Goal: Information Seeking & Learning: Check status

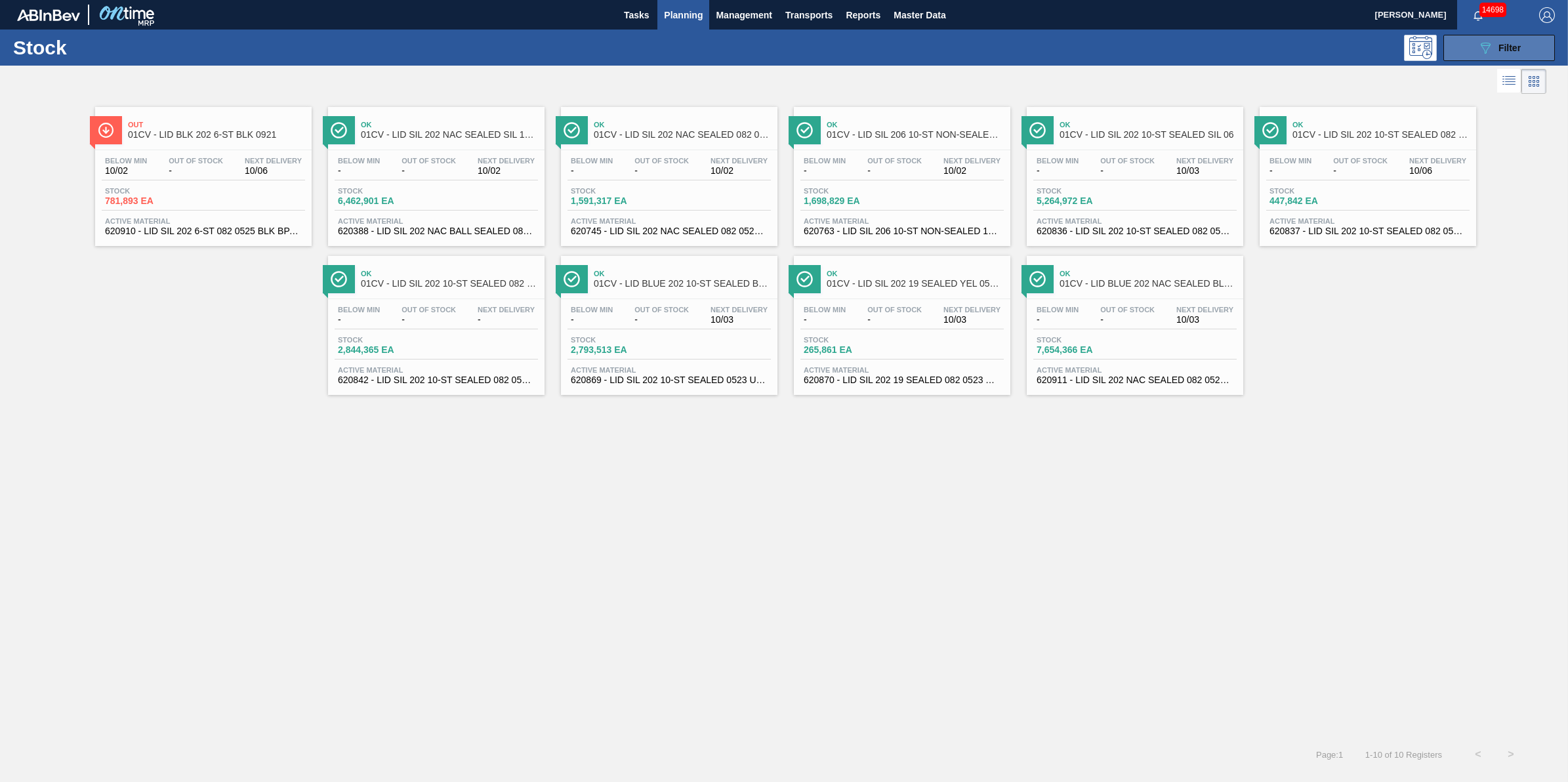
click at [1487, 51] on icon "089F7B8B-B2A5-4AFE-B5C0-19BA573D28AC" at bounding box center [1486, 48] width 16 height 16
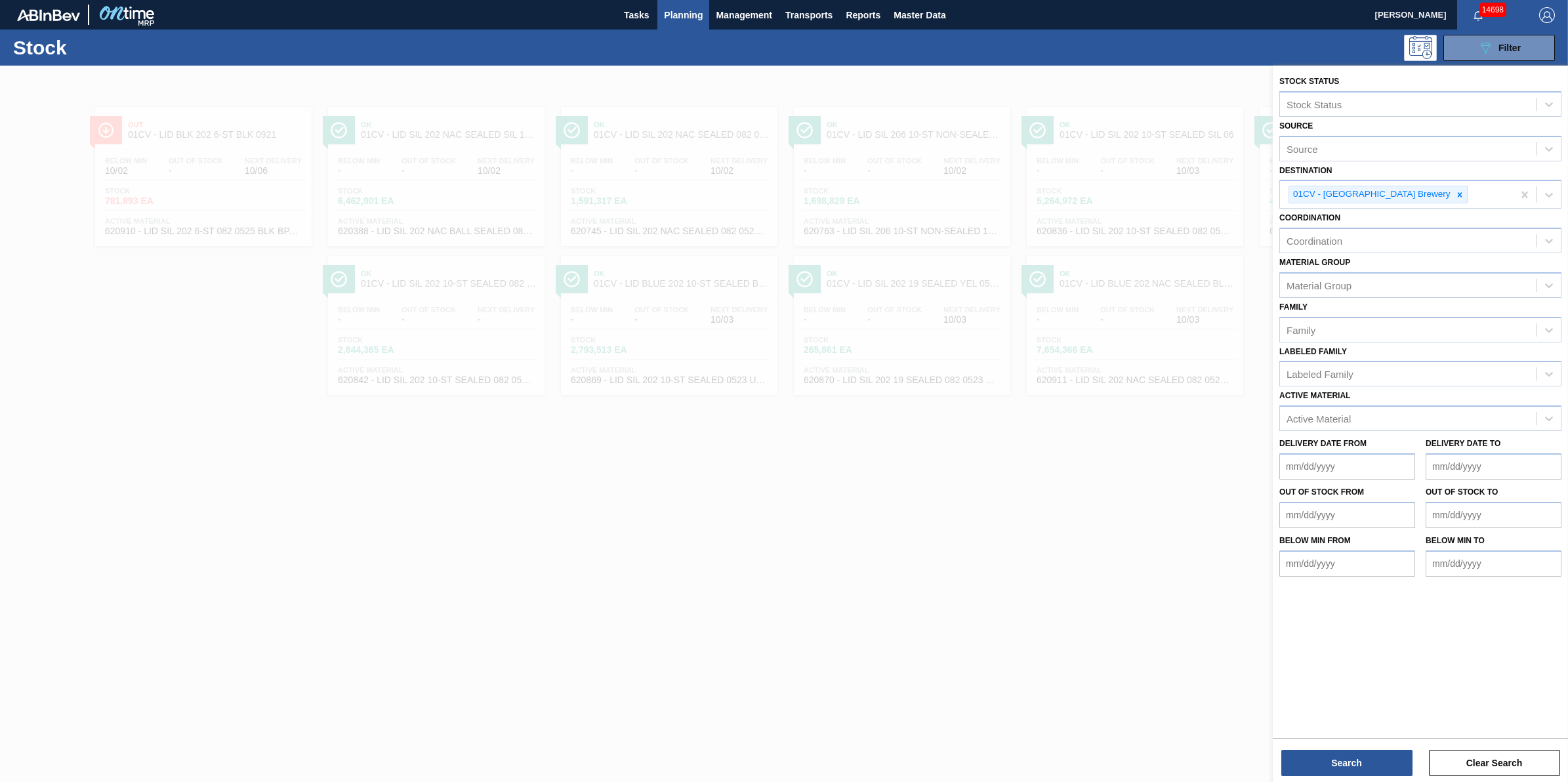
click at [1050, 439] on div at bounding box center [784, 456] width 1568 height 782
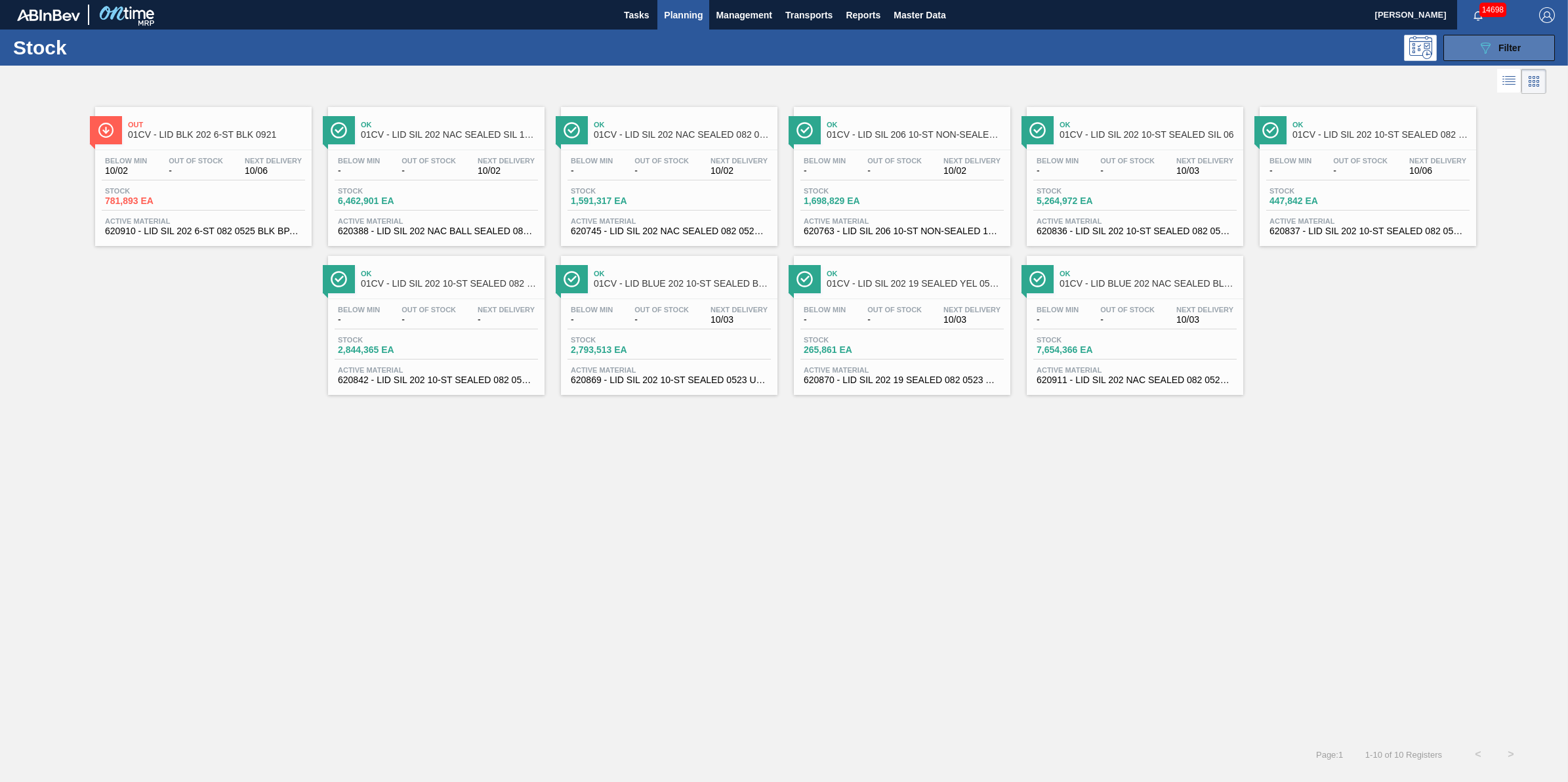
click at [1480, 54] on icon "089F7B8B-B2A5-4AFE-B5C0-19BA573D28AC" at bounding box center [1486, 48] width 16 height 16
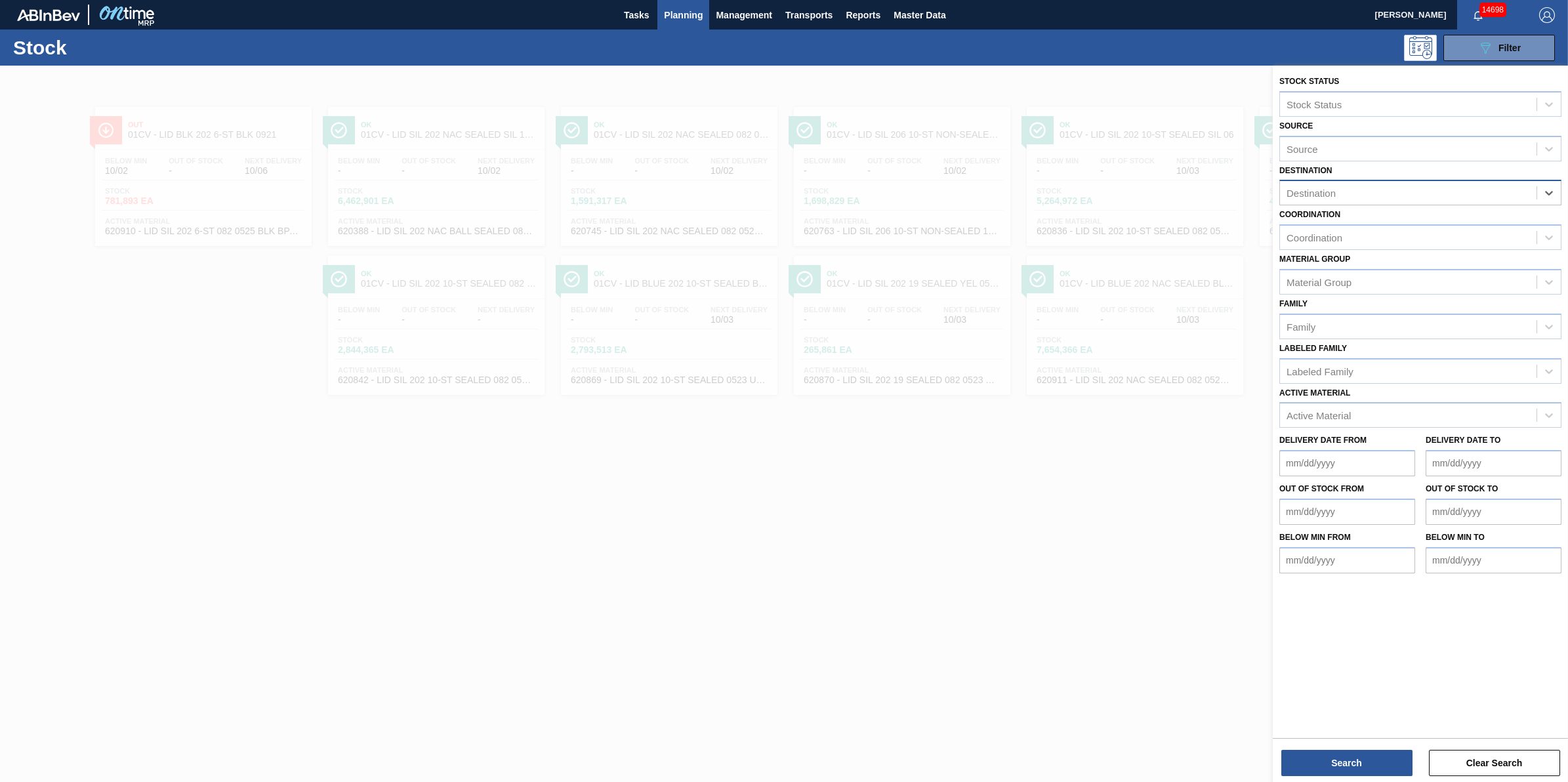
click at [1514, 195] on div "Destination" at bounding box center [1409, 193] width 256 height 19
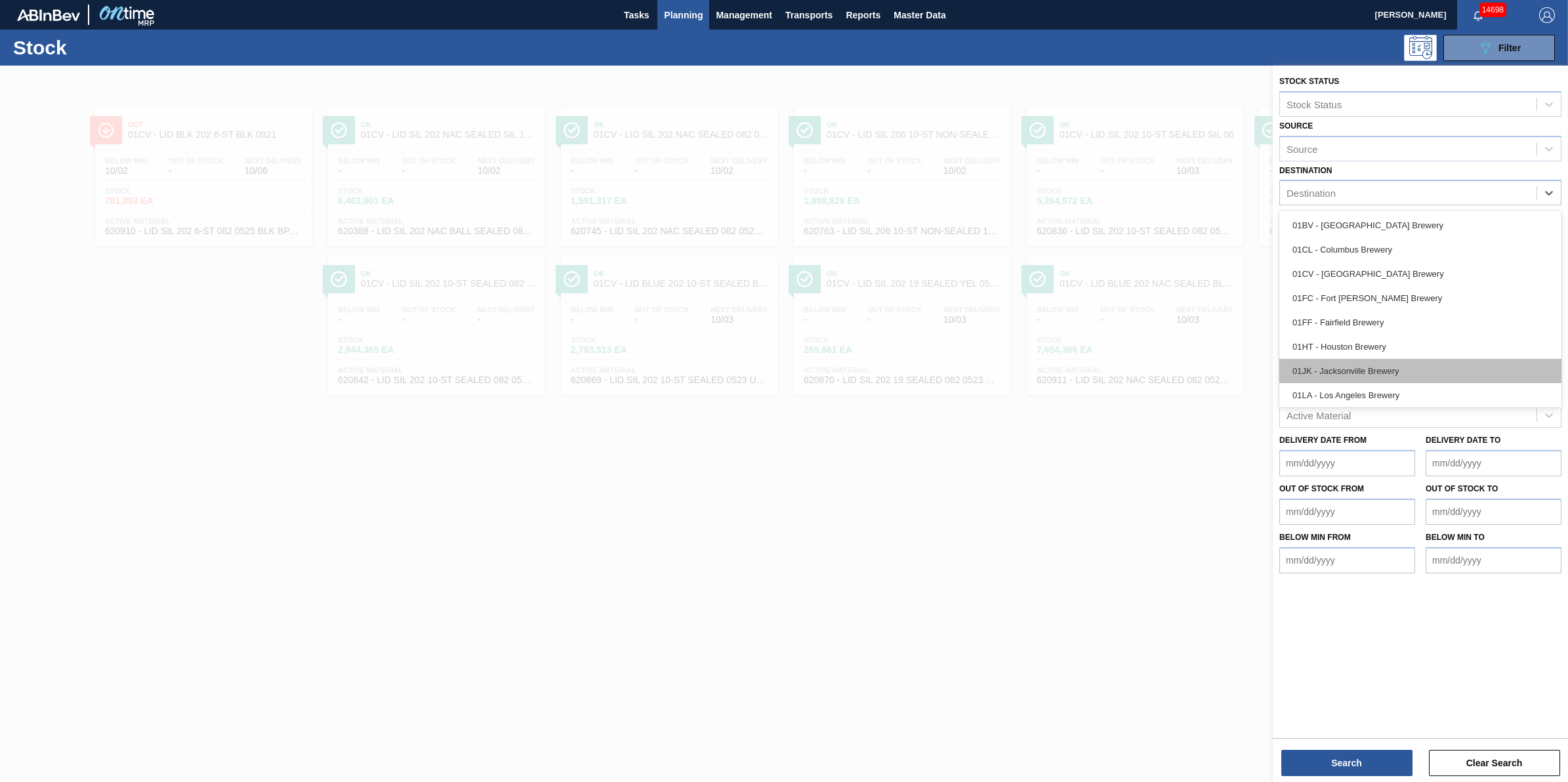
scroll to position [100, 0]
click at [1375, 395] on div "01WM - Williamsburg Brewery" at bounding box center [1420, 392] width 282 height 24
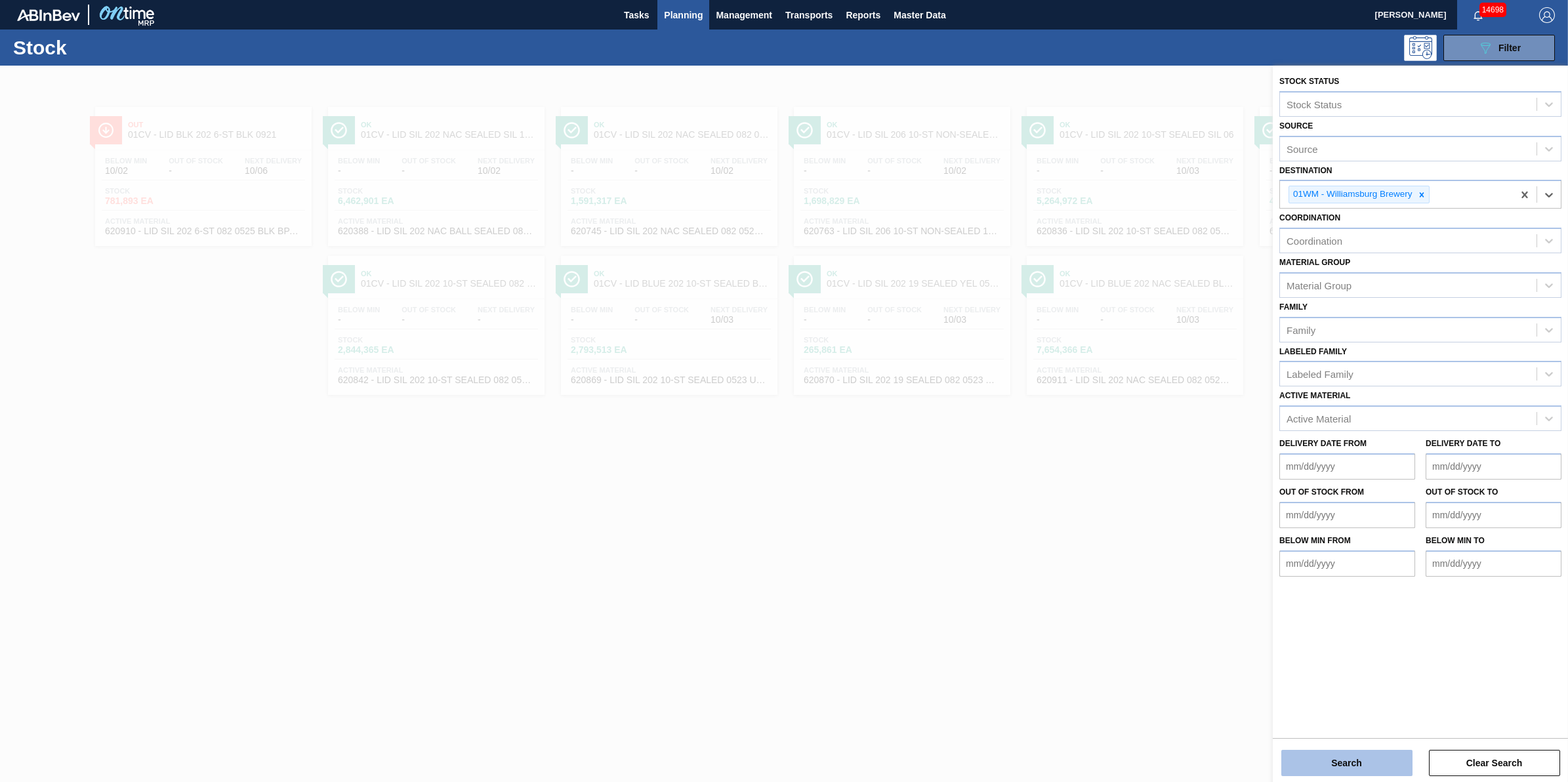
click at [1348, 749] on div "Search Clear Search" at bounding box center [1421, 755] width 295 height 37
click at [1348, 752] on button "Search" at bounding box center [1348, 763] width 131 height 27
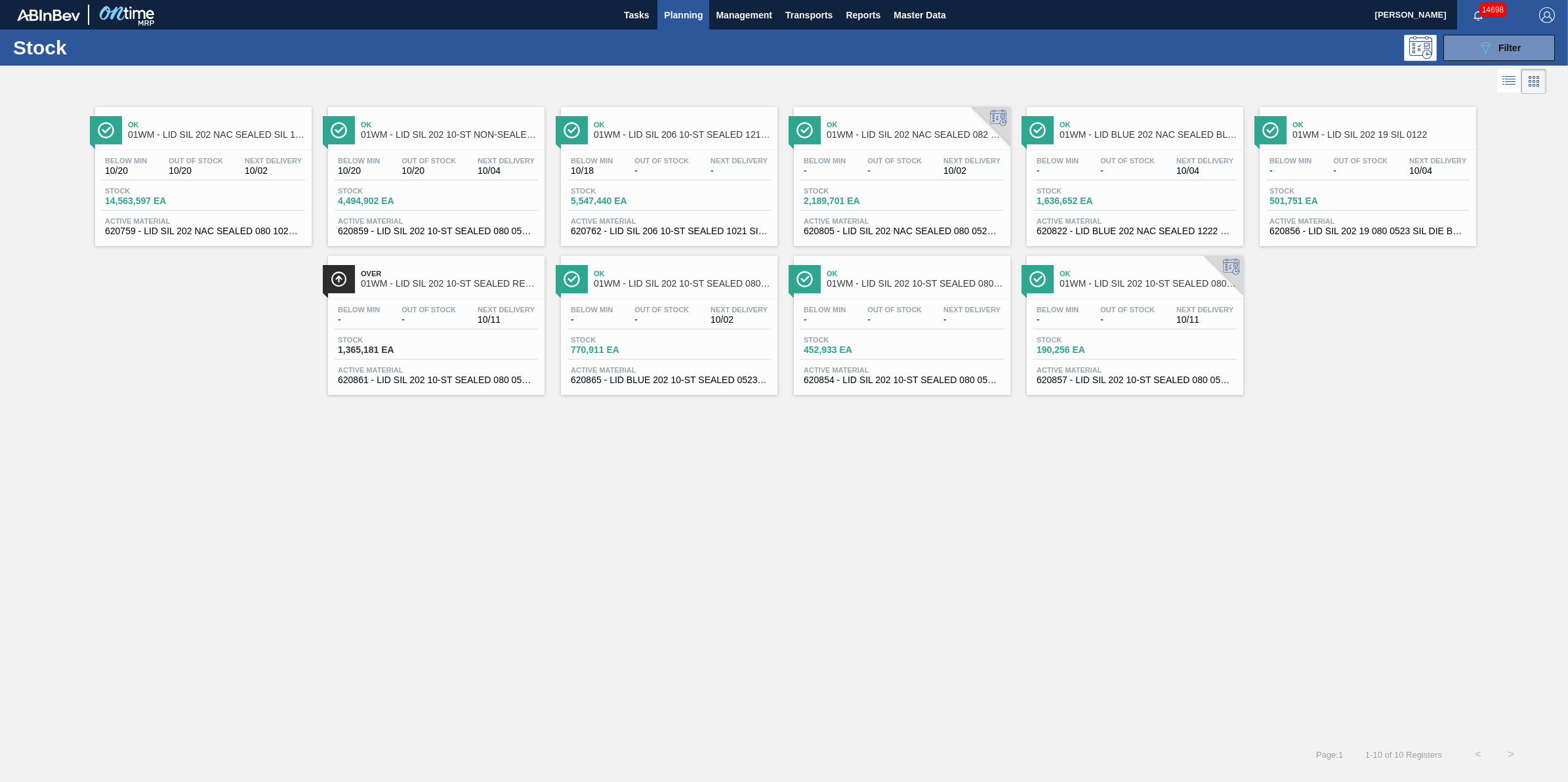
click at [847, 200] on span "2,189,701 EA" at bounding box center [850, 201] width 92 height 10
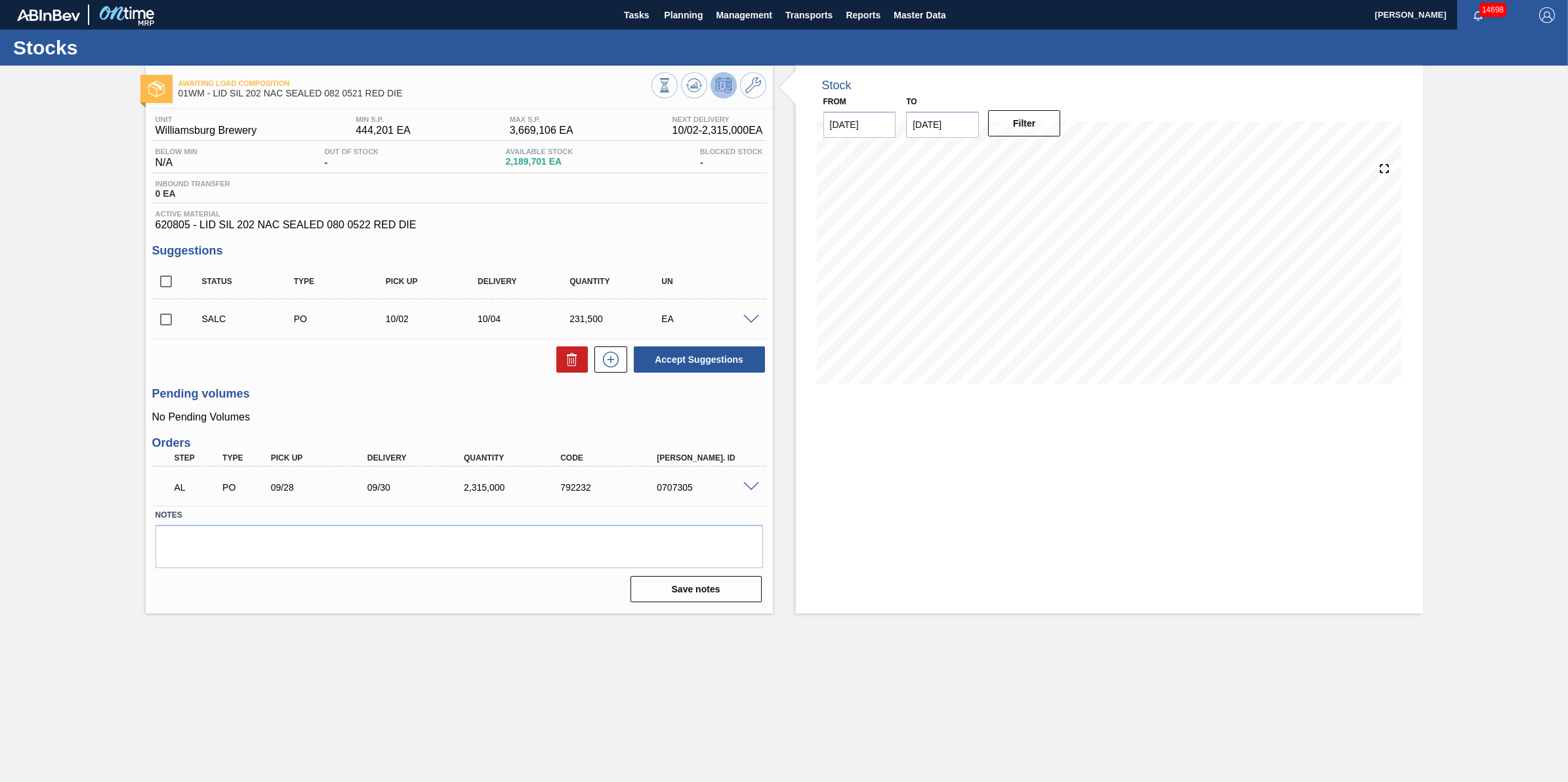
click at [756, 487] on span at bounding box center [751, 487] width 16 height 10
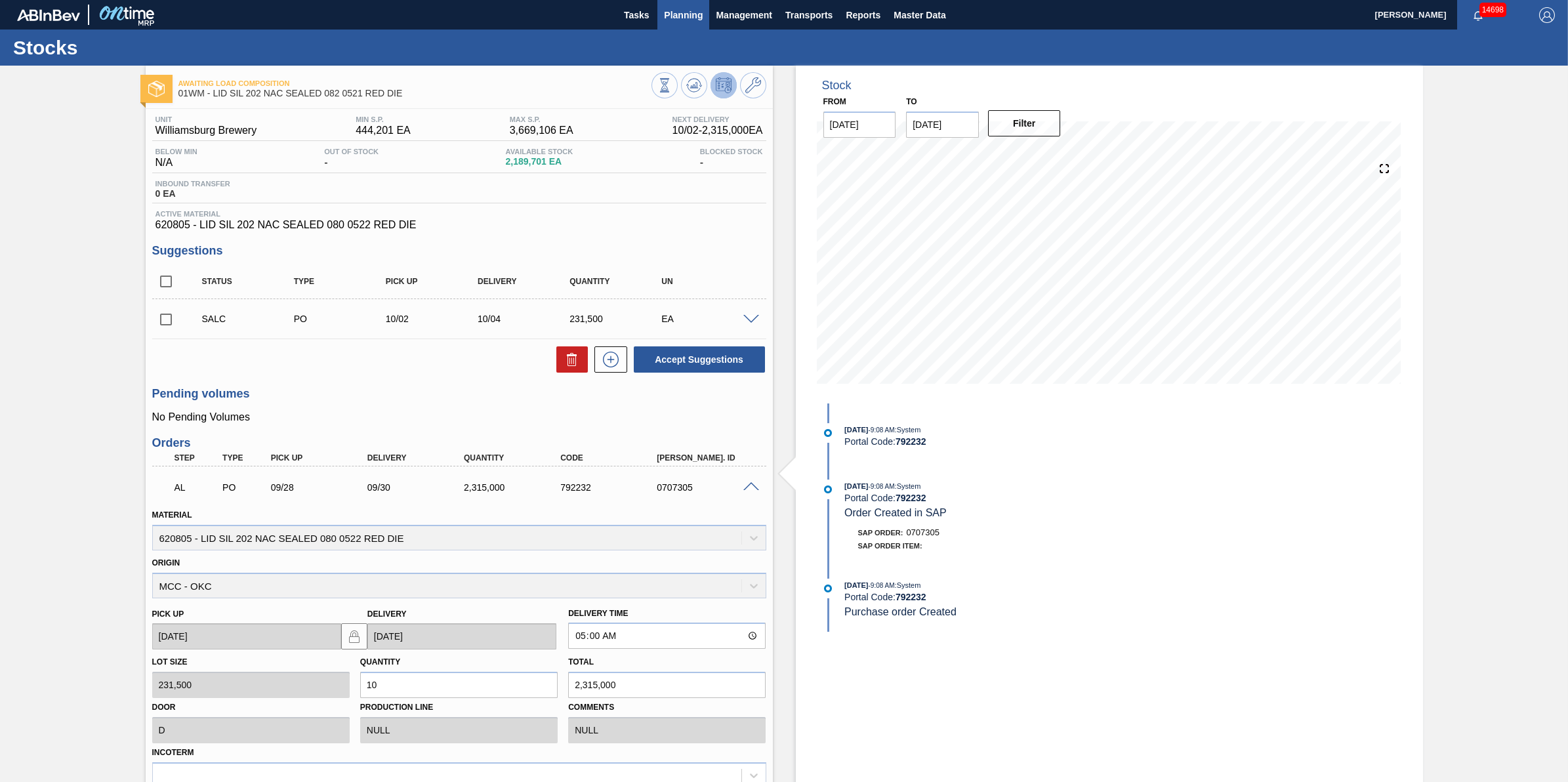
click at [687, 11] on span "Planning" at bounding box center [684, 15] width 39 height 16
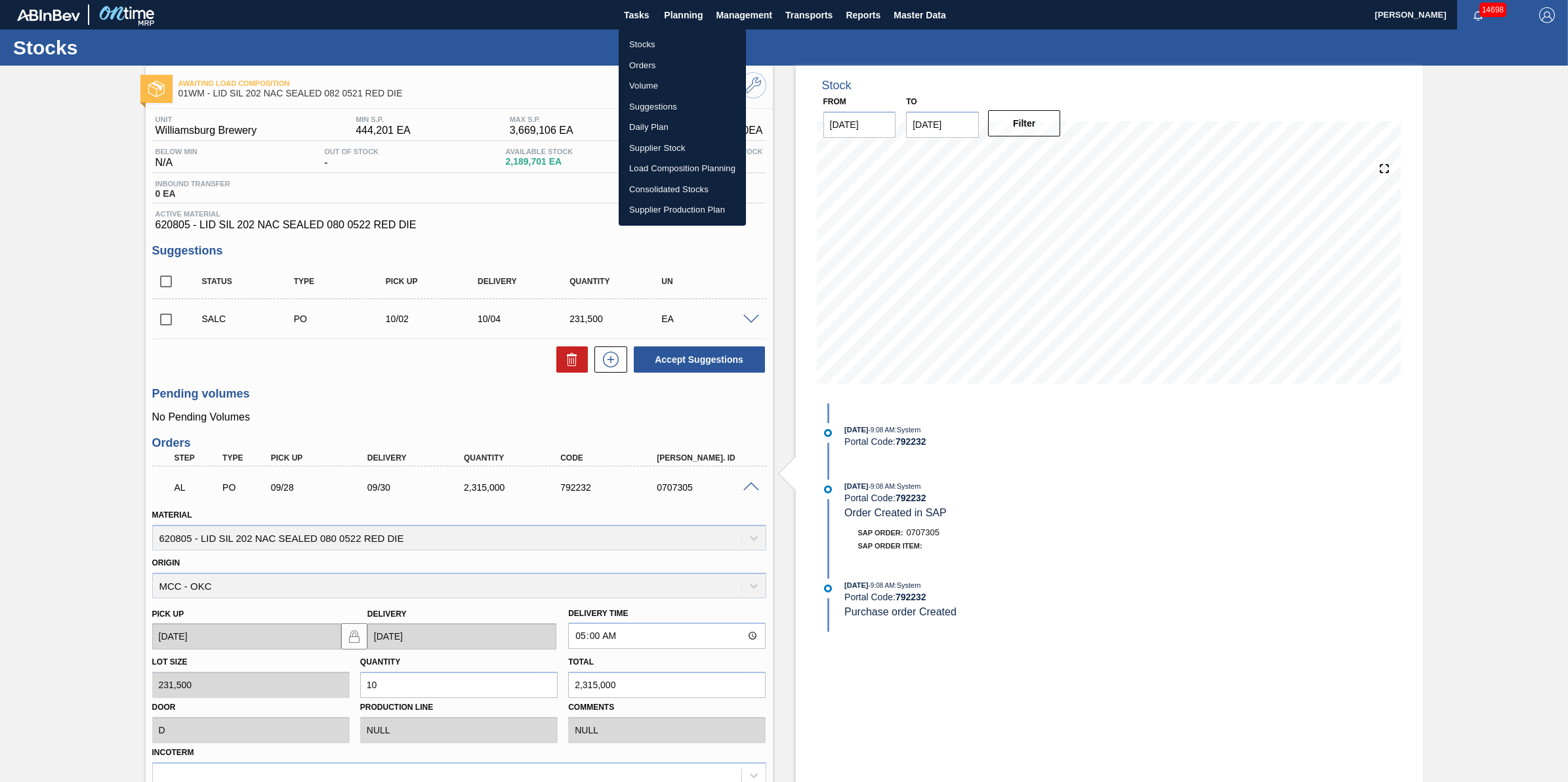
click at [685, 33] on ul "Stocks Orders Volume Suggestions Daily Plan Supplier Stock Load Composition Pla…" at bounding box center [682, 127] width 127 height 197
click at [686, 37] on li "Stocks" at bounding box center [682, 45] width 127 height 21
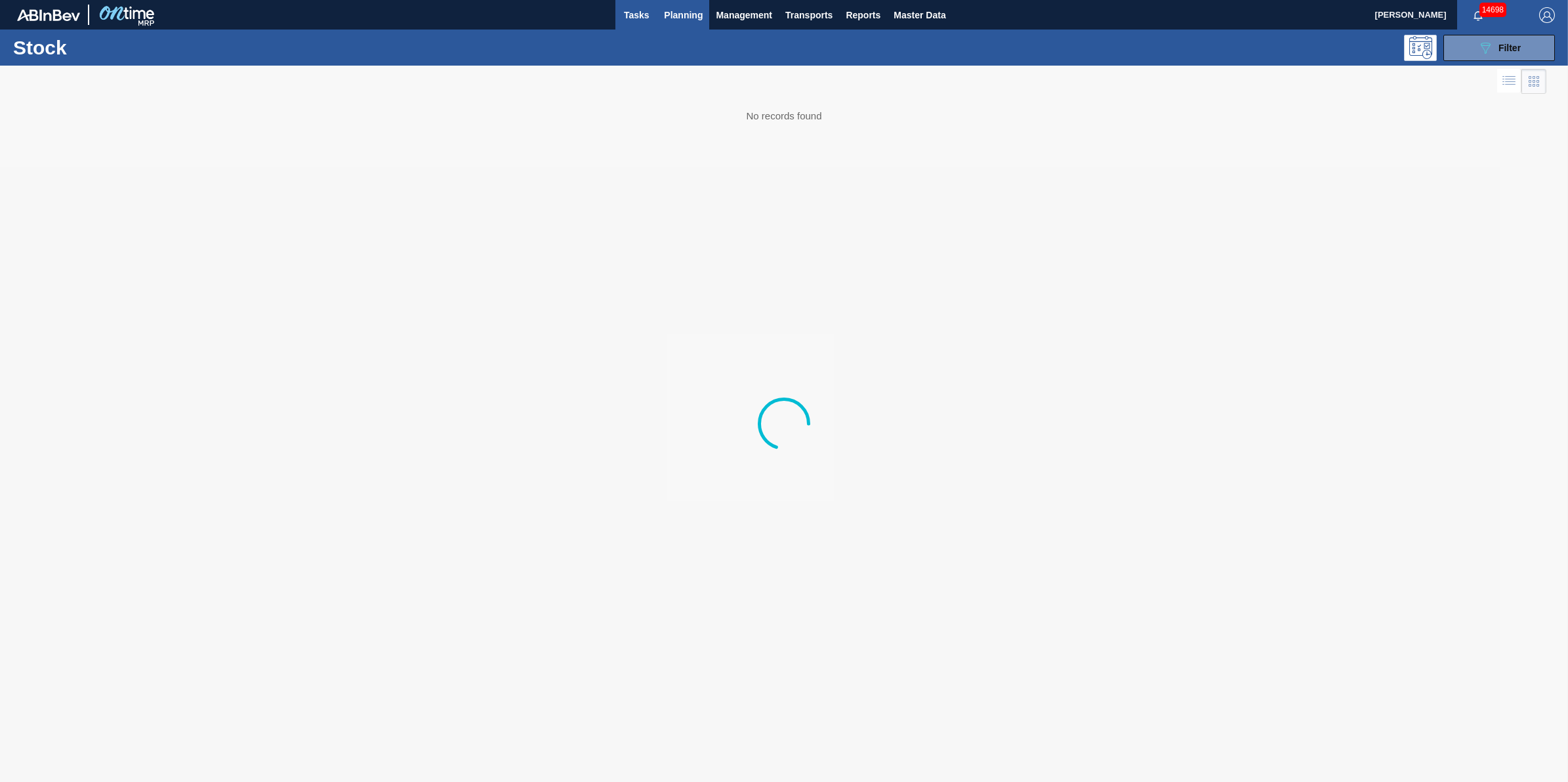
click at [650, 19] on span "Tasks" at bounding box center [636, 15] width 29 height 16
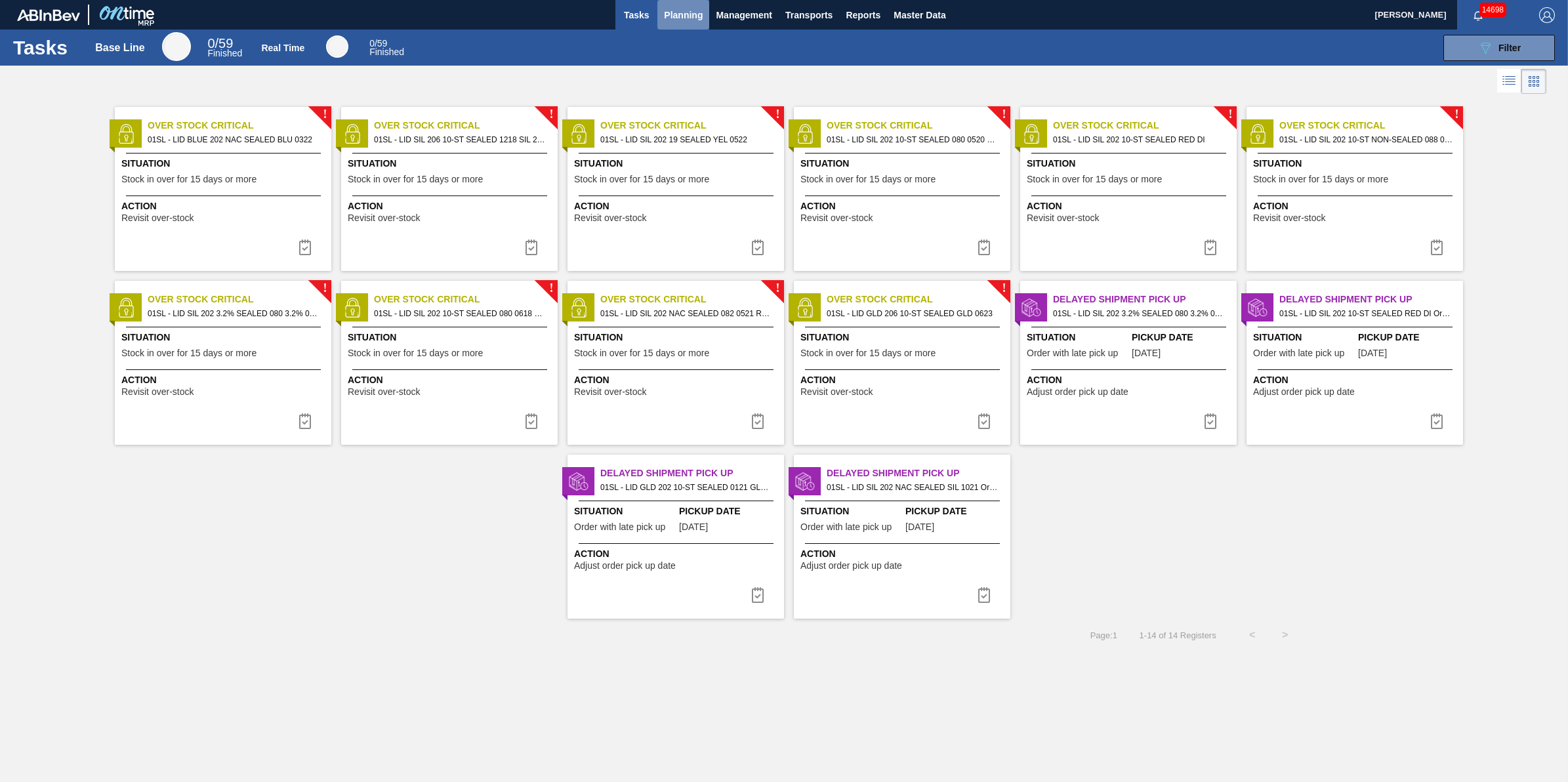
click at [680, 7] on span "Planning" at bounding box center [684, 15] width 39 height 16
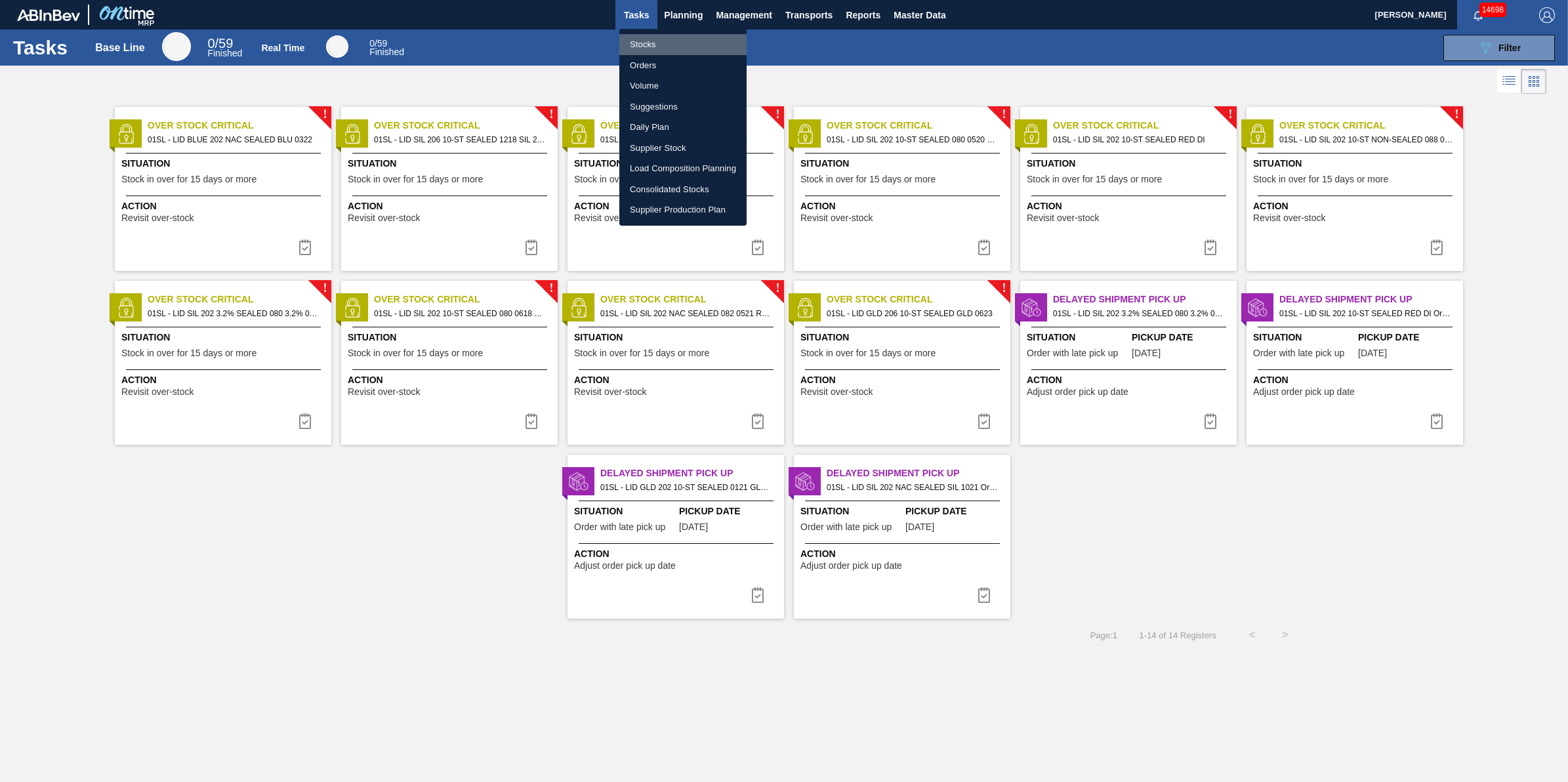
click at [680, 34] on li "Stocks" at bounding box center [683, 45] width 127 height 21
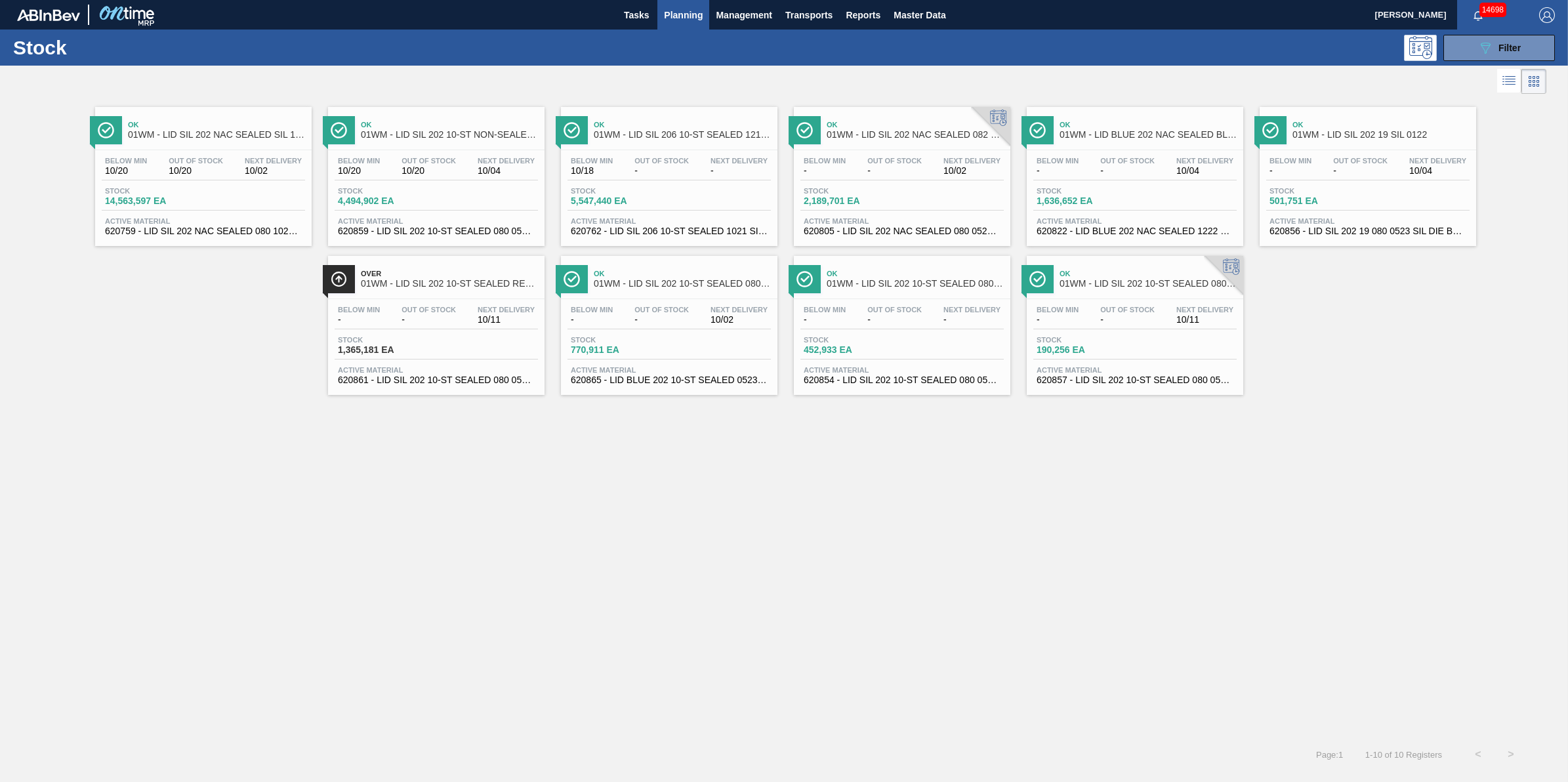
click at [685, 37] on div "089F7B8B-B2A5-4AFE-B5C0-19BA573D28AC Filter" at bounding box center [889, 48] width 1346 height 27
click at [683, 27] on button "Planning" at bounding box center [683, 15] width 52 height 30
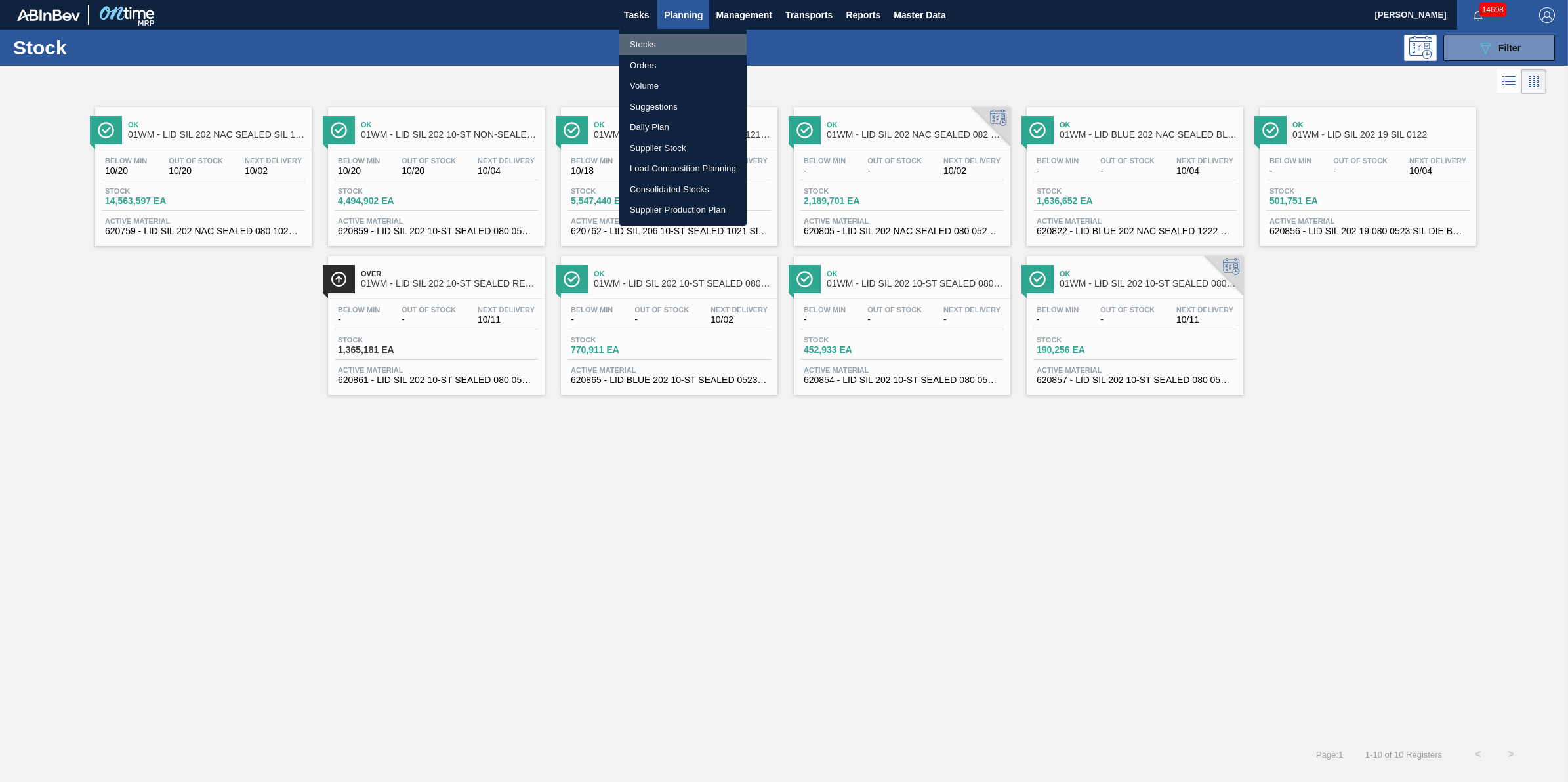
click at [668, 43] on li "Stocks" at bounding box center [683, 45] width 127 height 21
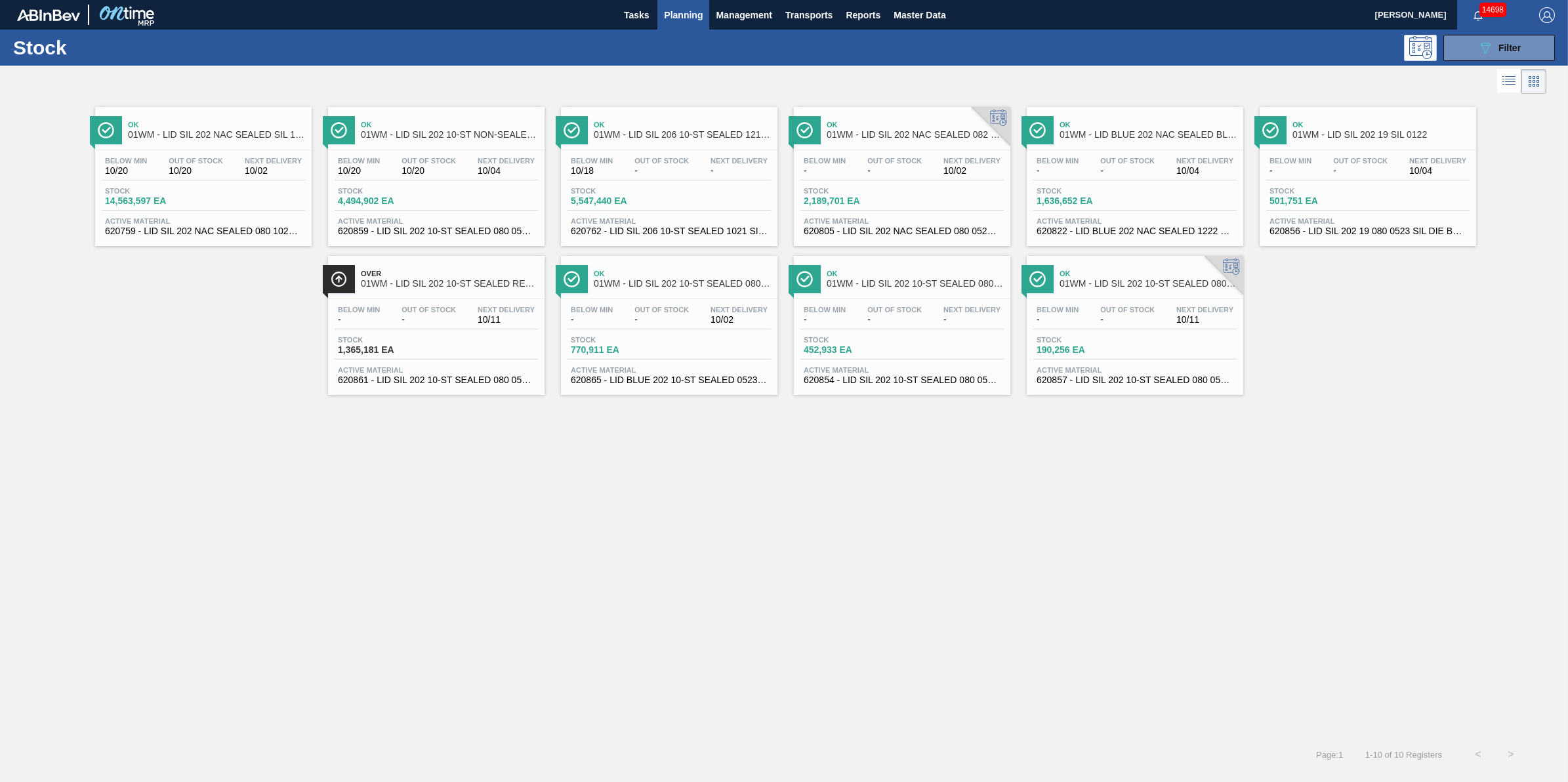
click at [700, 15] on span "Planning" at bounding box center [684, 15] width 39 height 16
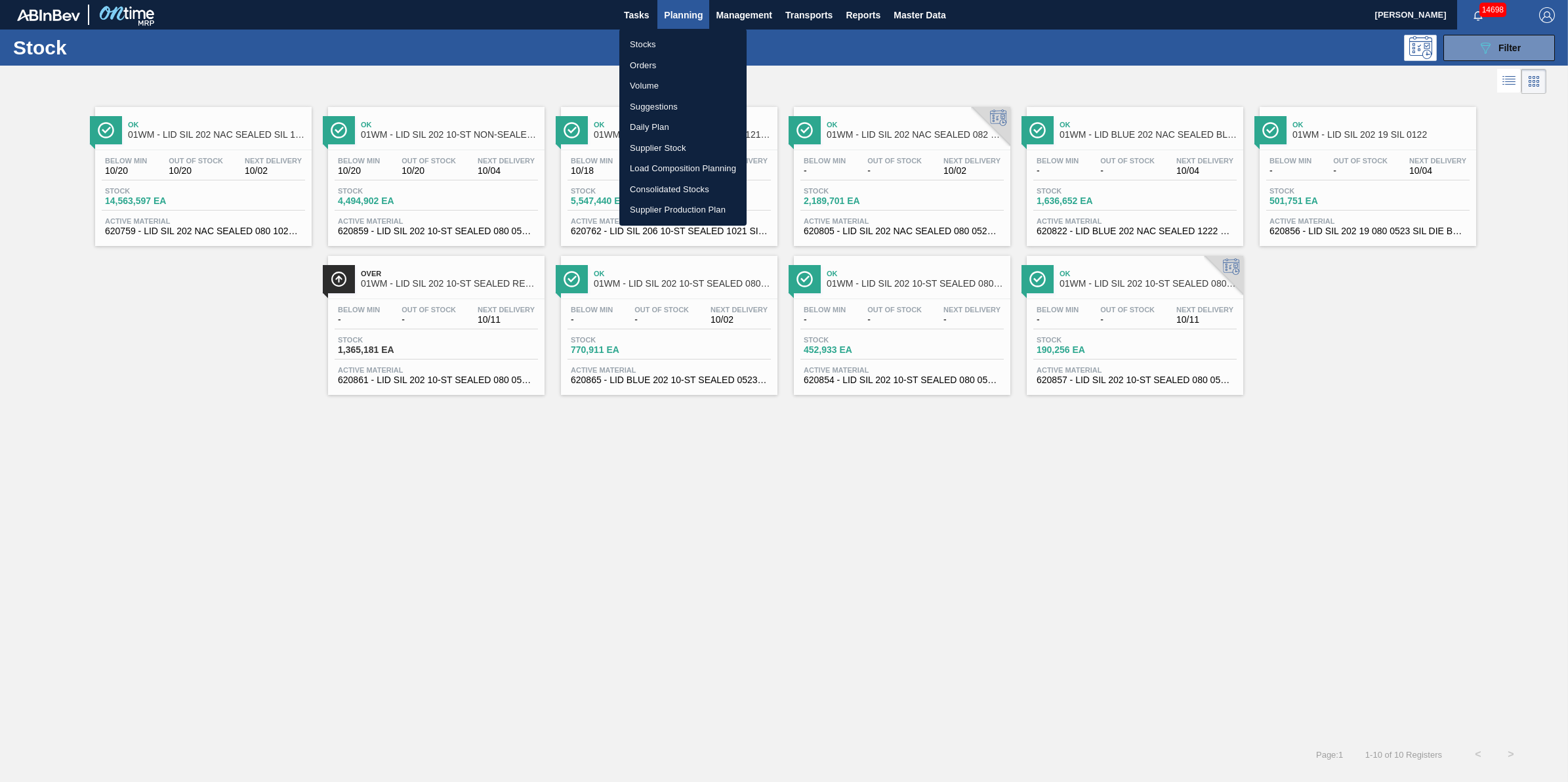
click at [673, 91] on li "Volume" at bounding box center [683, 86] width 127 height 21
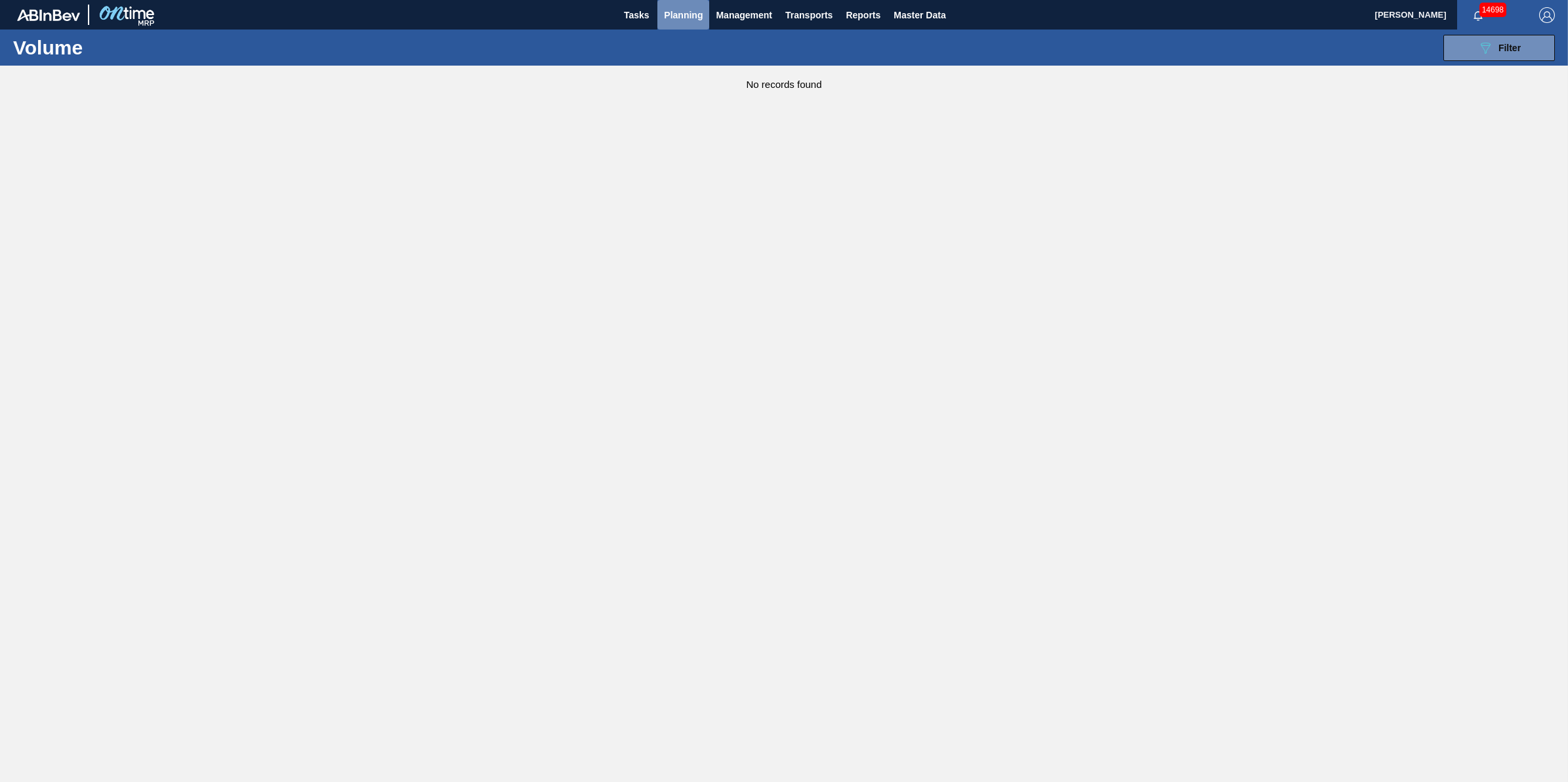
click at [683, 14] on span "Planning" at bounding box center [684, 15] width 39 height 16
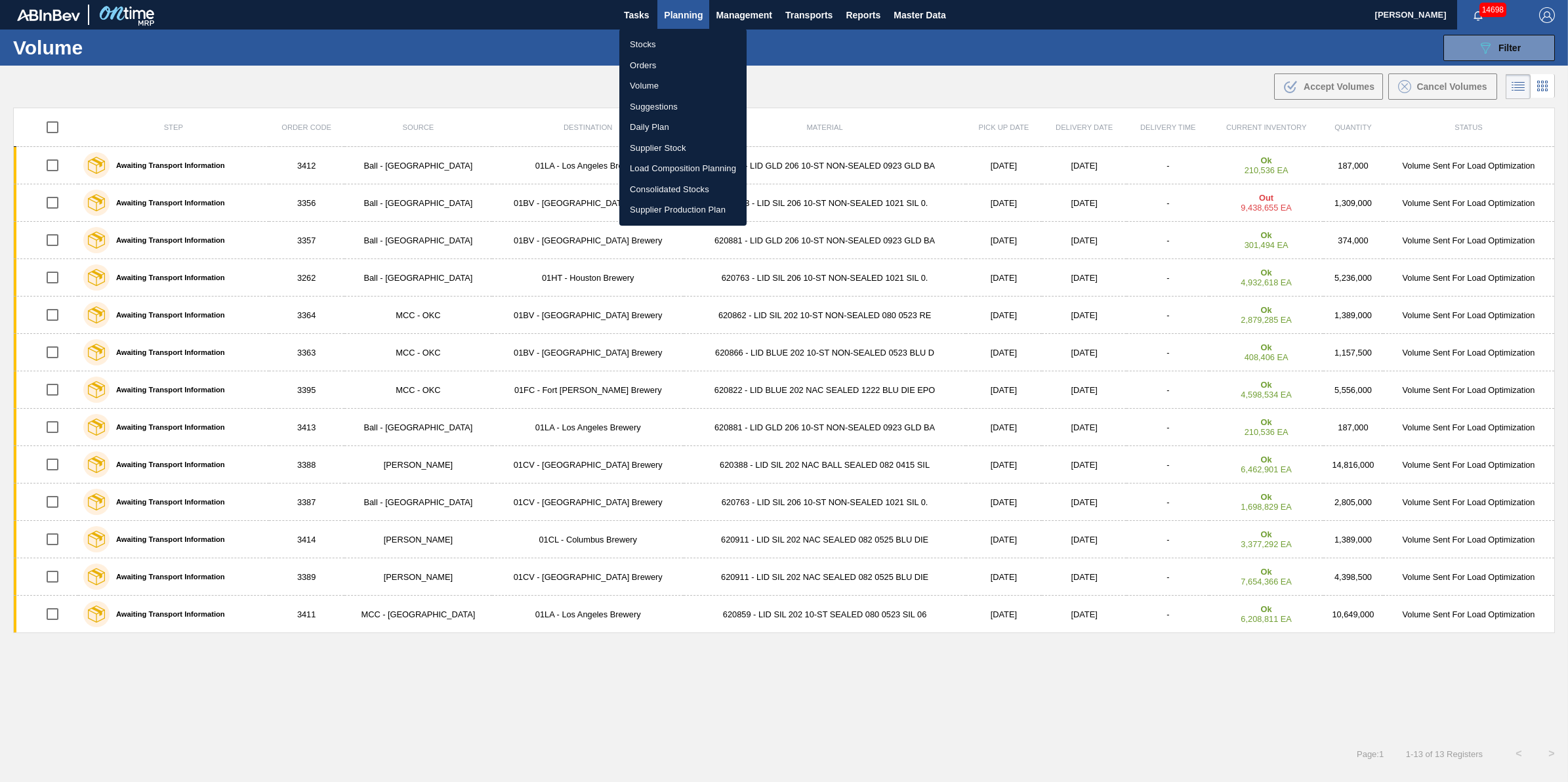
drag, startPoint x: 1029, startPoint y: 63, endPoint x: 1009, endPoint y: 63, distance: 20.0
click at [1029, 63] on div at bounding box center [784, 391] width 1568 height 782
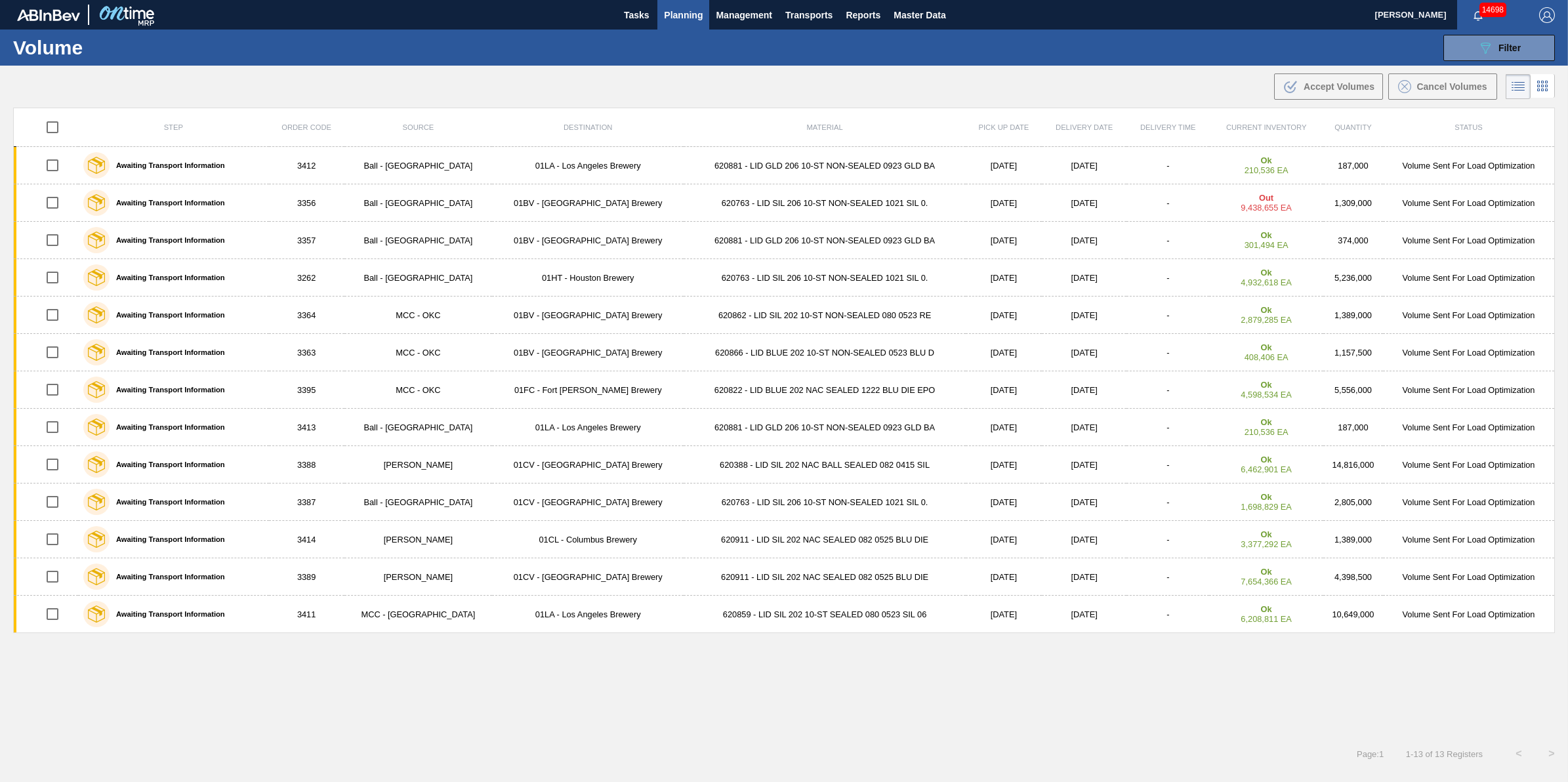
click at [64, 130] on input "checkbox" at bounding box center [52, 127] width 27 height 27
checkbox input "true"
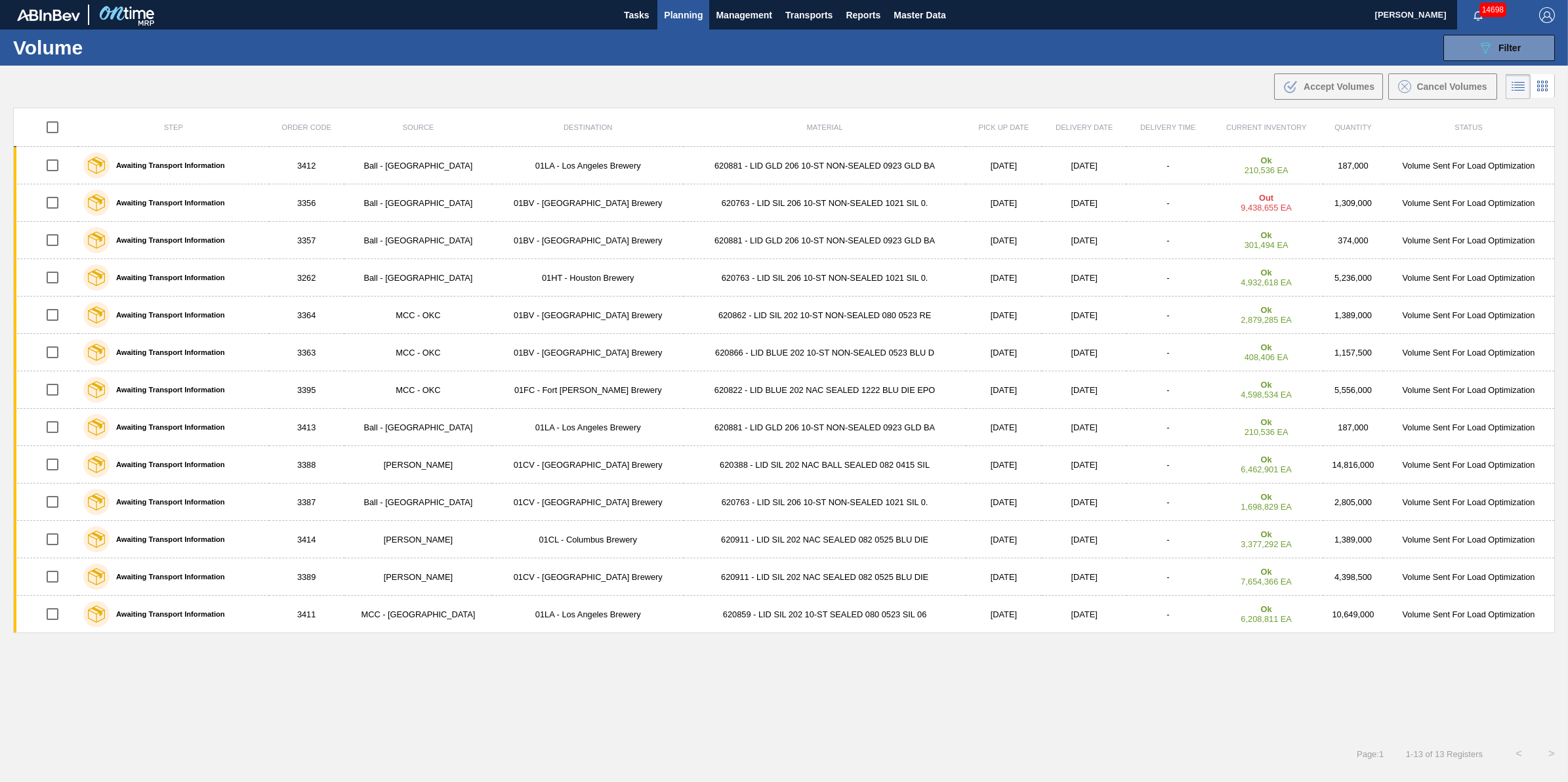
checkbox input "true"
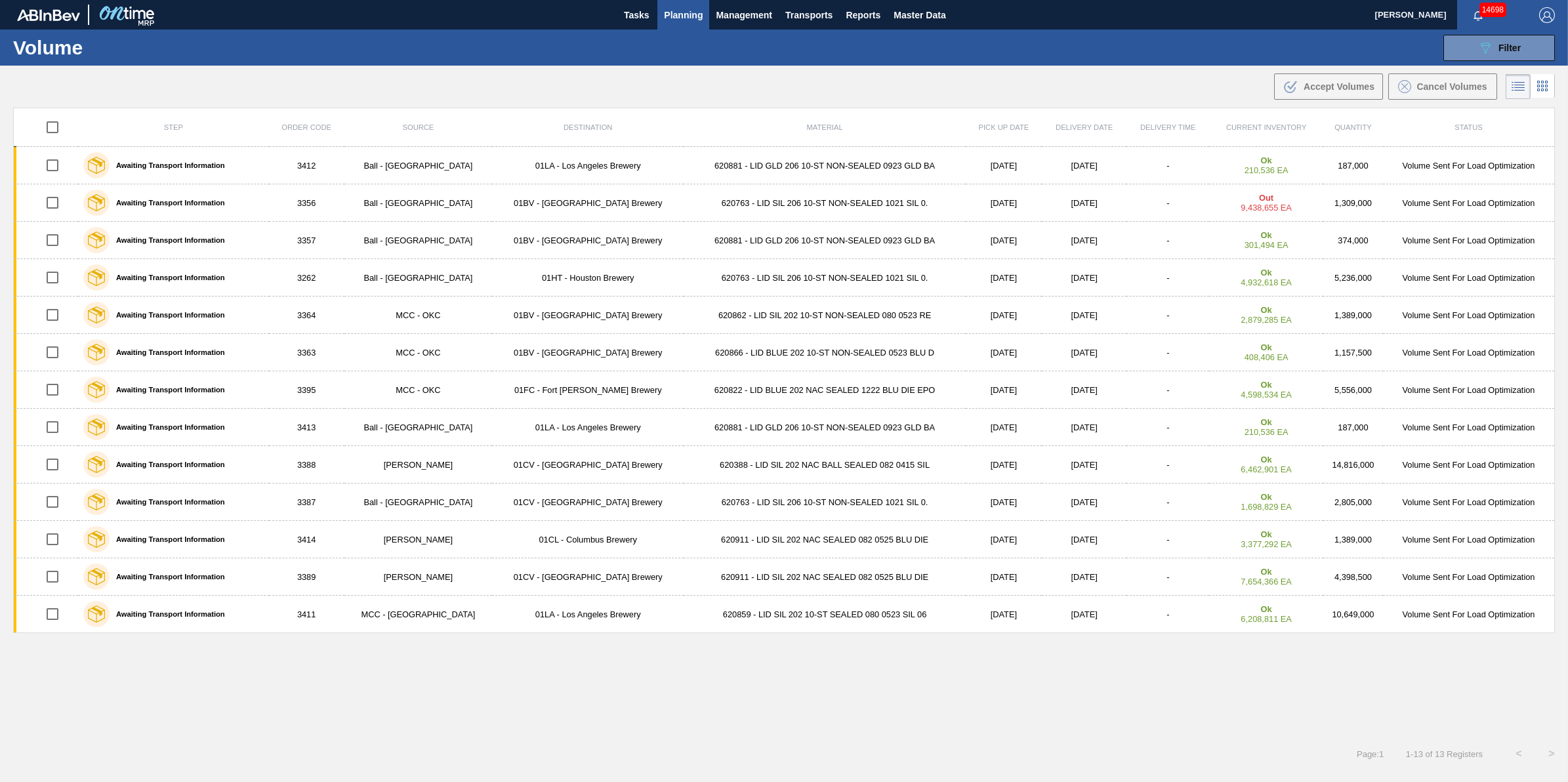
checkbox input "true"
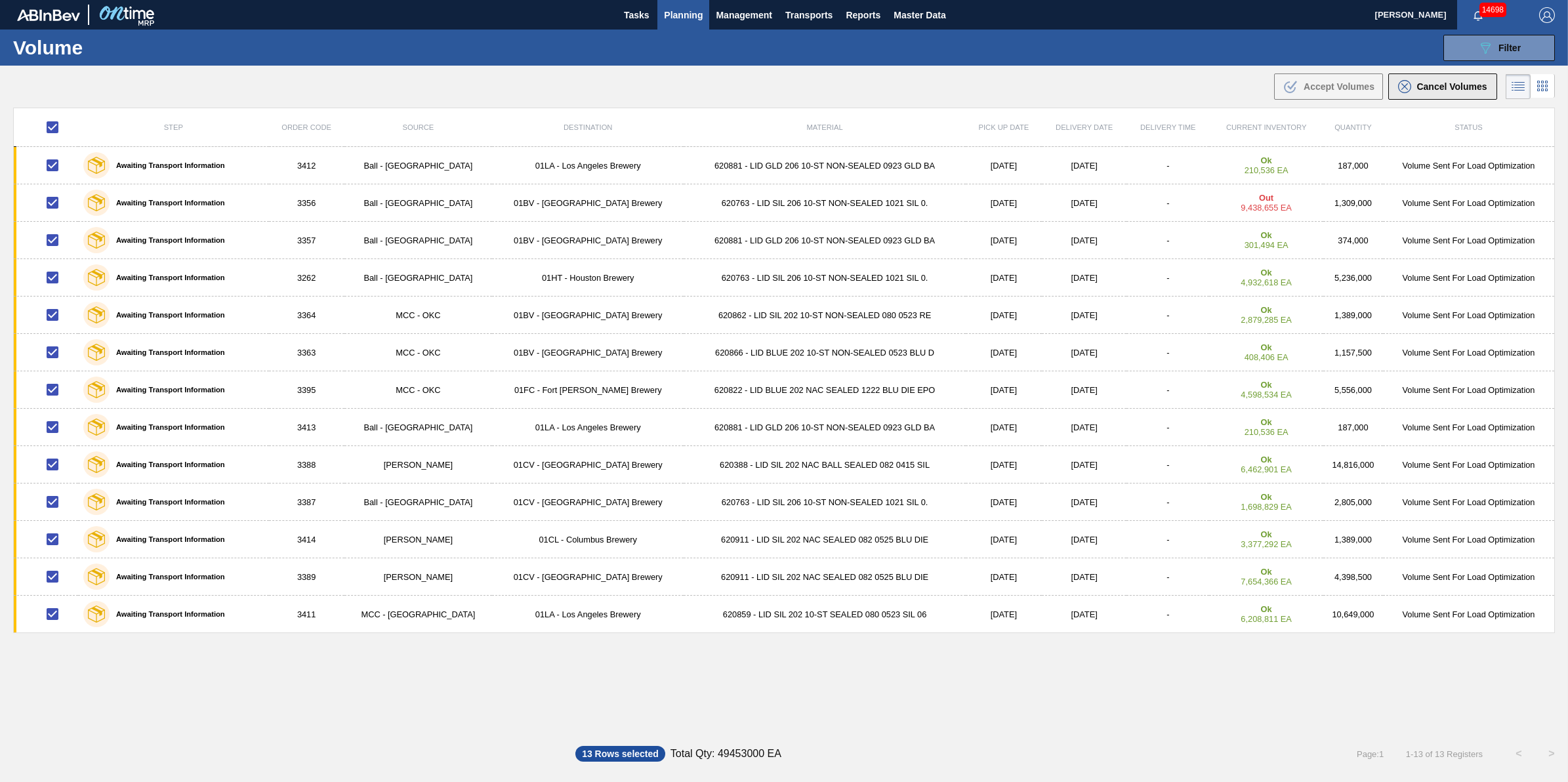
click at [1441, 87] on span "Cancel Volumes" at bounding box center [1452, 86] width 70 height 10
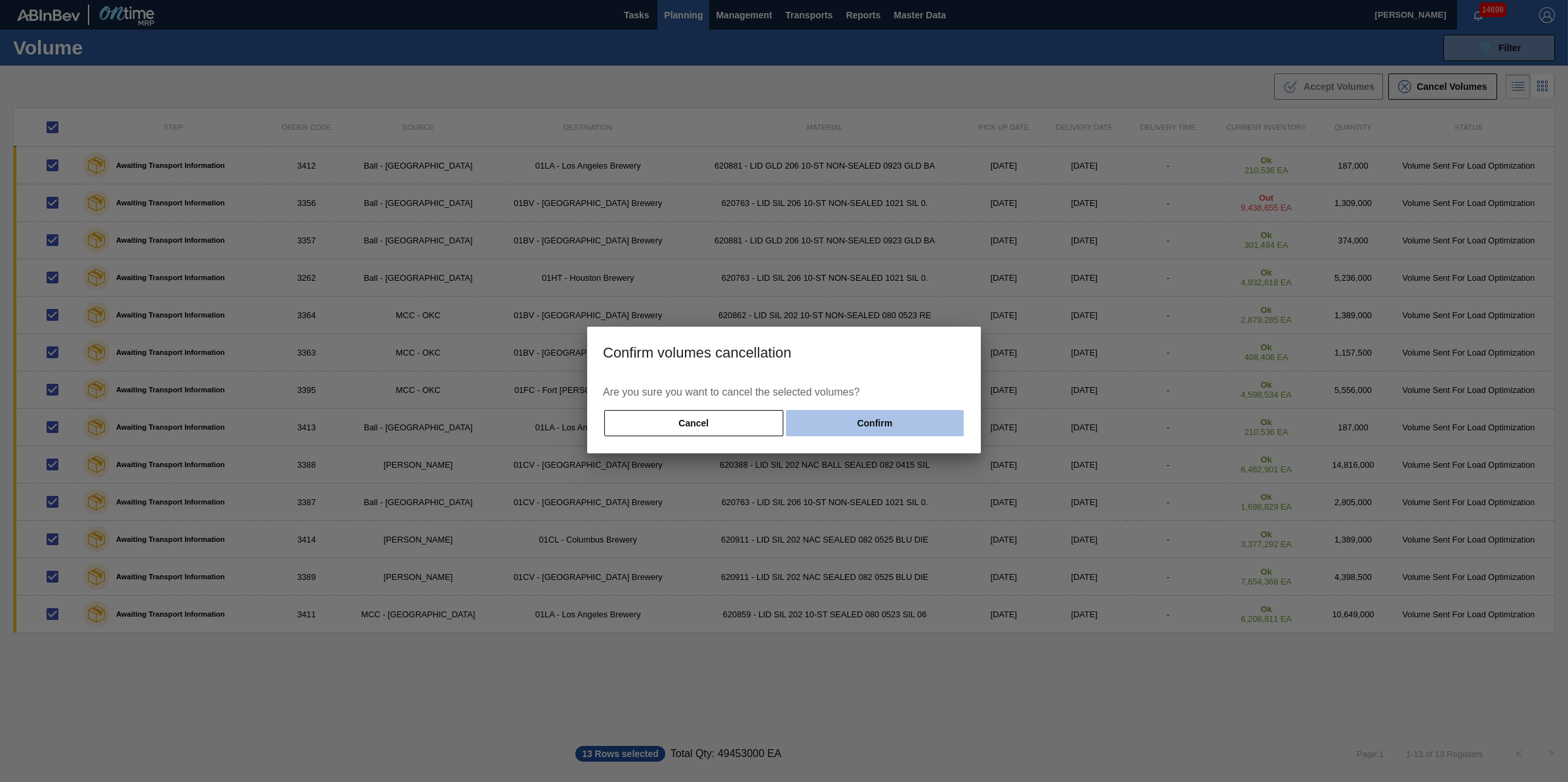
click at [933, 418] on button "Confirm" at bounding box center [875, 423] width 178 height 27
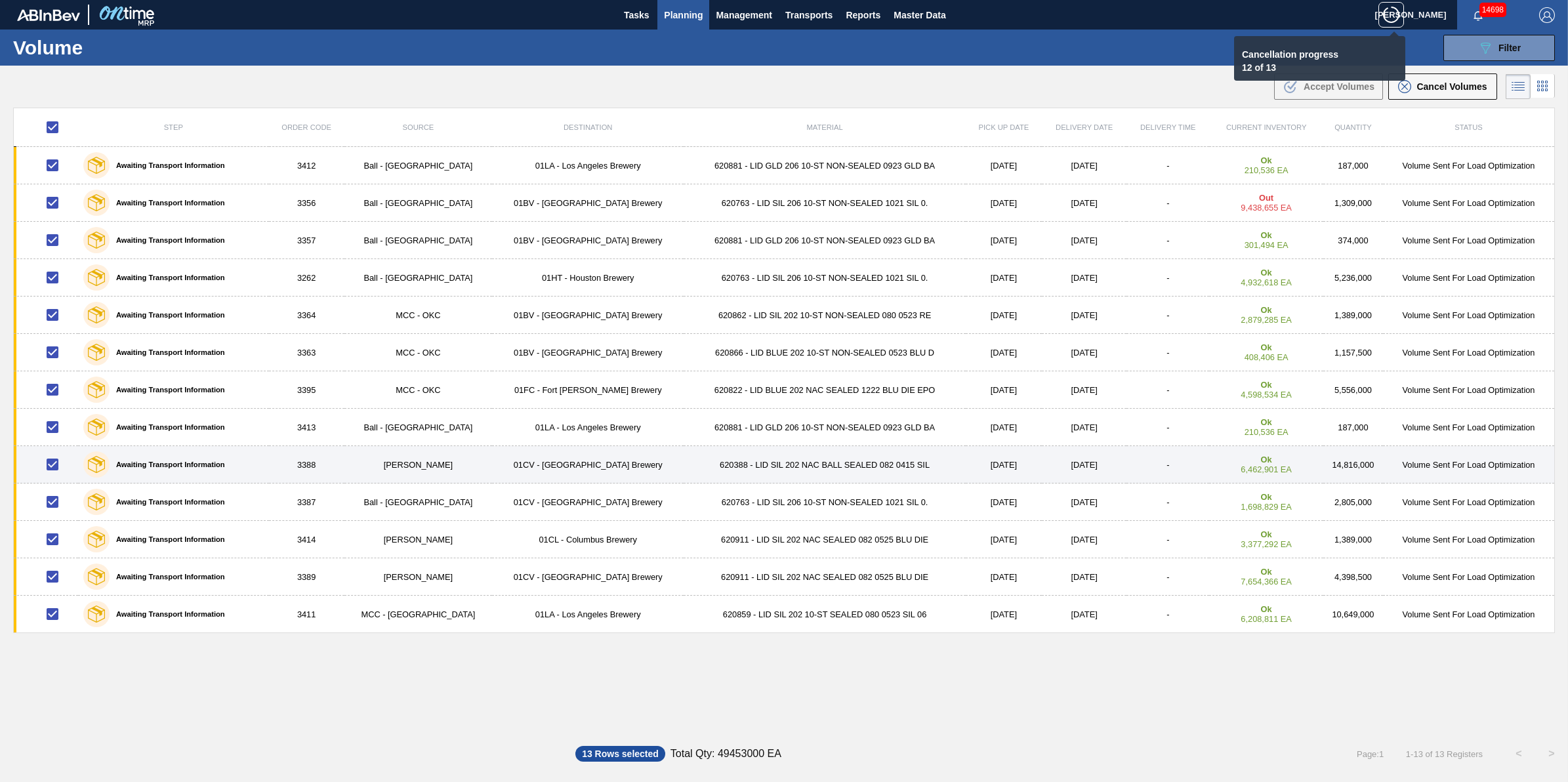
checkbox input "false"
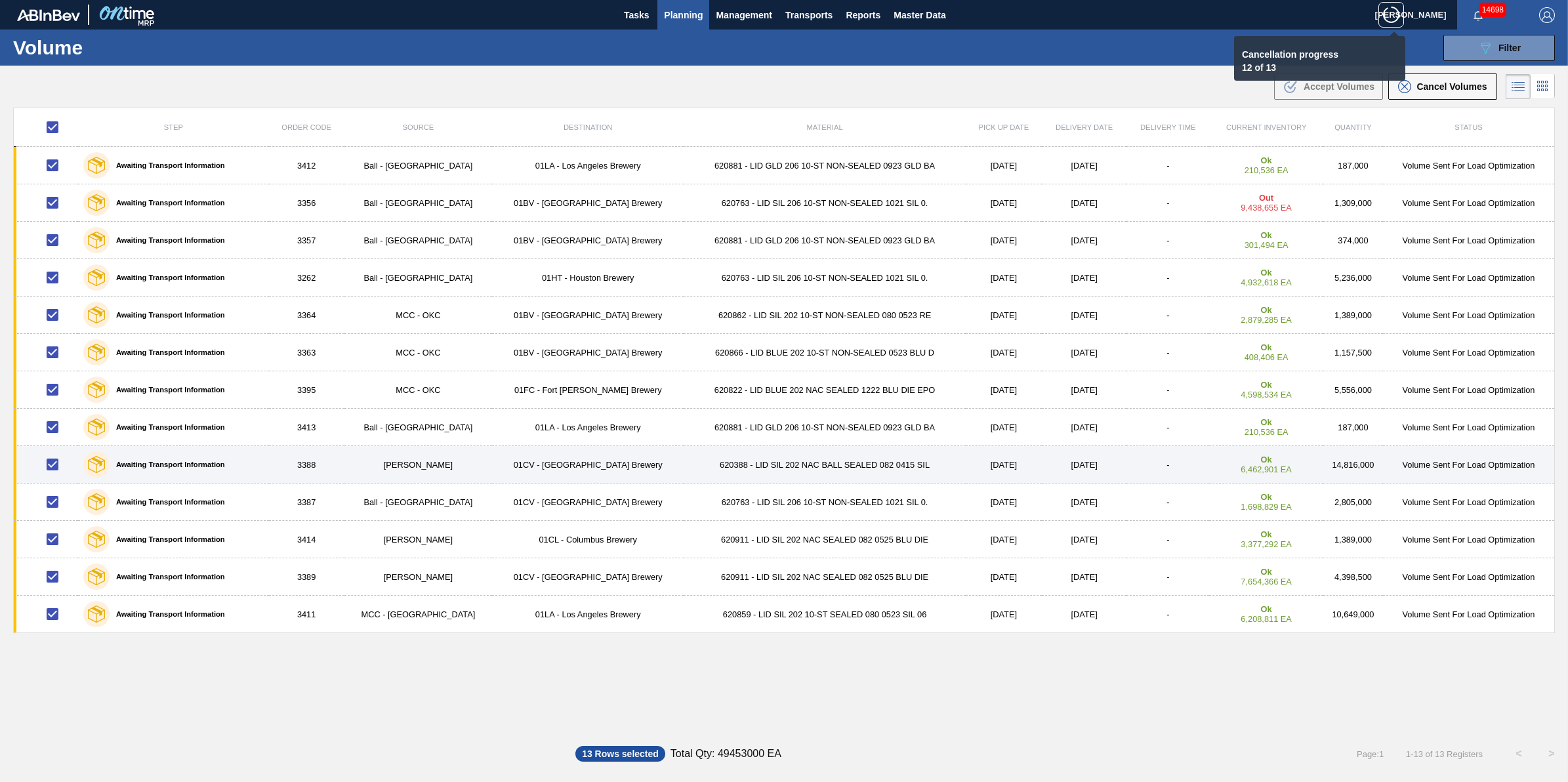
checkbox input "false"
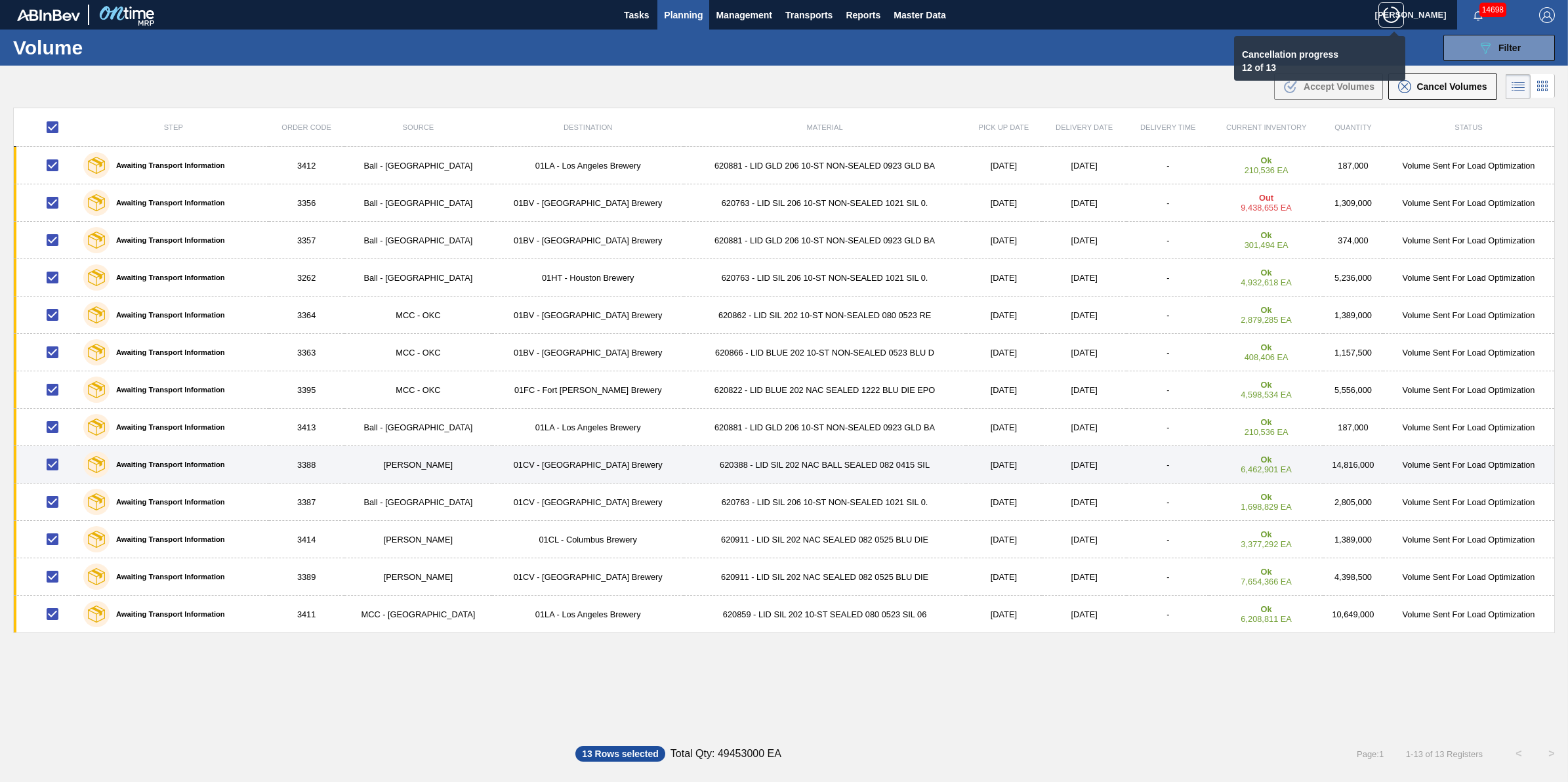
checkbox input "false"
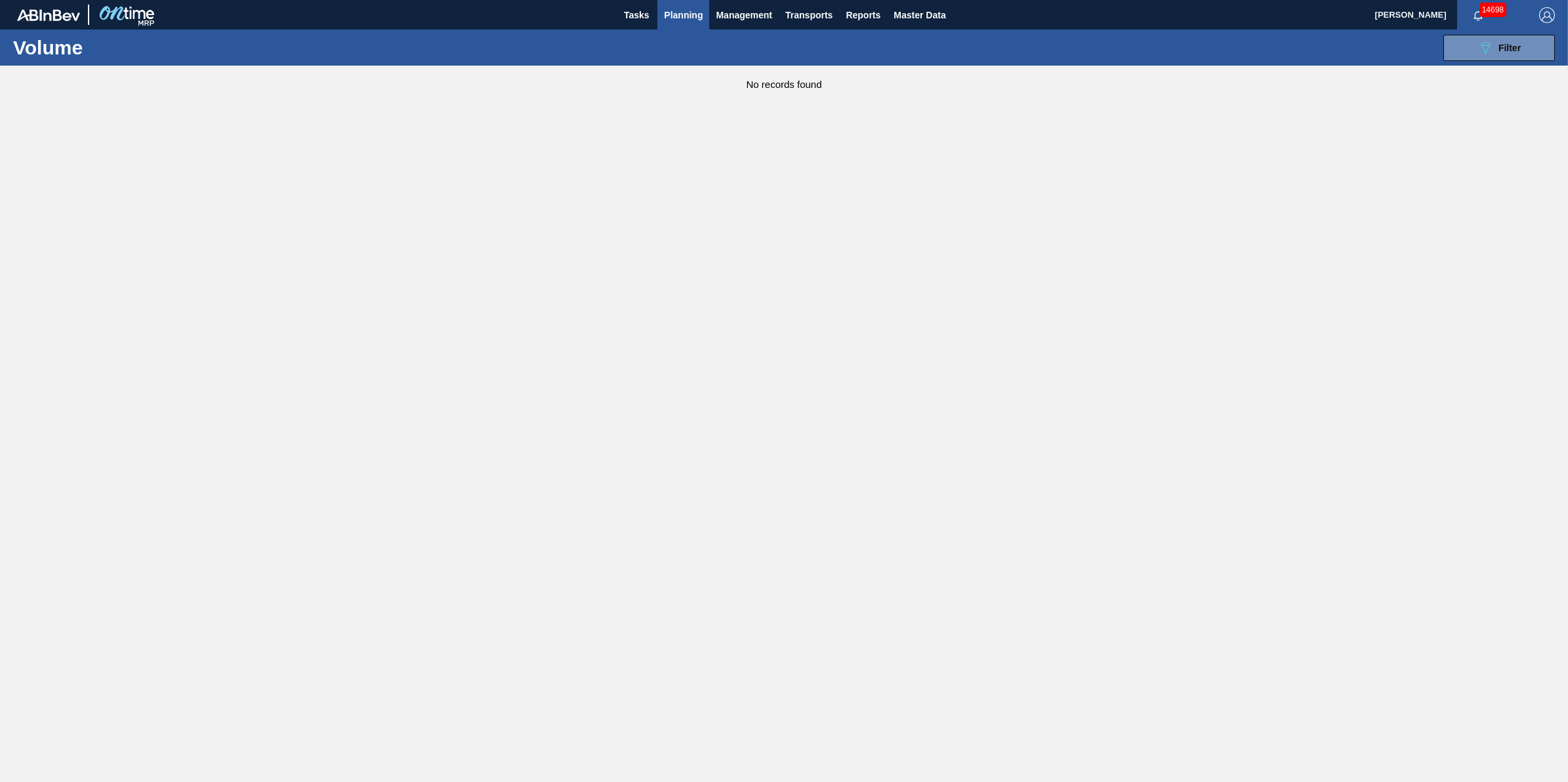
click at [681, 24] on button "Planning" at bounding box center [683, 15] width 52 height 30
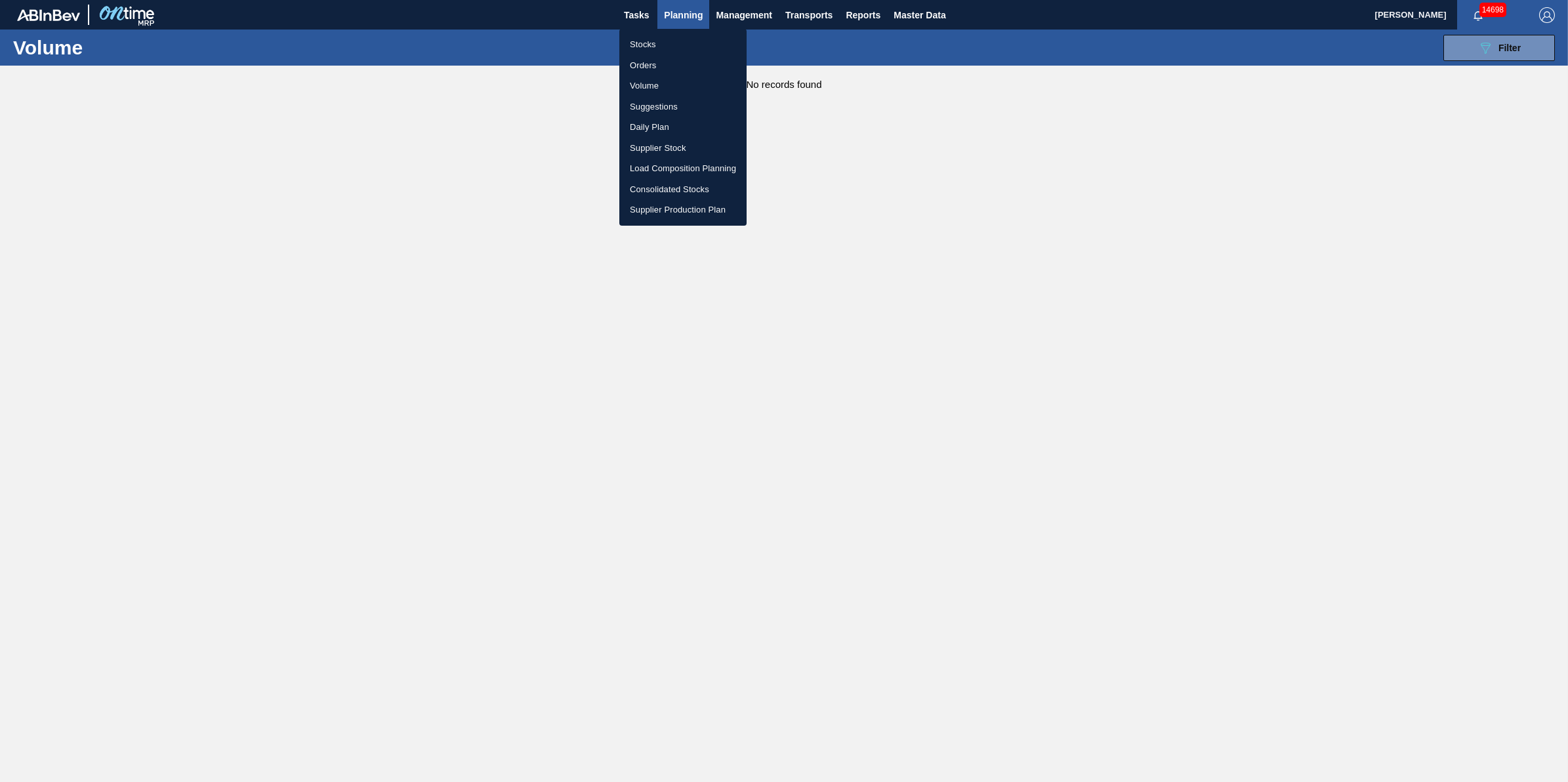
click at [658, 37] on li "Stocks" at bounding box center [683, 45] width 127 height 21
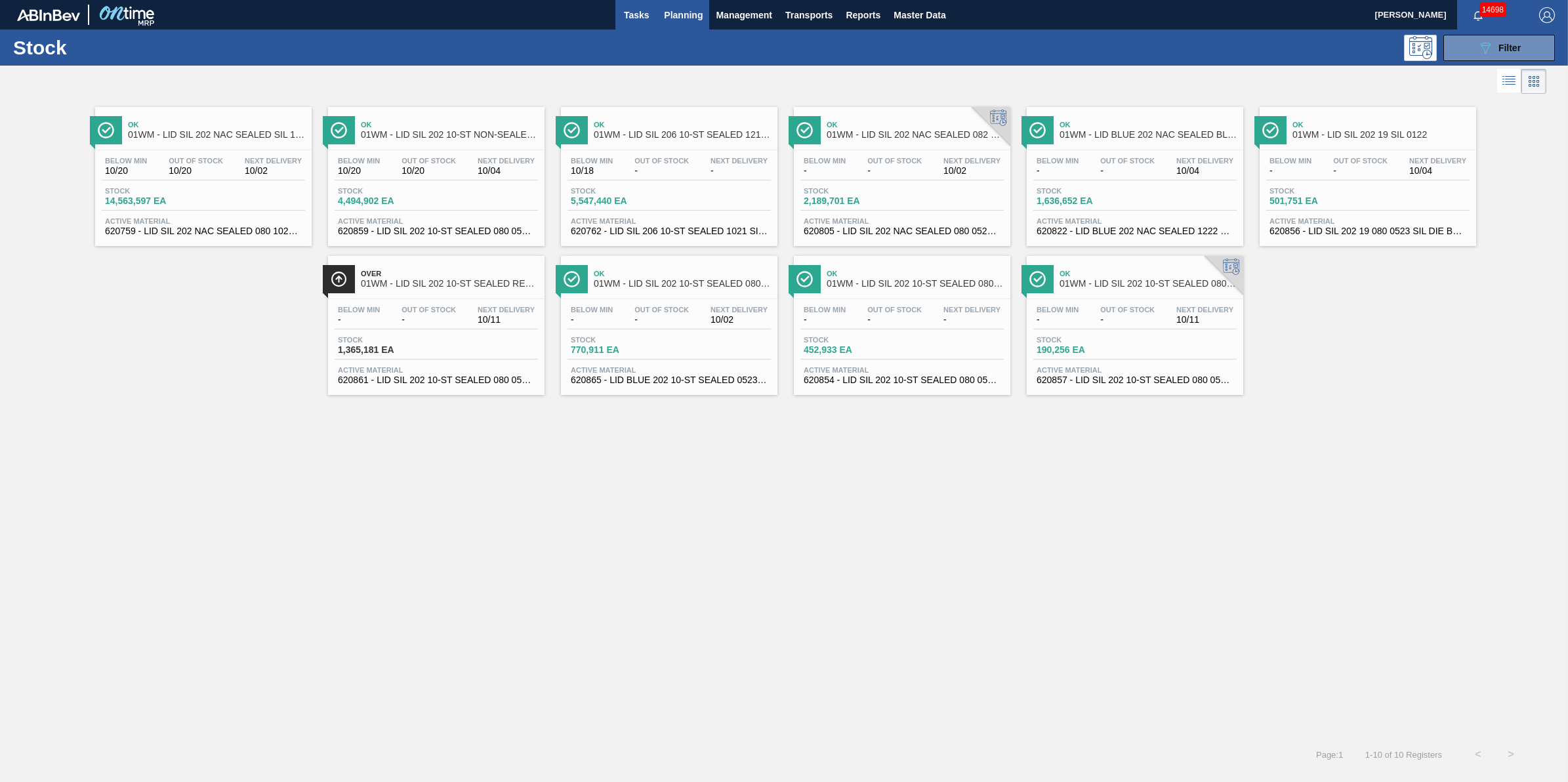
click at [631, 11] on span "Tasks" at bounding box center [636, 15] width 29 height 16
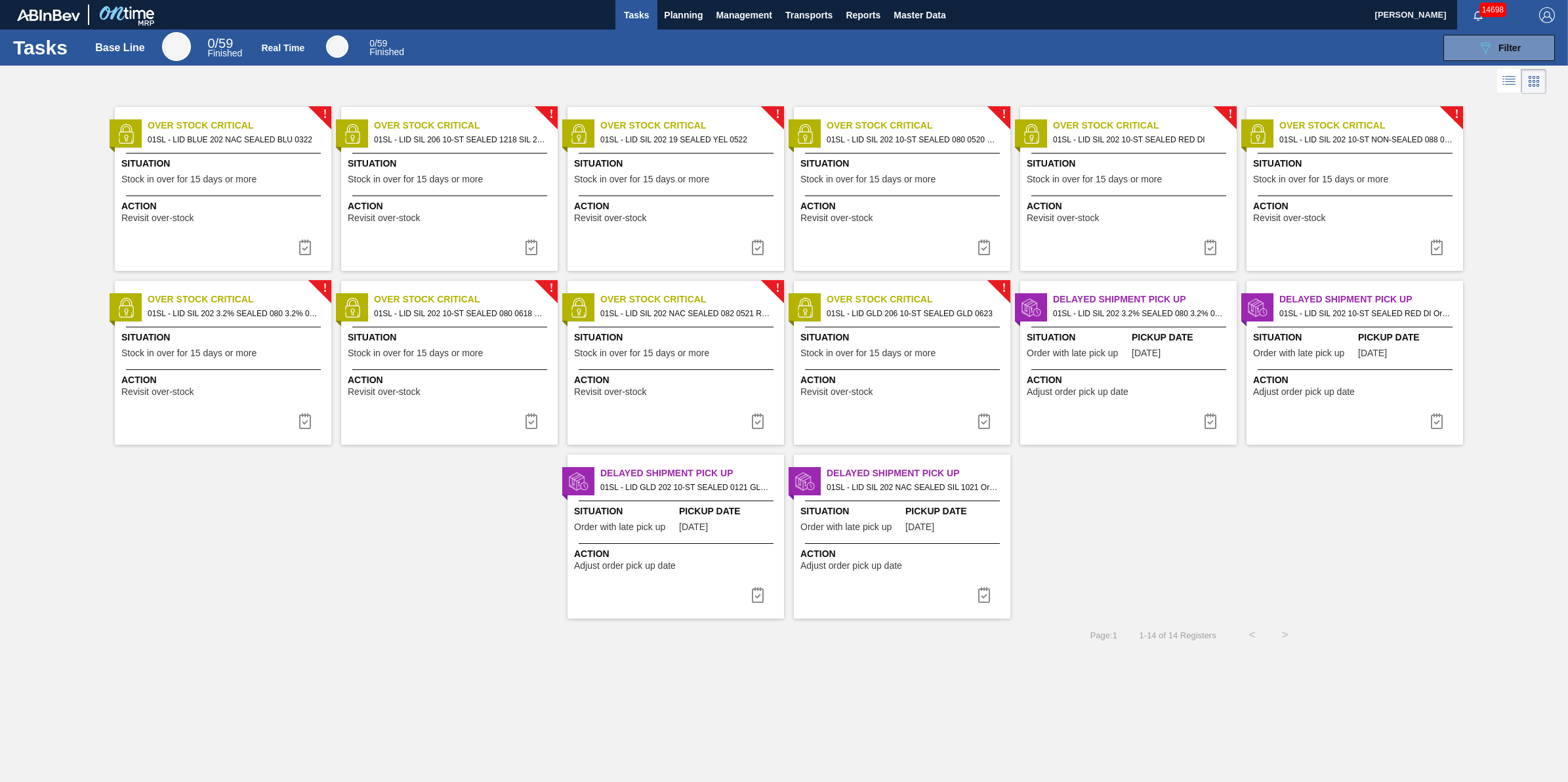
click at [694, 33] on div "Tasks Base Line 0 / 59 Finished Real Time 0 / 59 Finished 089F7B8B-B2A5-4AFE-B5…" at bounding box center [784, 48] width 1568 height 36
click at [691, 21] on span "Planning" at bounding box center [684, 15] width 39 height 16
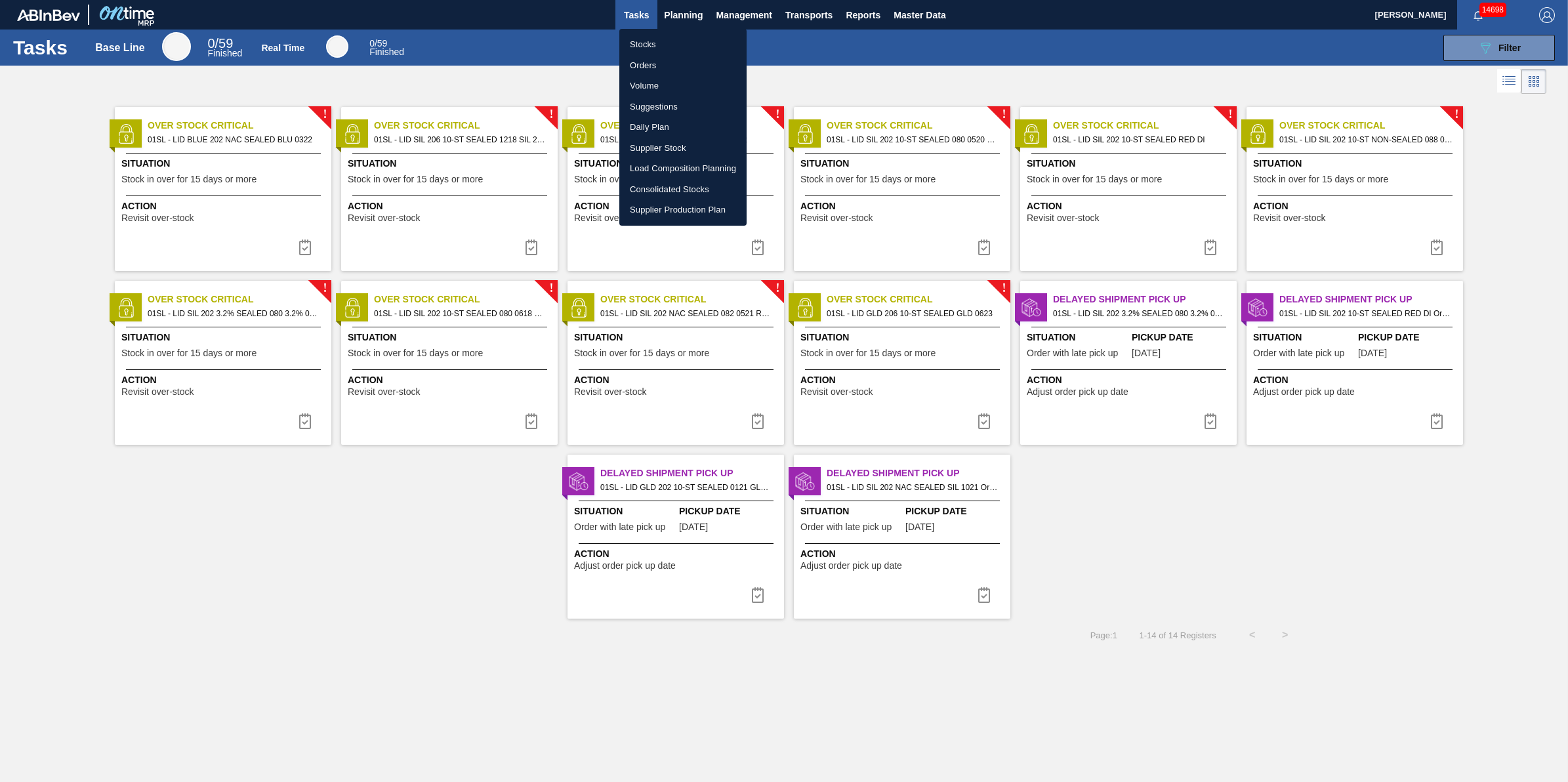
click at [684, 37] on li "Stocks" at bounding box center [683, 45] width 127 height 21
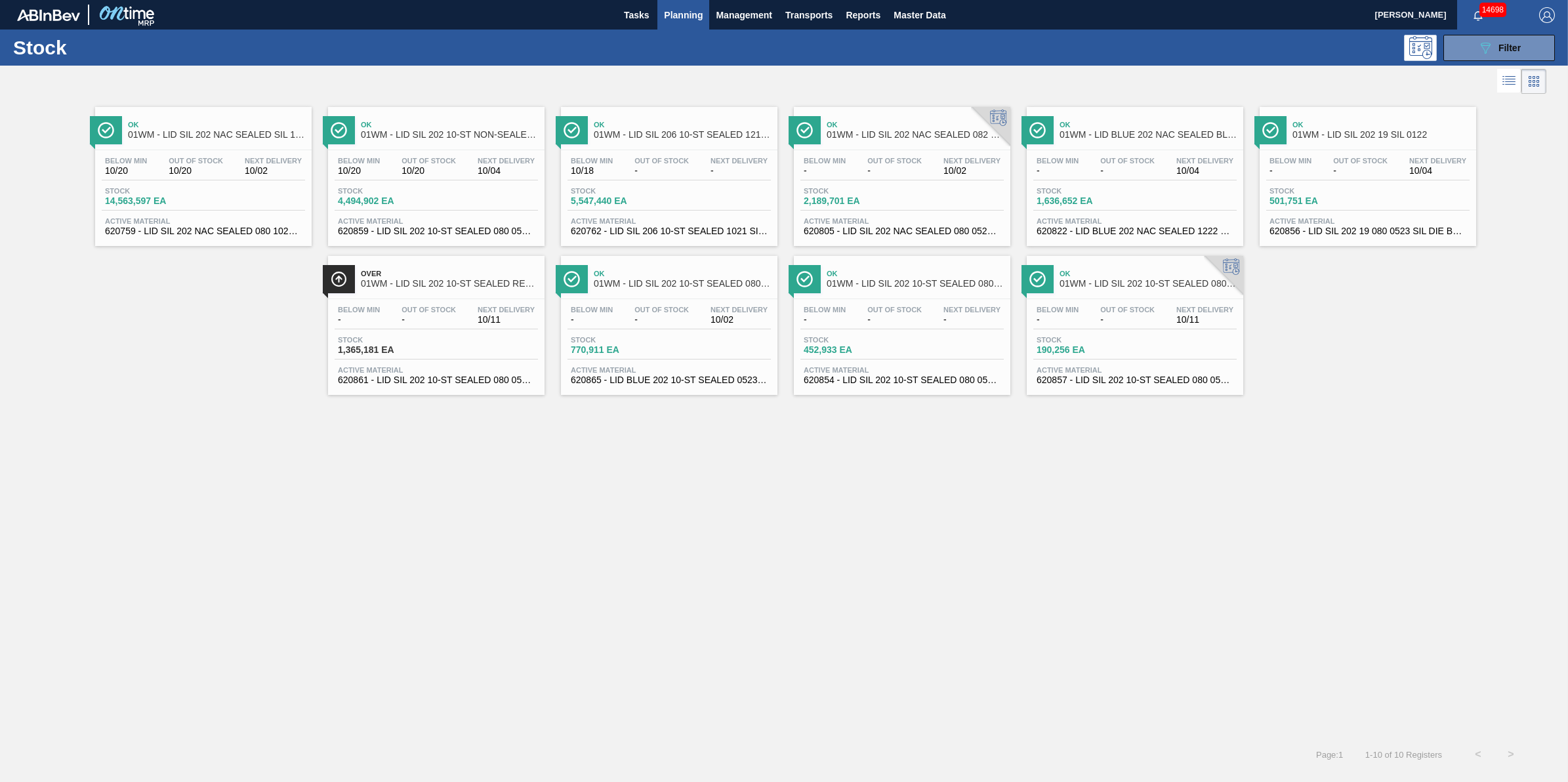
click at [679, 21] on span "Planning" at bounding box center [684, 15] width 39 height 16
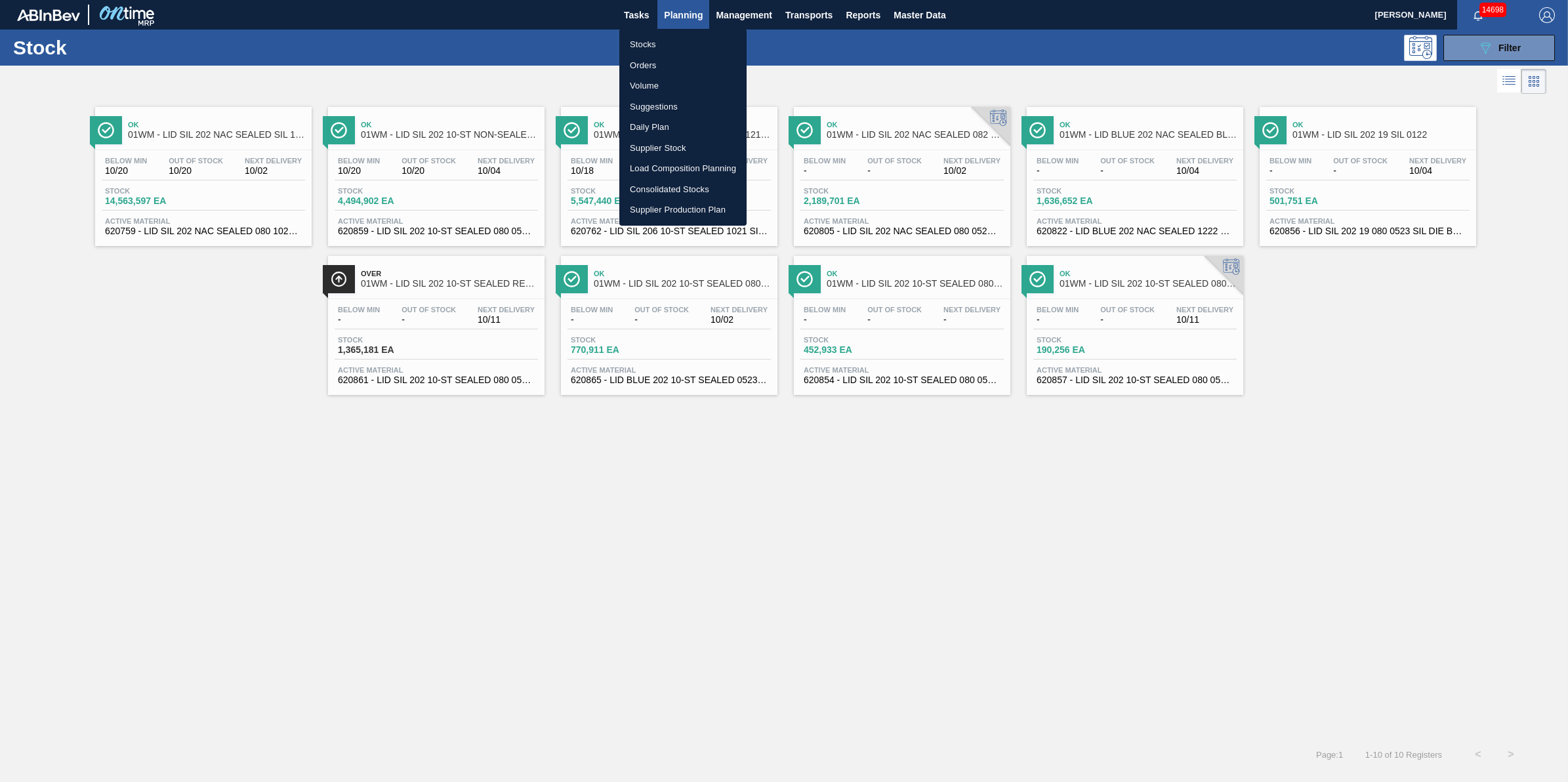
click at [1478, 48] on div at bounding box center [784, 391] width 1568 height 782
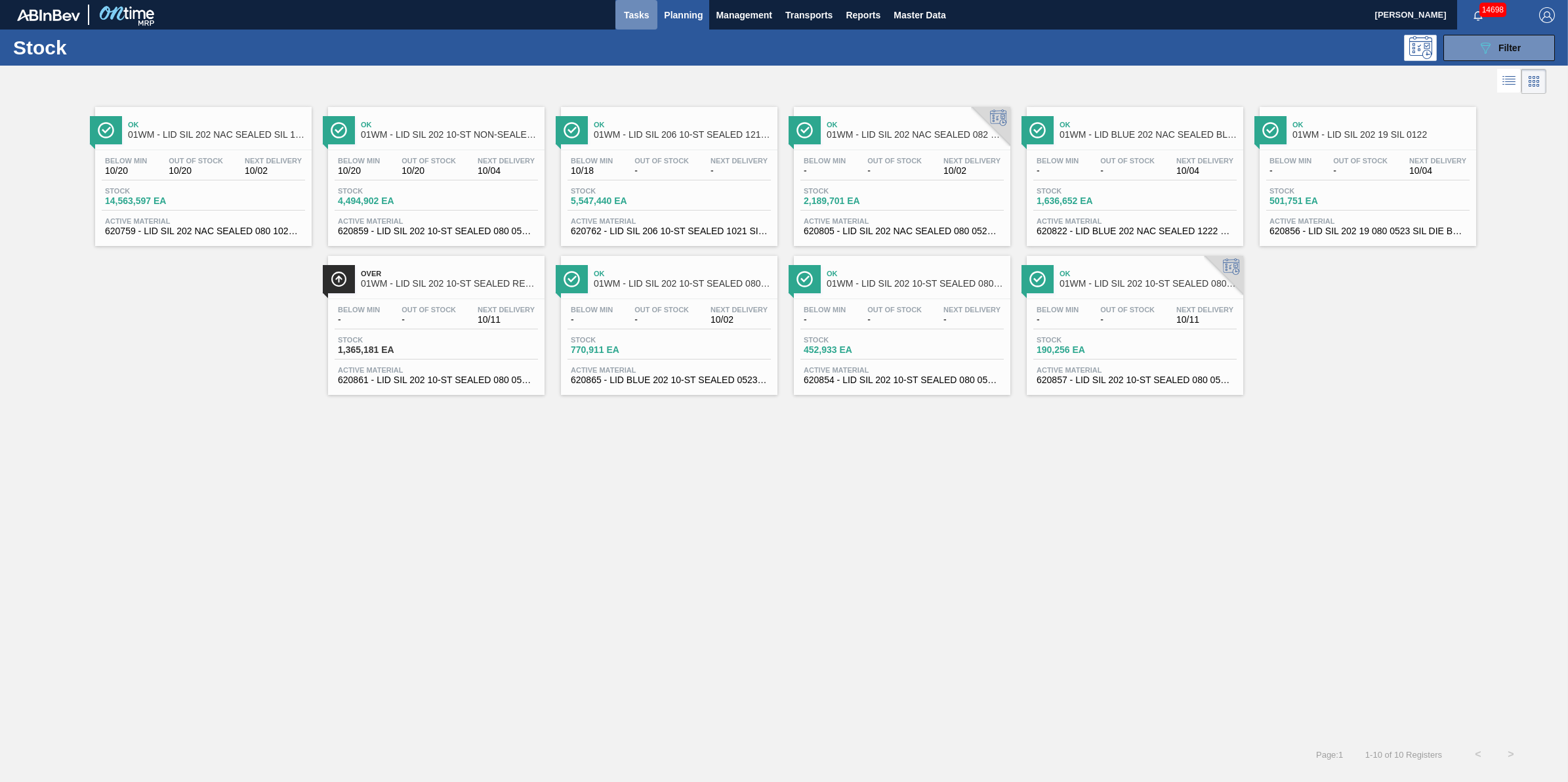
click at [632, 10] on span "Tasks" at bounding box center [636, 15] width 29 height 16
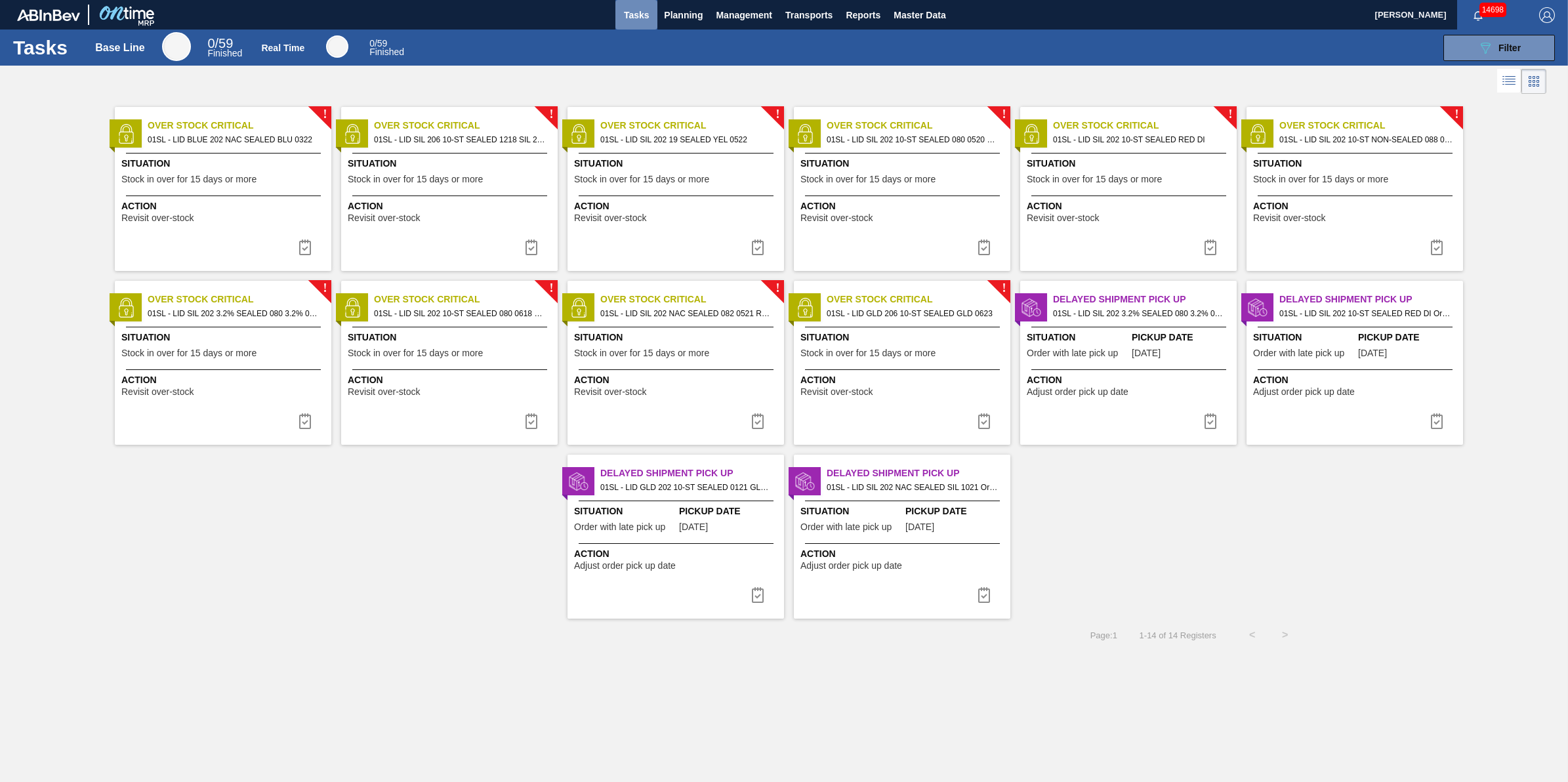
click at [633, 14] on span "Tasks" at bounding box center [636, 15] width 29 height 16
drag, startPoint x: 681, startPoint y: 25, endPoint x: 680, endPoint y: 36, distance: 11.0
click at [681, 25] on button "Planning" at bounding box center [683, 15] width 52 height 30
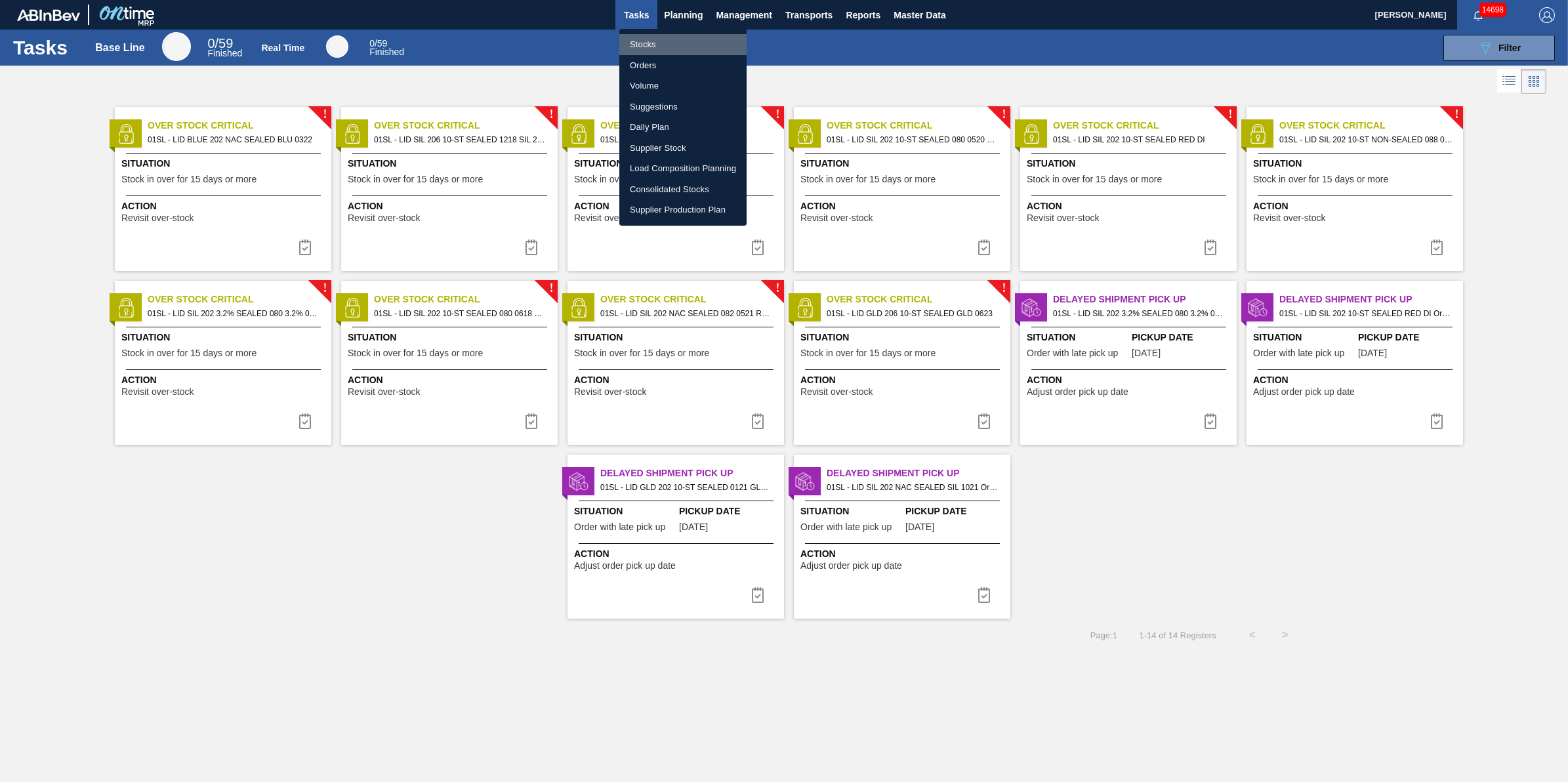
click at [677, 47] on li "Stocks" at bounding box center [683, 45] width 127 height 21
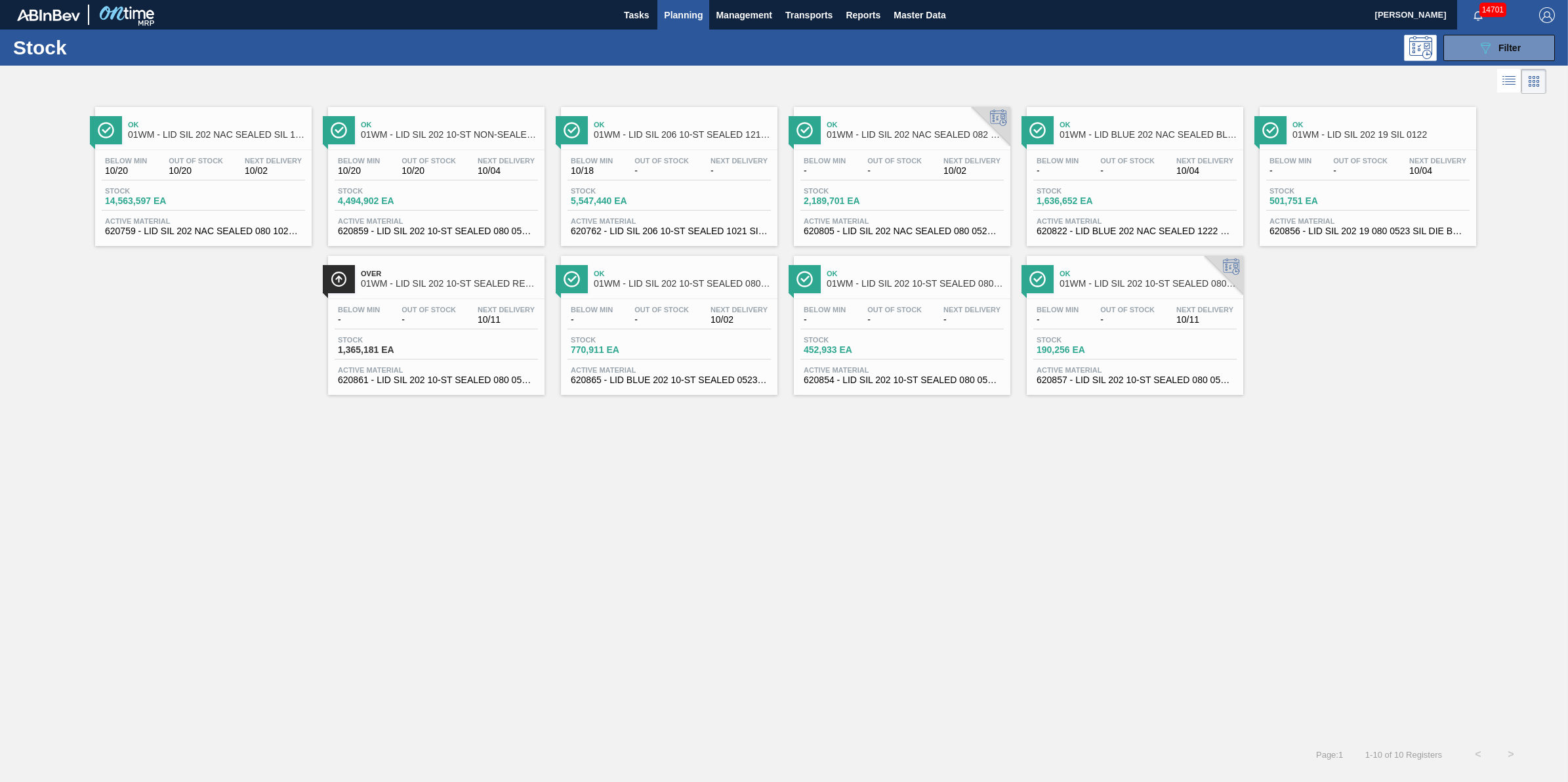
click at [906, 191] on div "Stock 2,189,701 EA" at bounding box center [902, 198] width 203 height 23
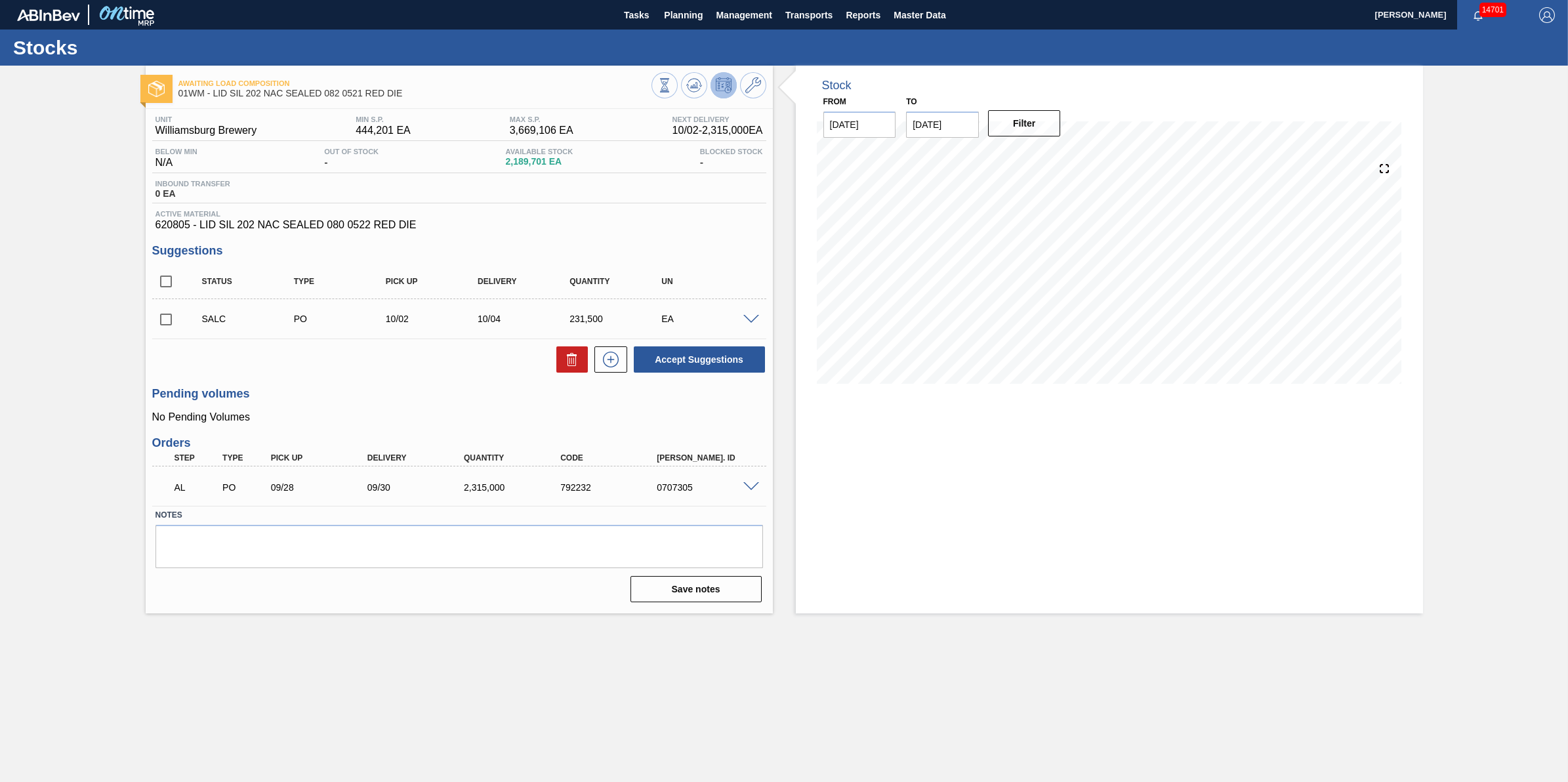
drag, startPoint x: 693, startPoint y: 34, endPoint x: 683, endPoint y: 17, distance: 19.7
click at [693, 34] on div "Stocks" at bounding box center [784, 48] width 1568 height 36
click at [683, 17] on span "Planning" at bounding box center [684, 15] width 39 height 16
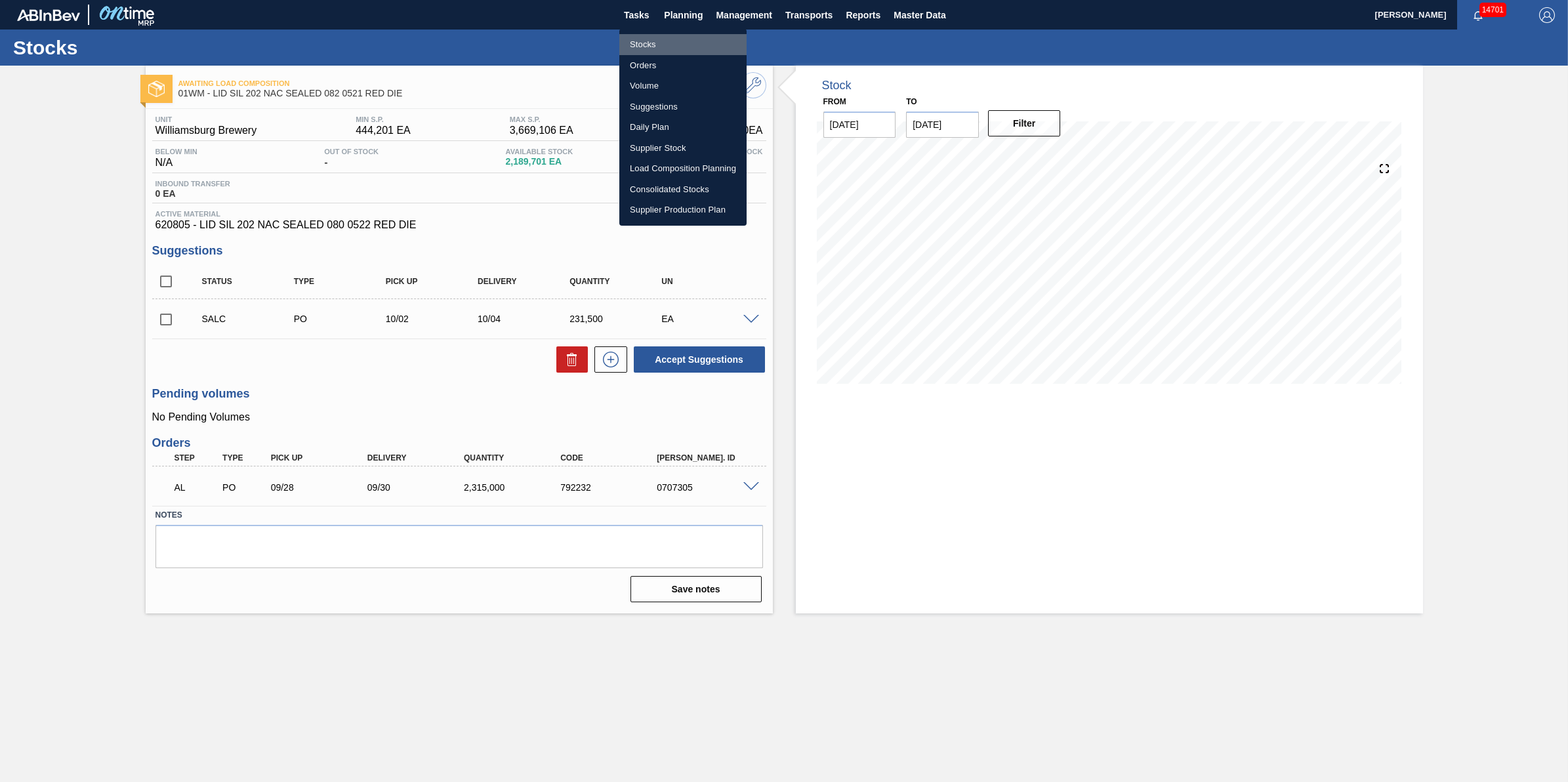
click at [676, 38] on li "Stocks" at bounding box center [683, 45] width 127 height 21
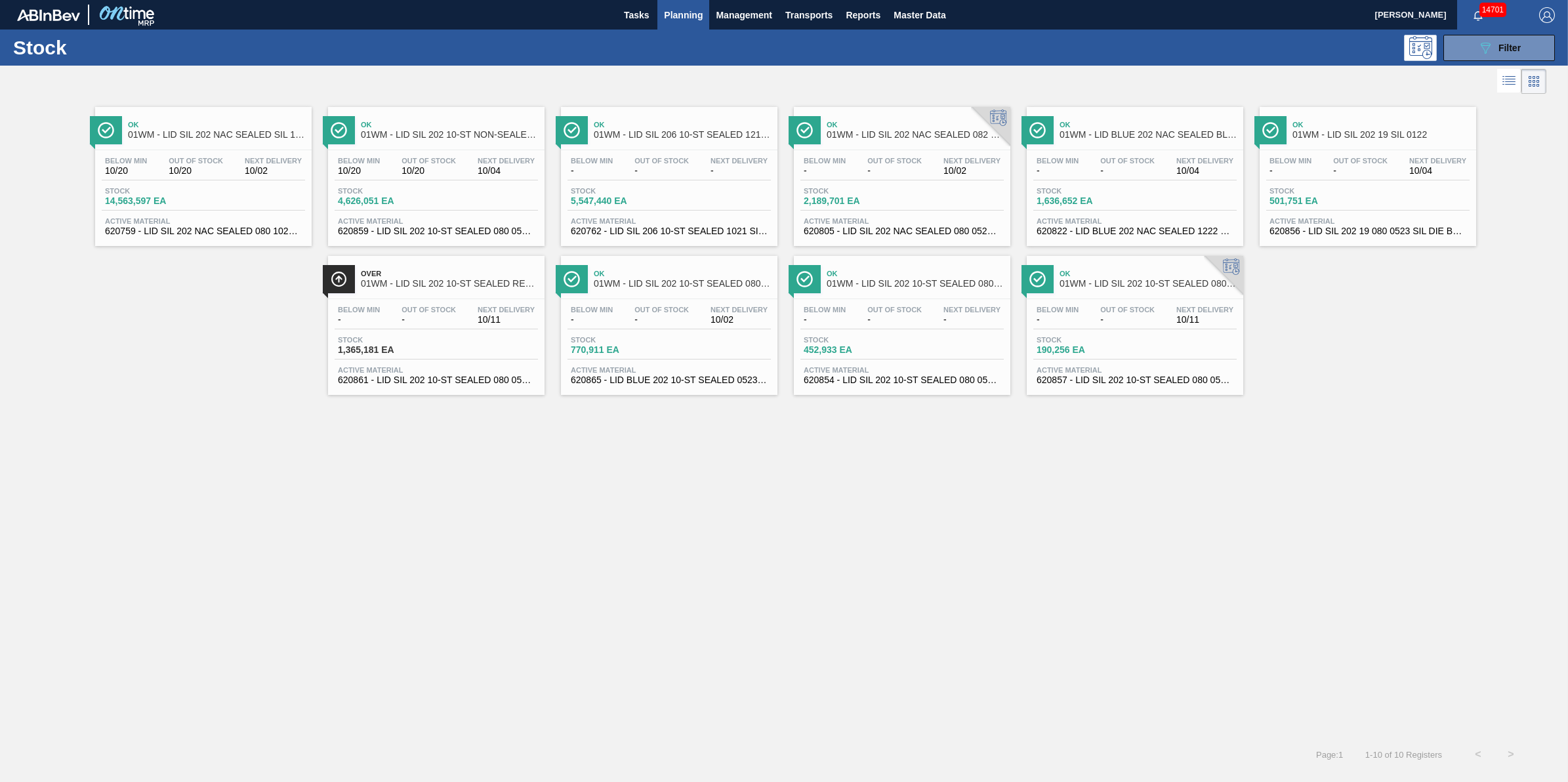
click at [231, 195] on div "Stock 14,563,597 EA" at bounding box center [203, 198] width 203 height 23
click at [835, 169] on span "-" at bounding box center [825, 170] width 42 height 10
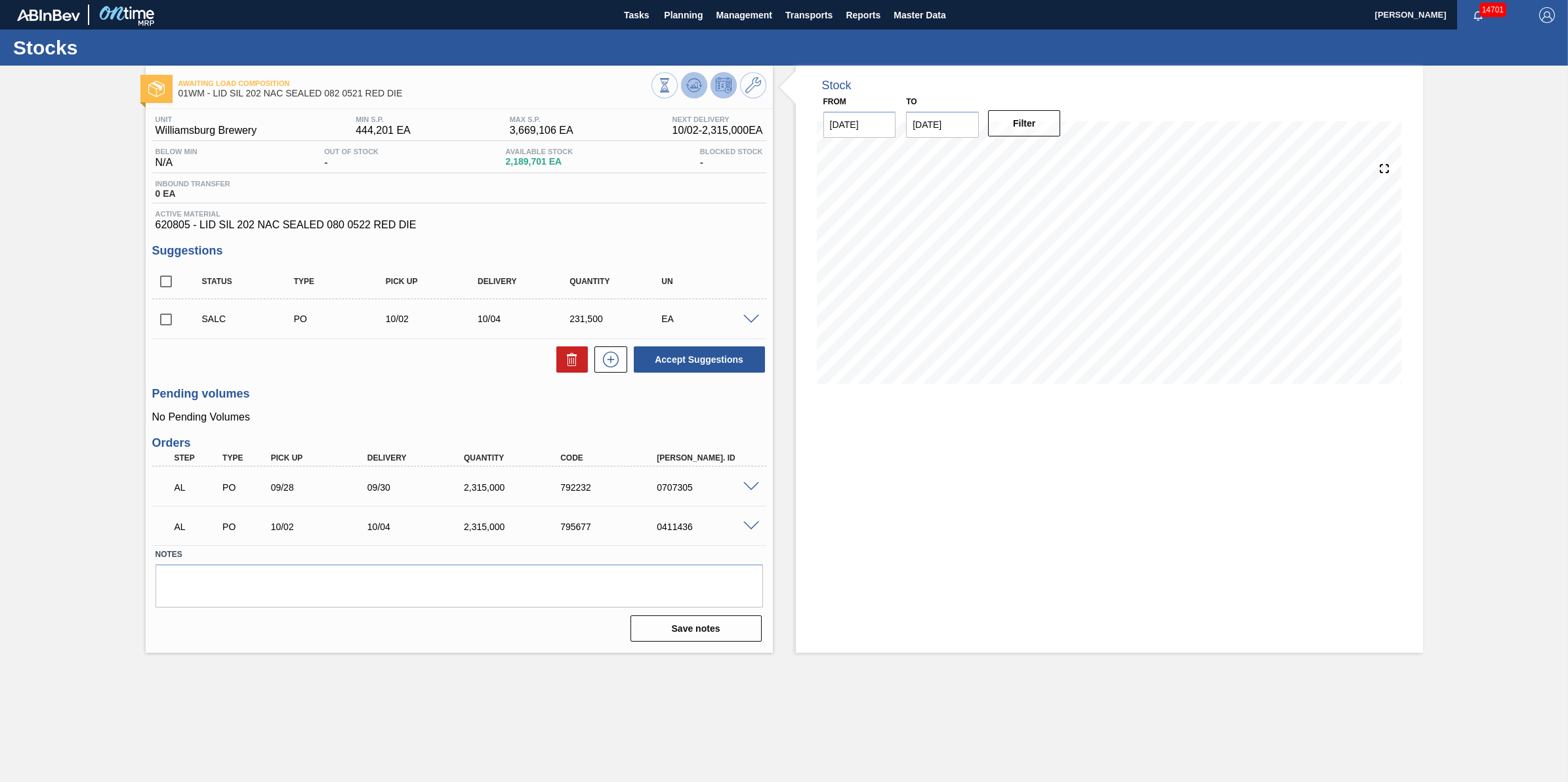
click at [689, 94] on button at bounding box center [694, 85] width 27 height 27
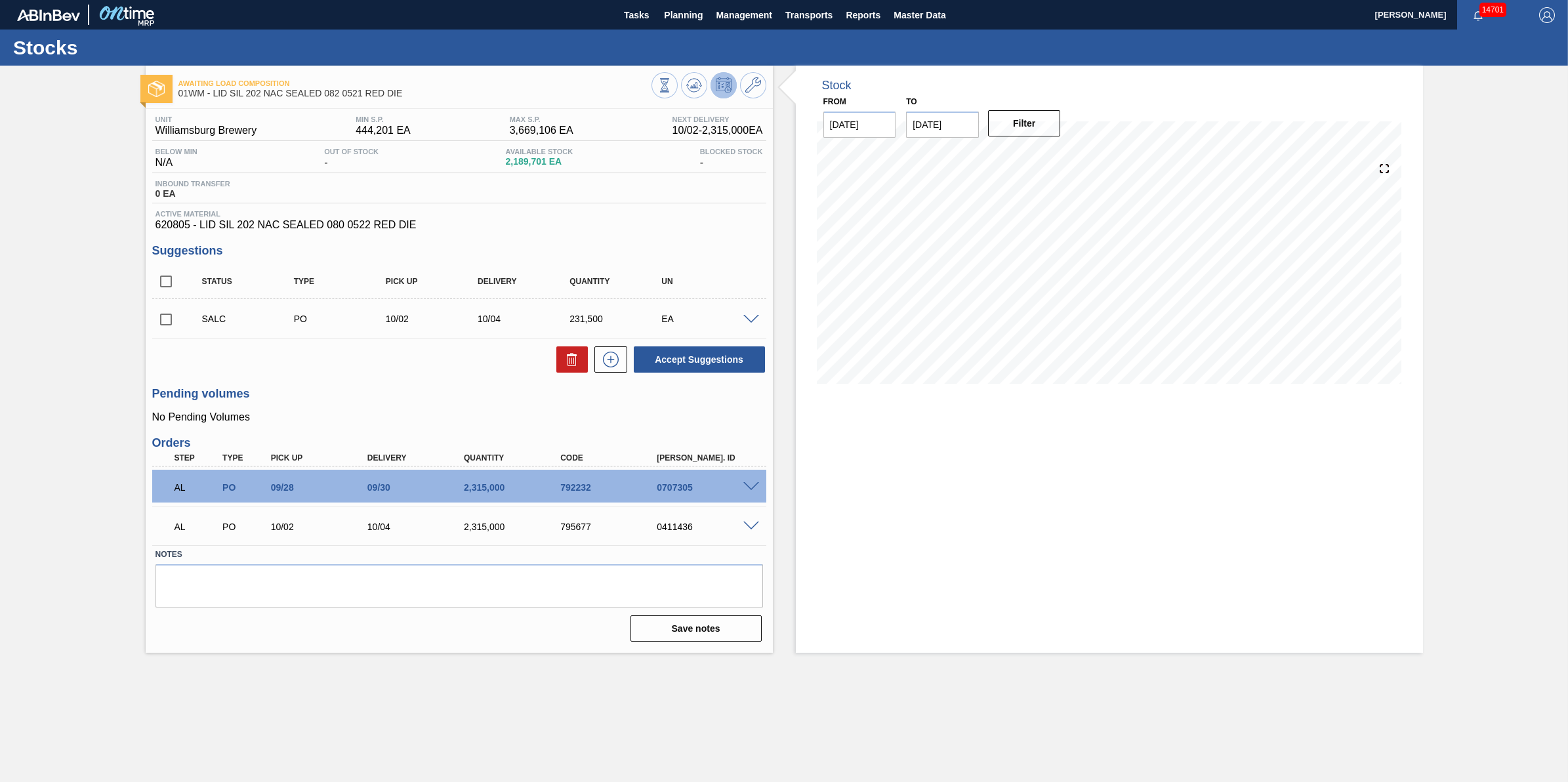
click at [743, 534] on div "AL PO 10/02 10/04 2,315,000 795677 0411436" at bounding box center [455, 526] width 579 height 27
click at [746, 531] on span at bounding box center [751, 526] width 16 height 10
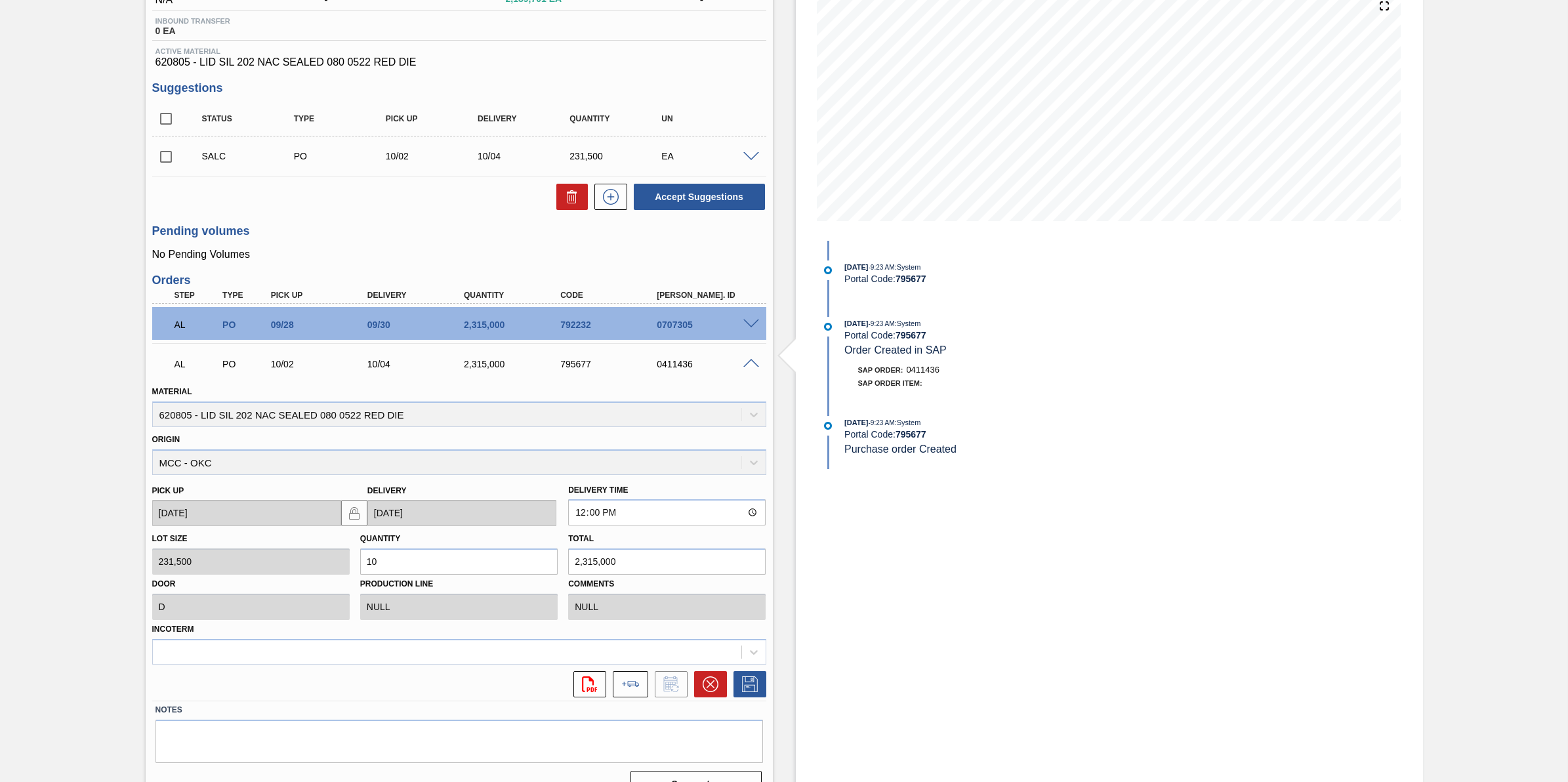
scroll to position [164, 0]
drag, startPoint x: 699, startPoint y: 364, endPoint x: 664, endPoint y: 367, distance: 35.1
click at [664, 367] on div "0411436" at bounding box center [708, 362] width 109 height 10
copy div "411436"
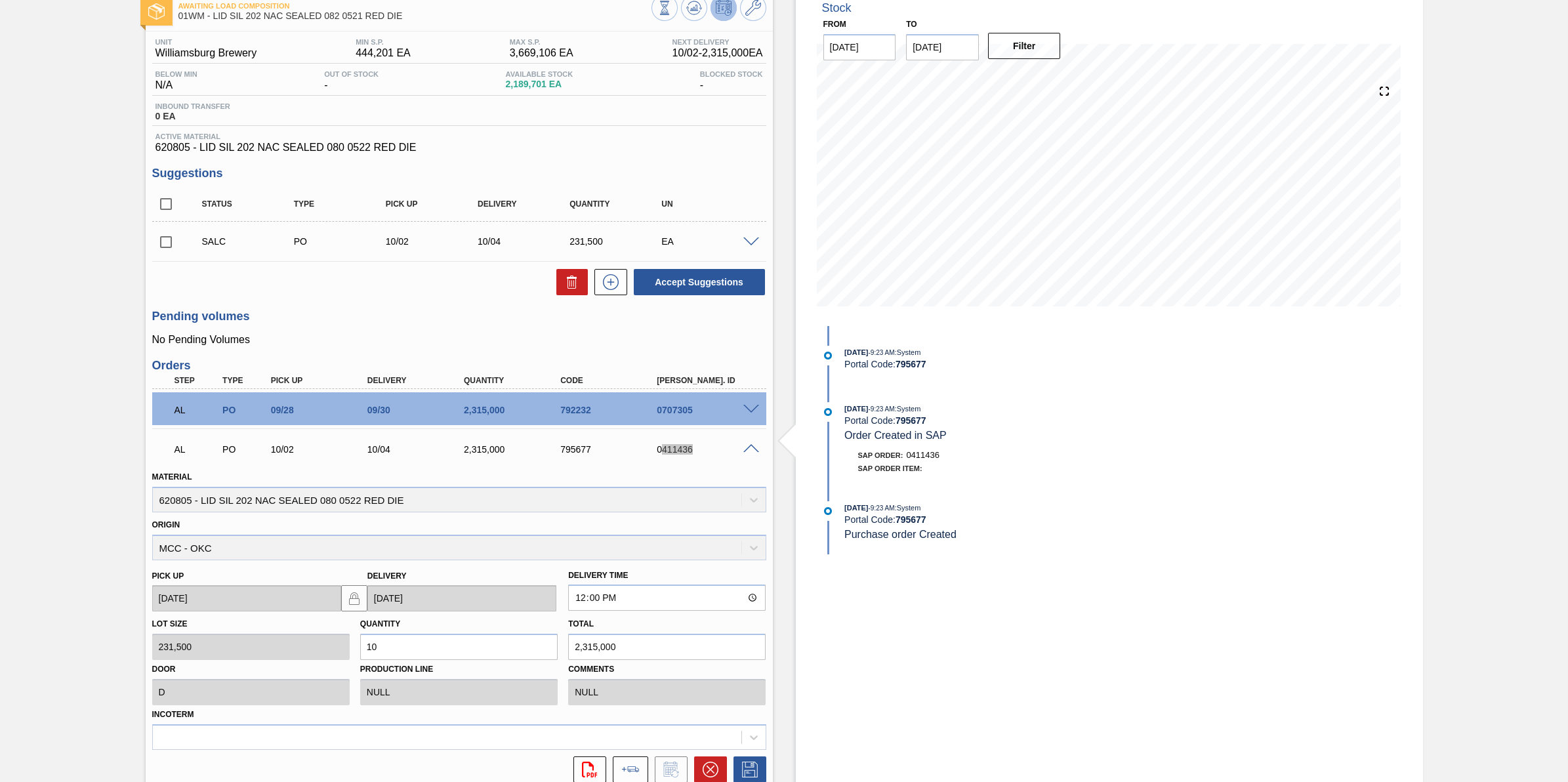
scroll to position [0, 0]
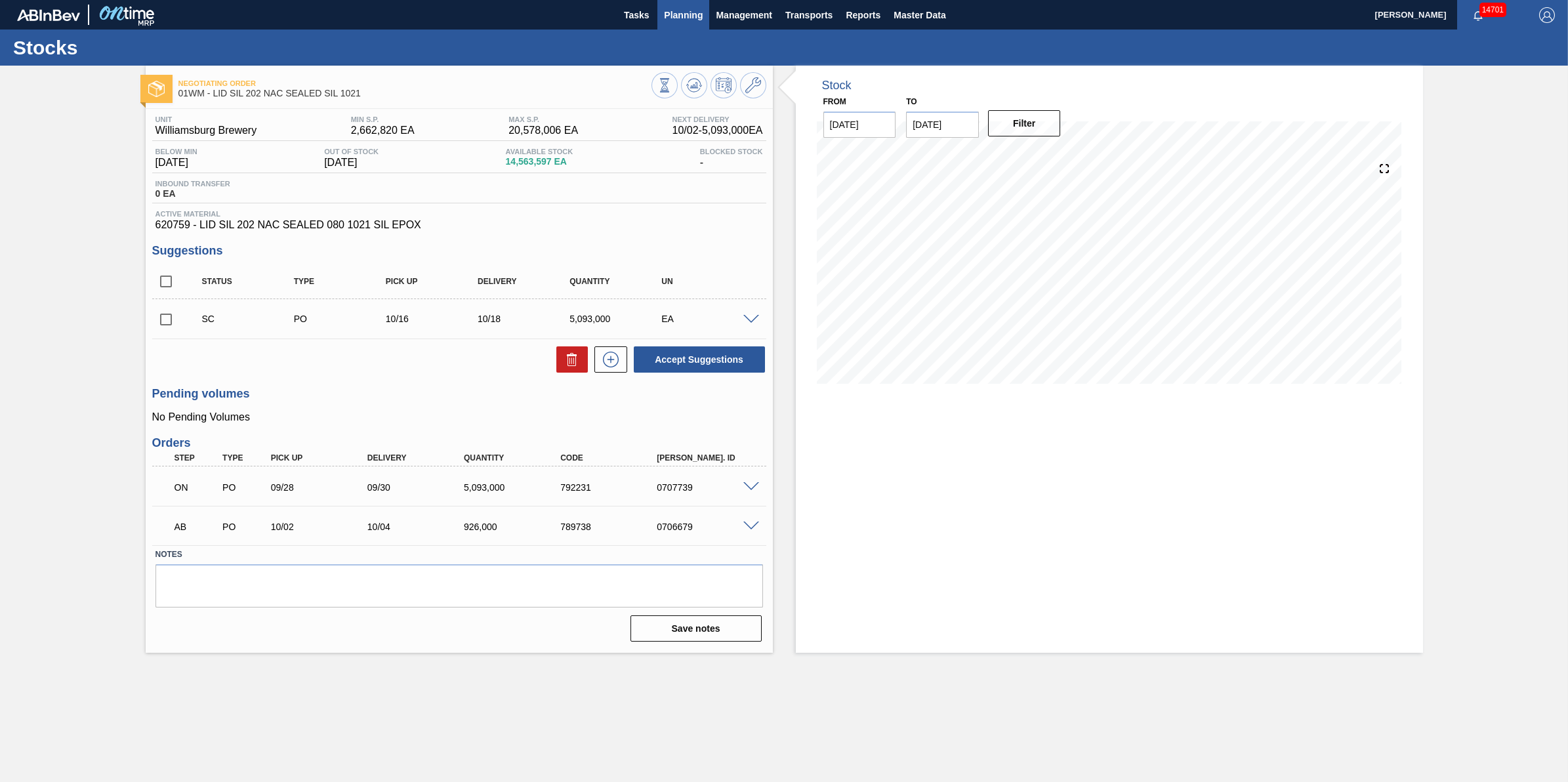
click at [679, 17] on span "Planning" at bounding box center [684, 15] width 39 height 16
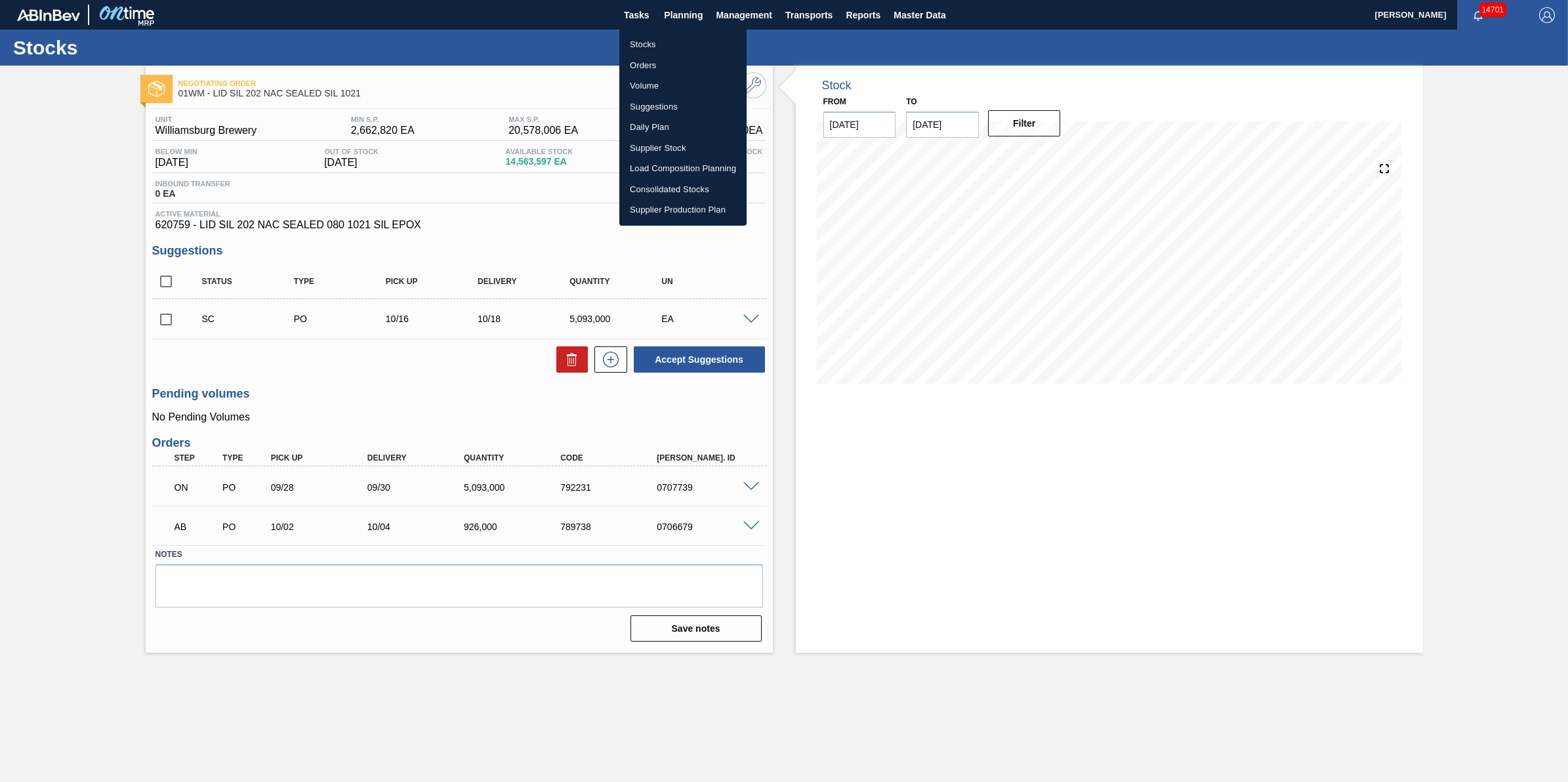
click at [687, 172] on li "Load Composition Planning" at bounding box center [683, 168] width 127 height 21
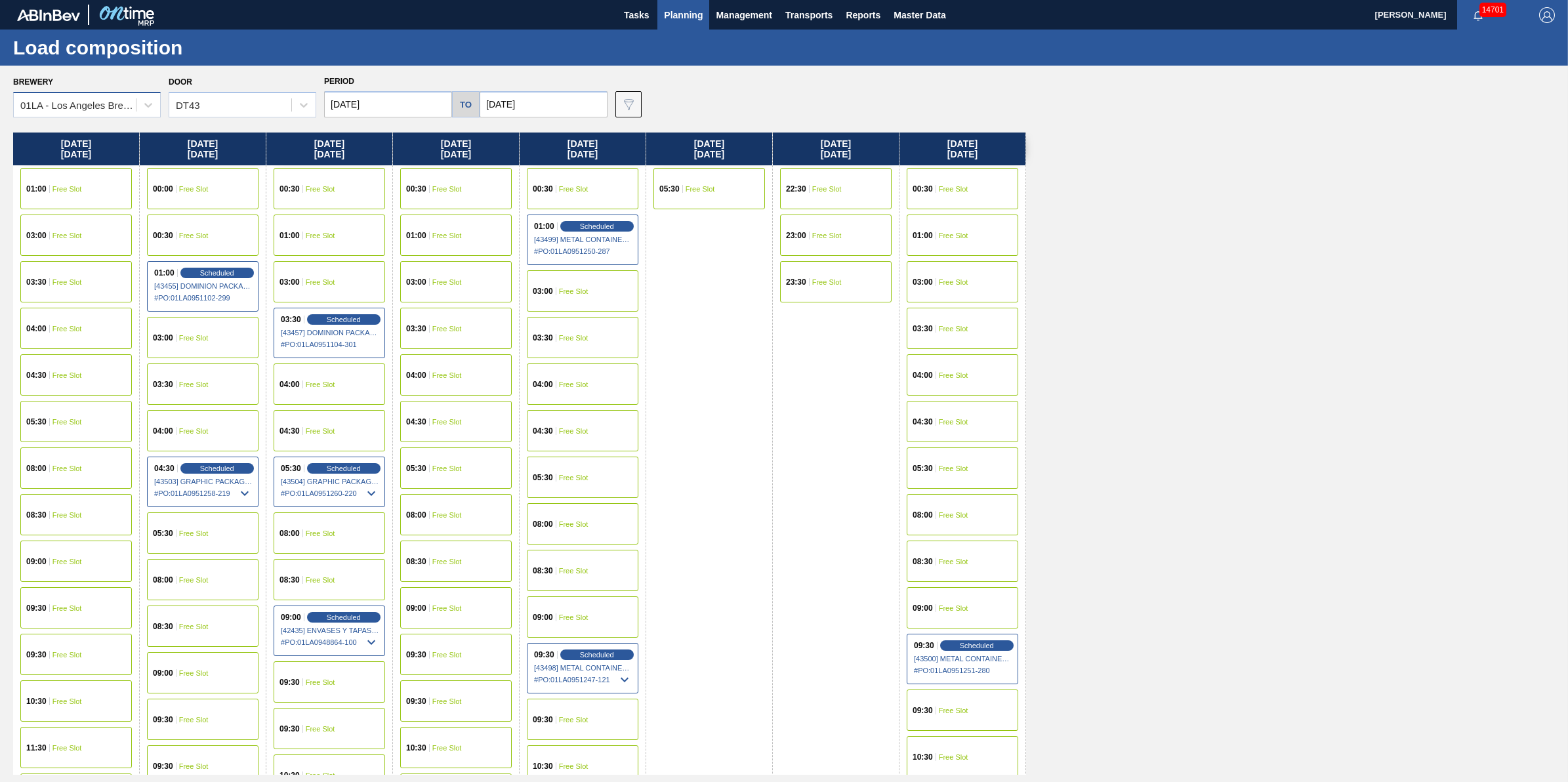
click at [116, 110] on div "01LA - Los Angeles Brewery" at bounding box center [75, 105] width 122 height 19
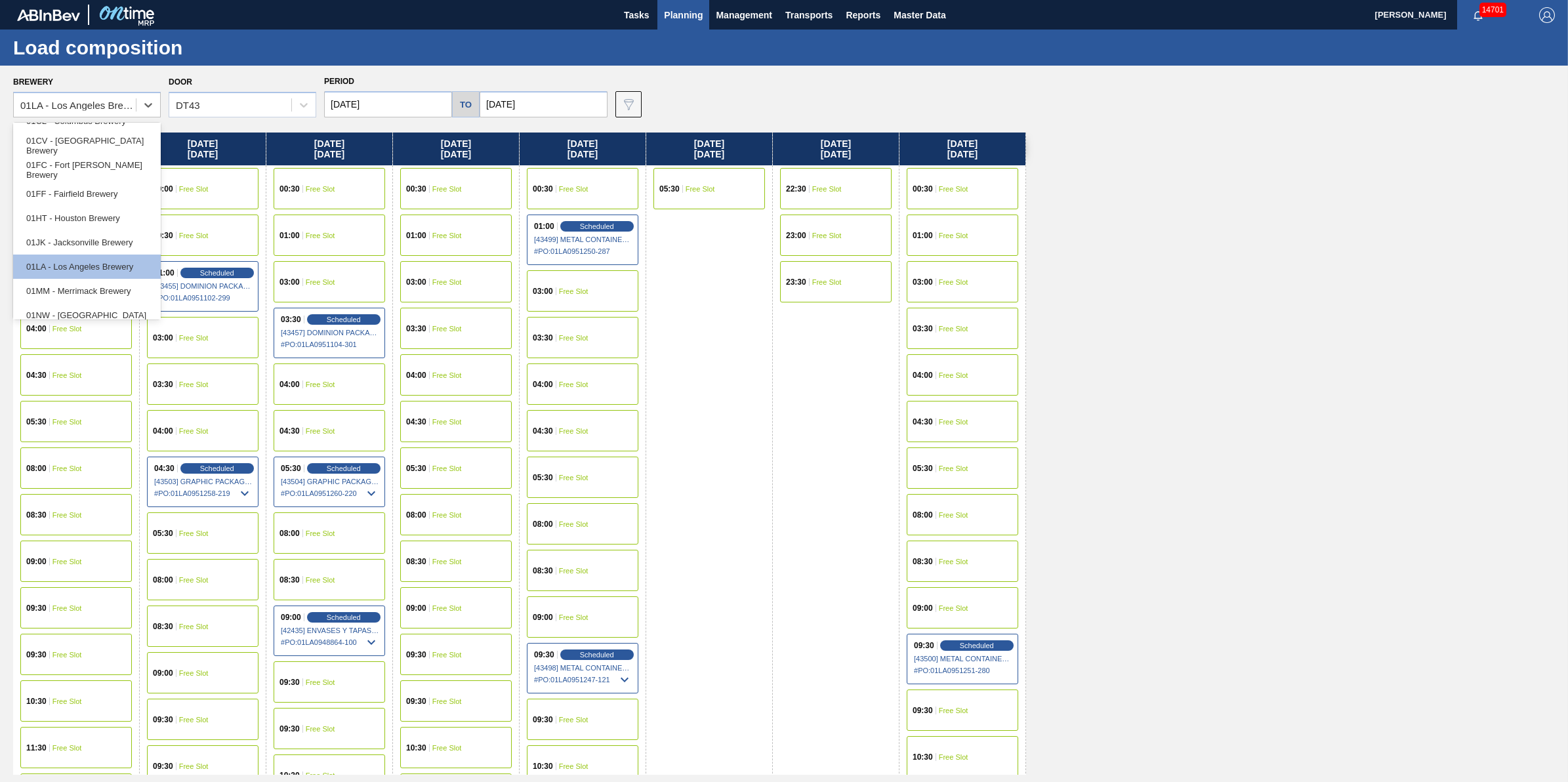
scroll to position [99, 0]
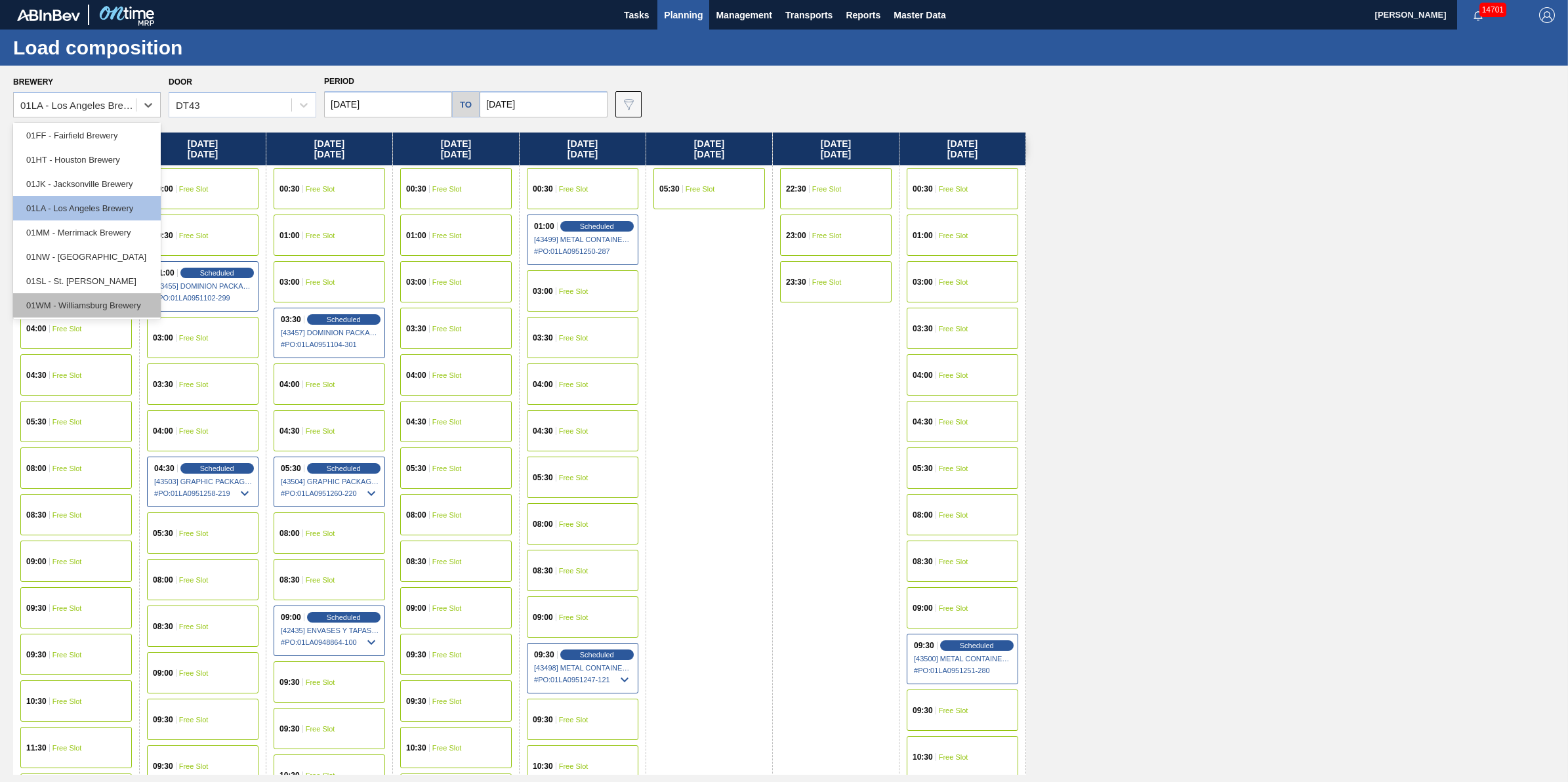
click at [125, 297] on div "01WM - Williamsburg Brewery" at bounding box center [87, 305] width 148 height 24
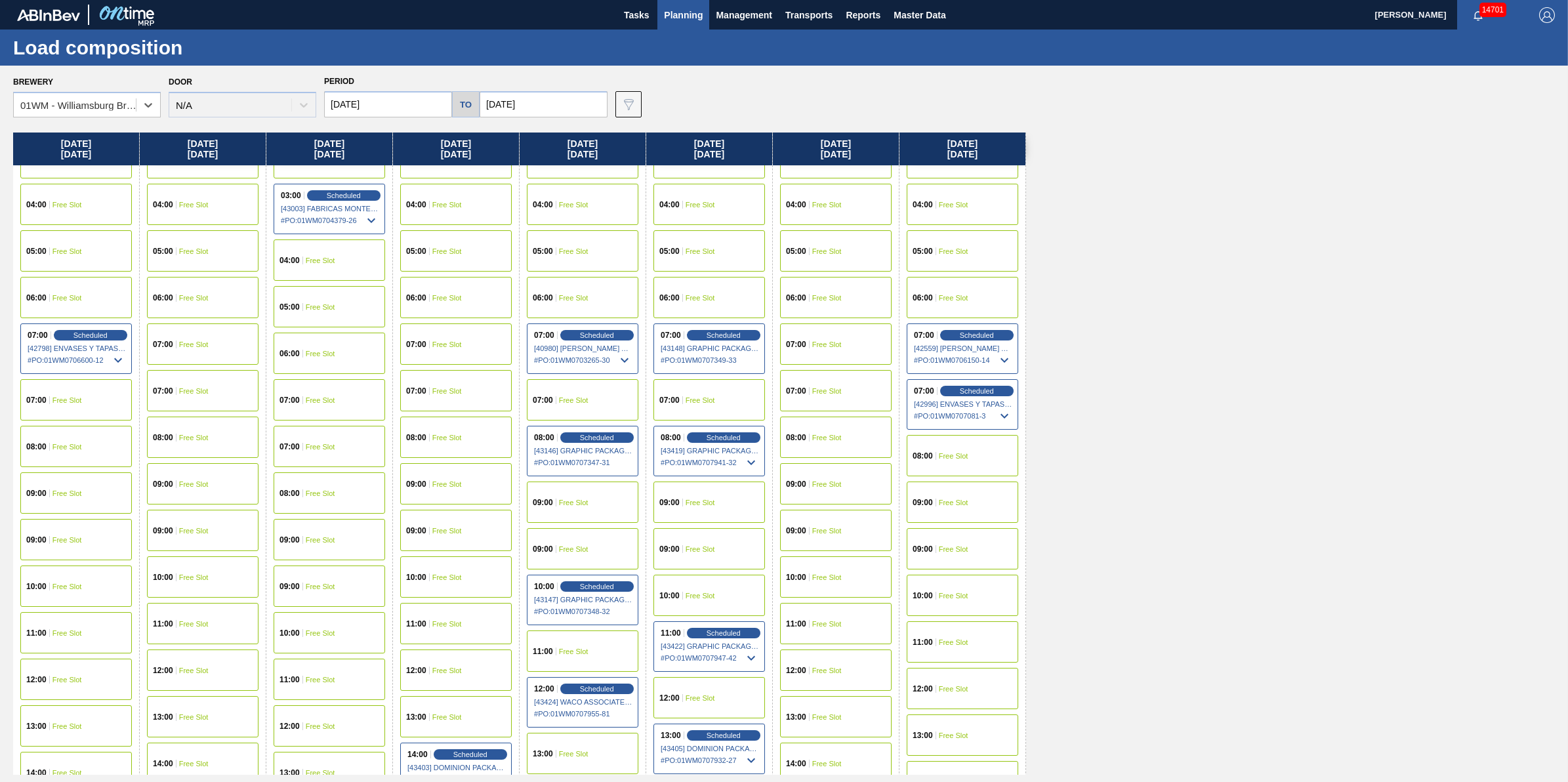
scroll to position [0, 0]
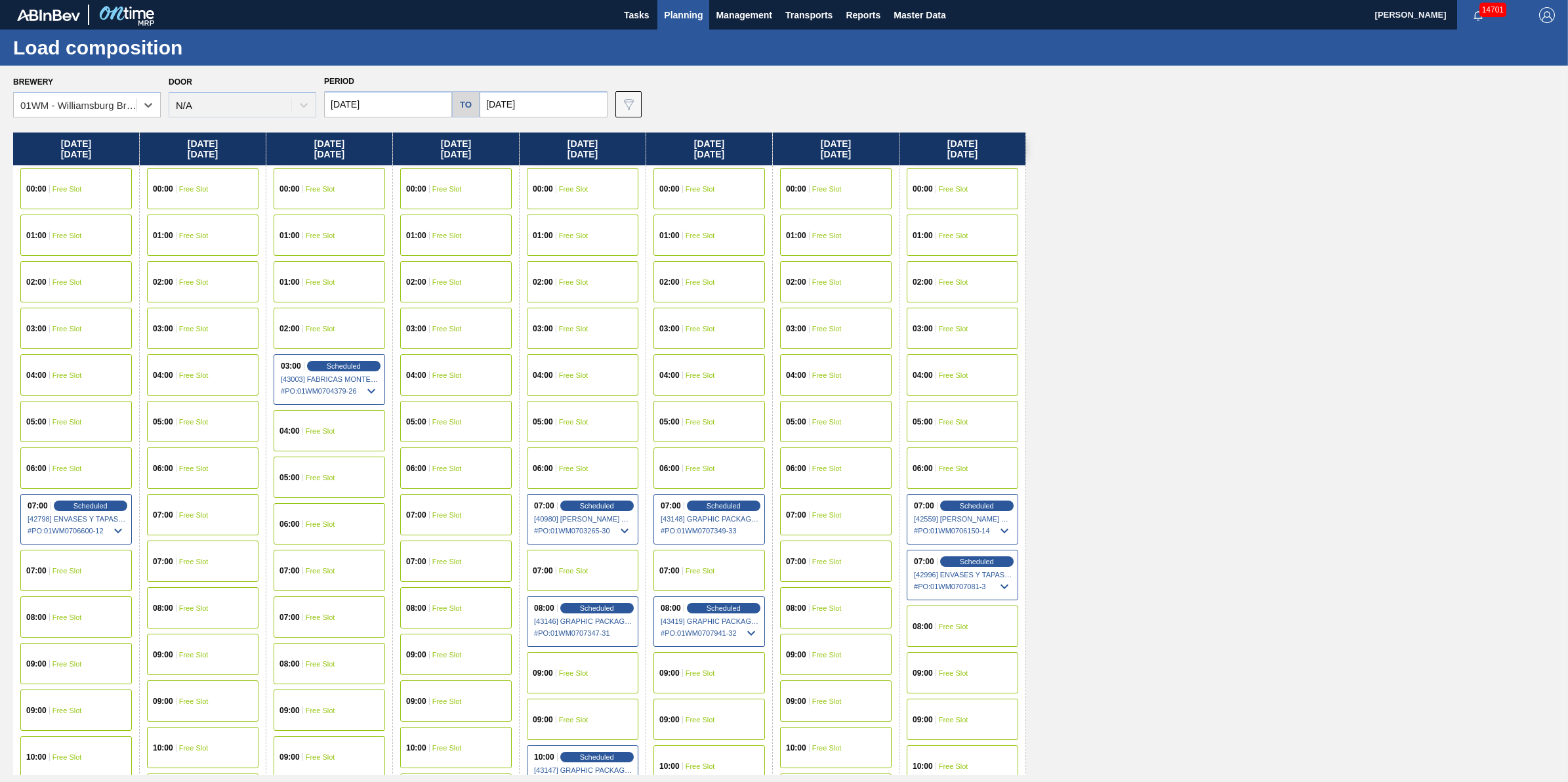
click at [433, 102] on input "10/13/2025" at bounding box center [388, 105] width 128 height 27
click at [376, 185] on div "30" at bounding box center [382, 178] width 18 height 18
type input "09/30/2025"
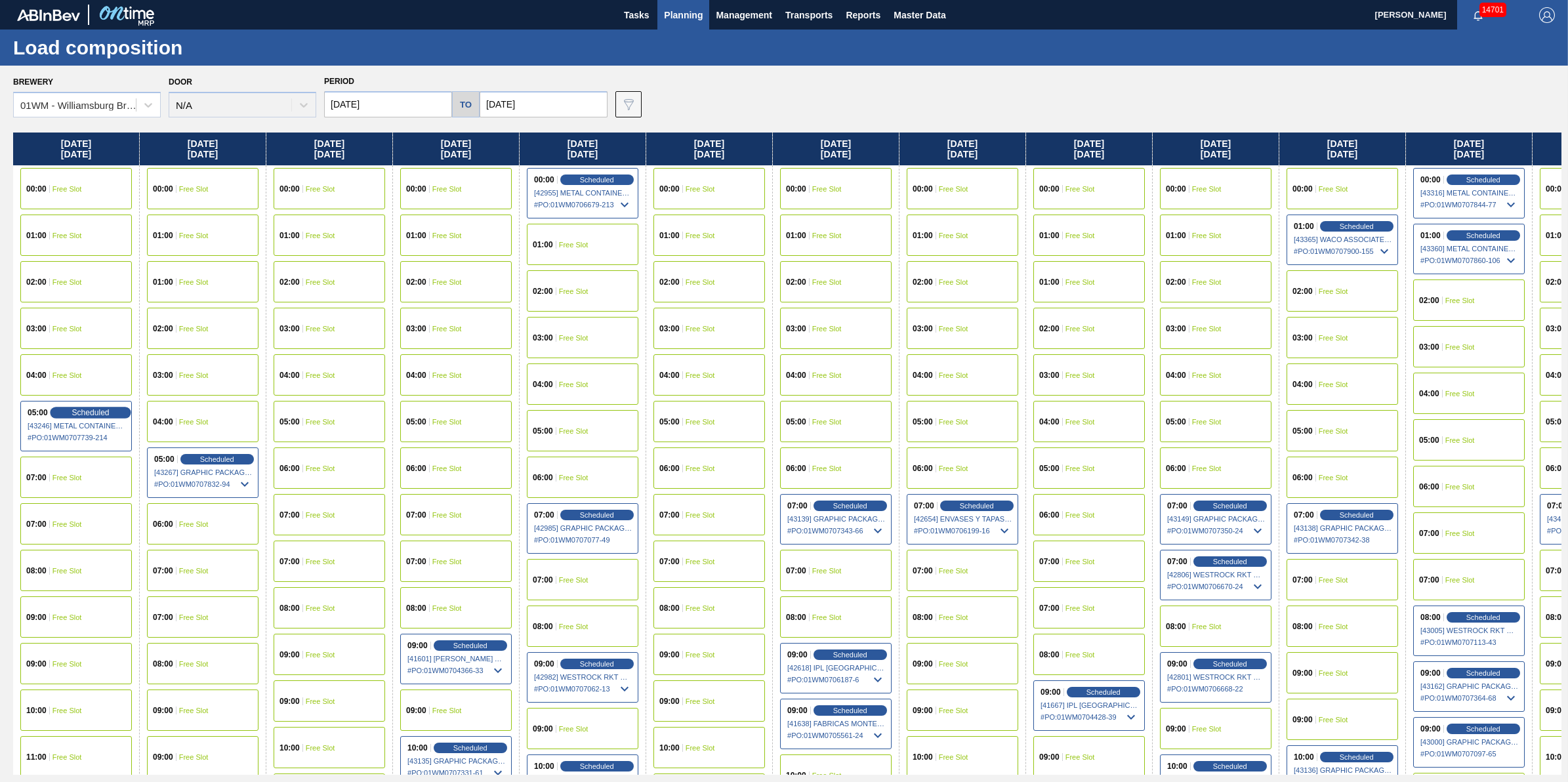
click at [100, 408] on span "Scheduled" at bounding box center [91, 412] width 38 height 9
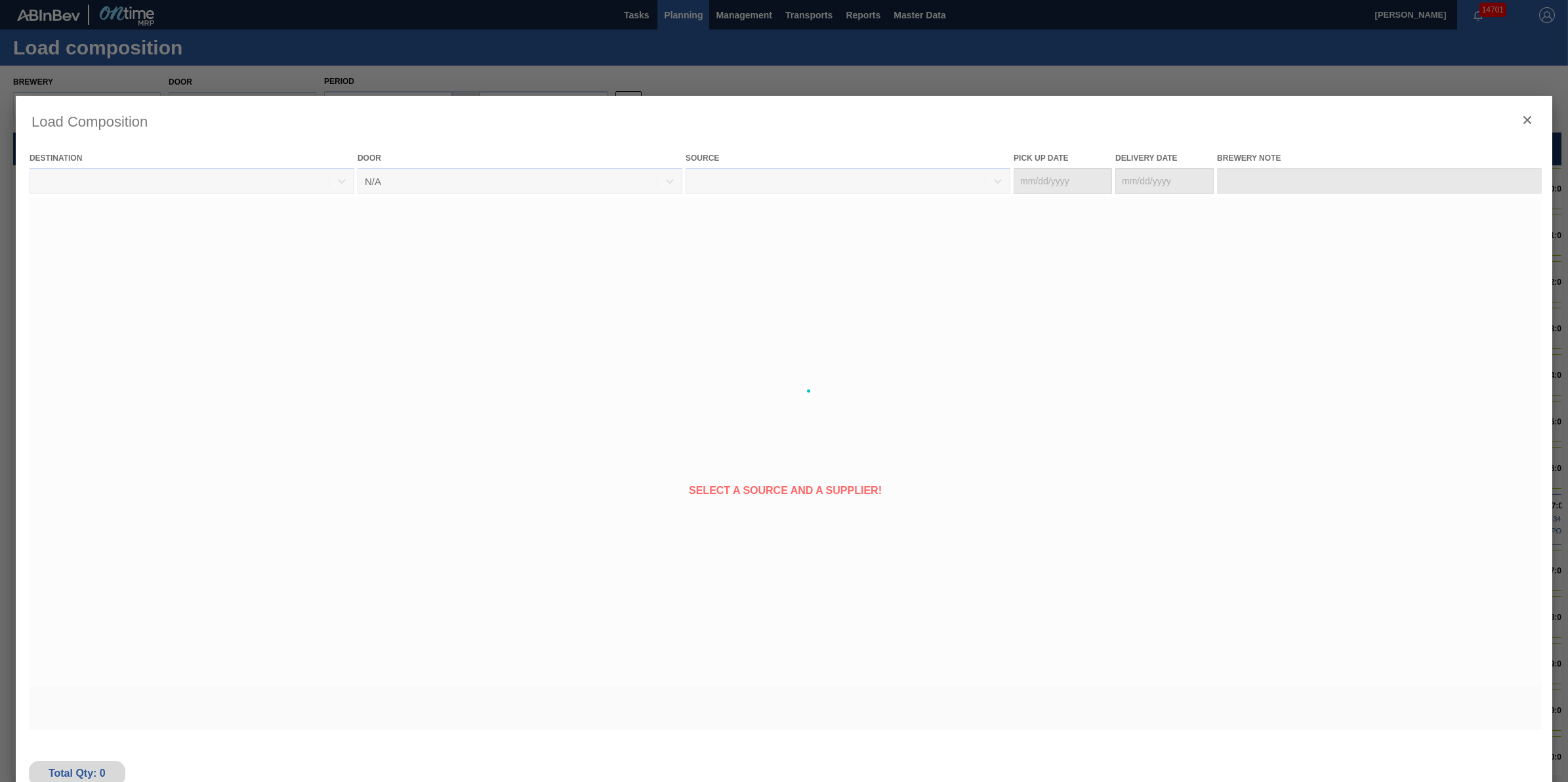
type Date "09/28/2025"
type Date "09/30/2025"
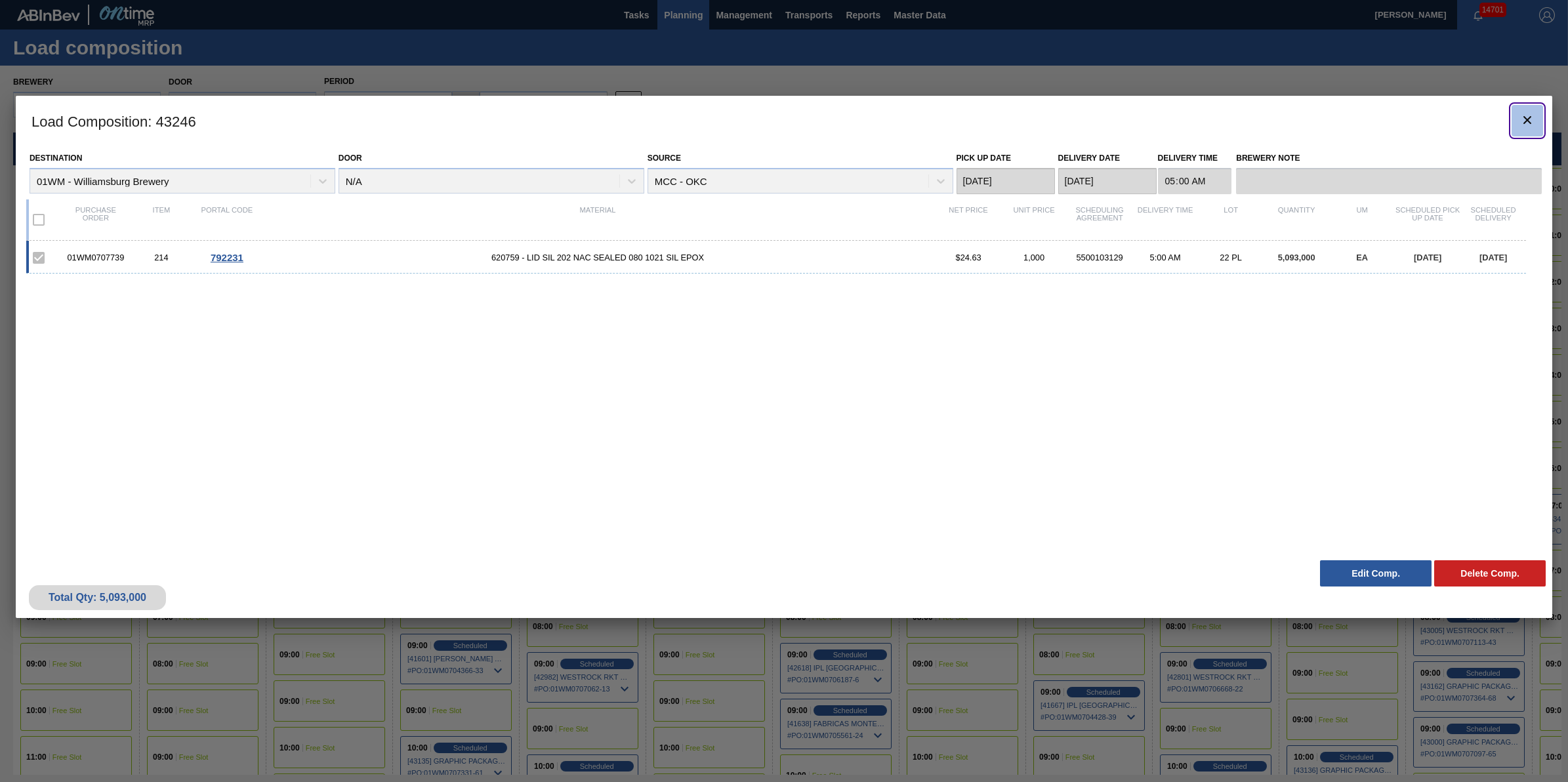
click at [1527, 120] on icon "botão de ícone" at bounding box center [1527, 120] width 8 height 8
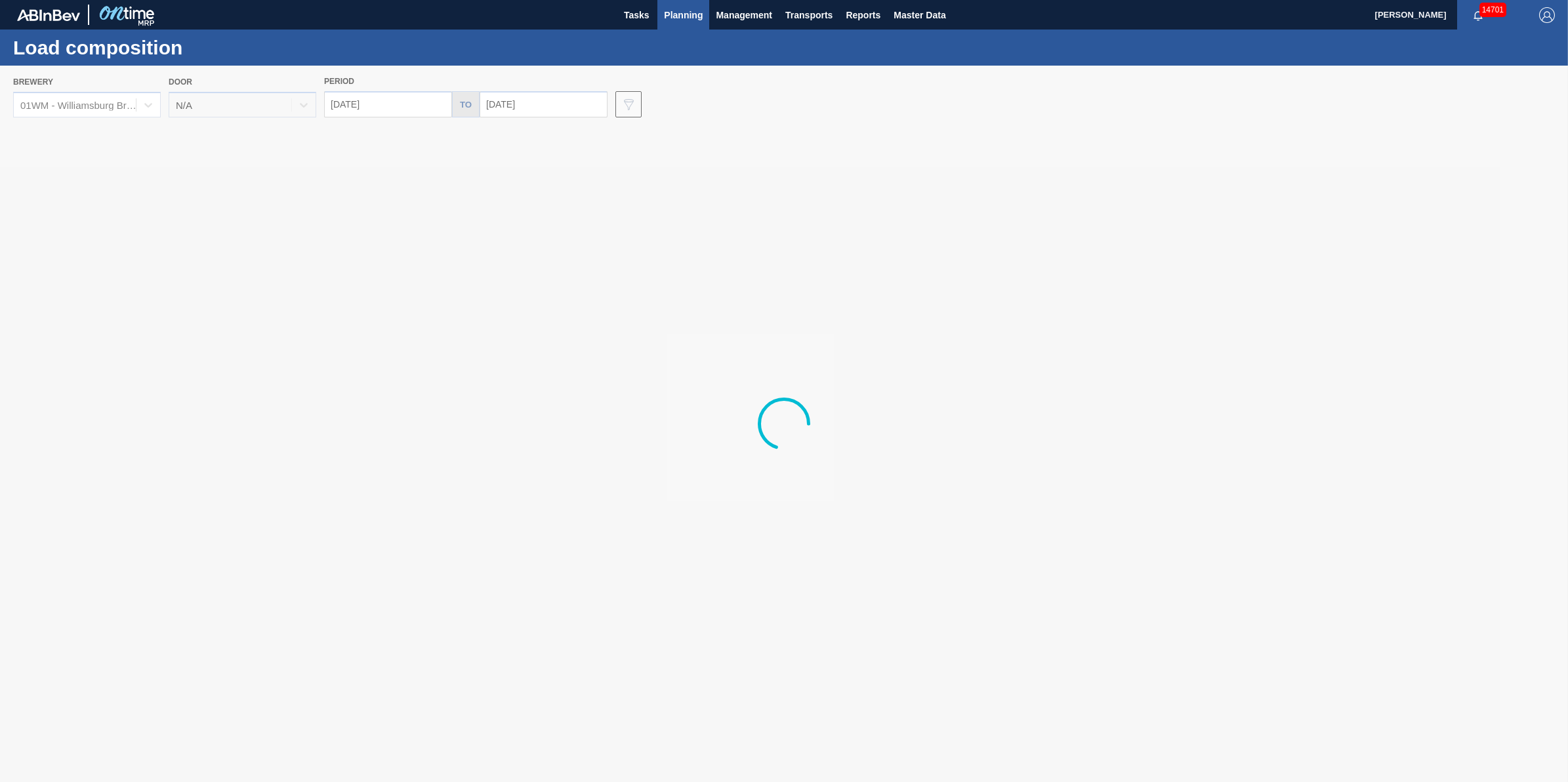
click at [688, 16] on span "Planning" at bounding box center [684, 15] width 39 height 16
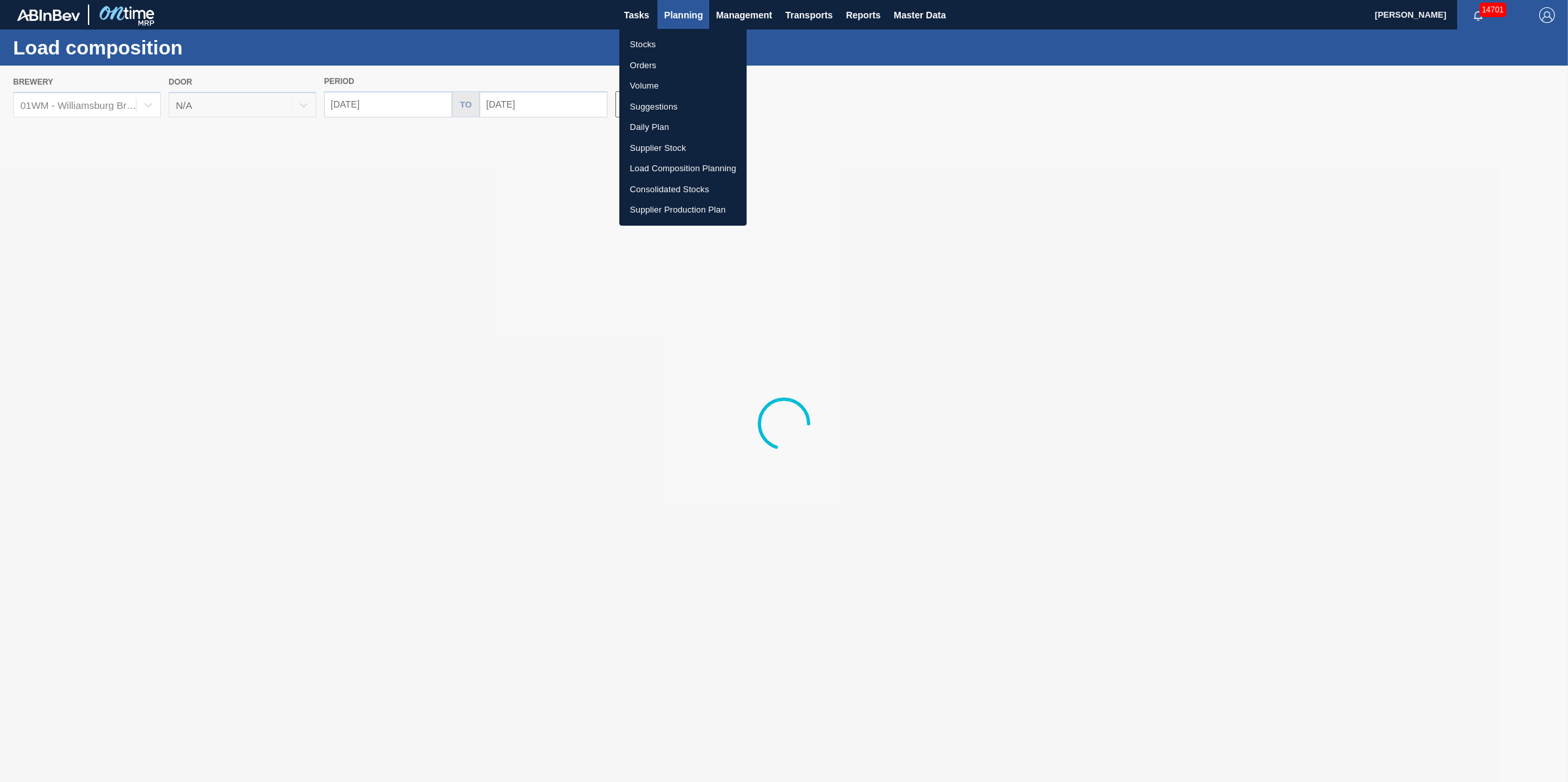
click at [689, 37] on li "Stocks" at bounding box center [683, 45] width 127 height 21
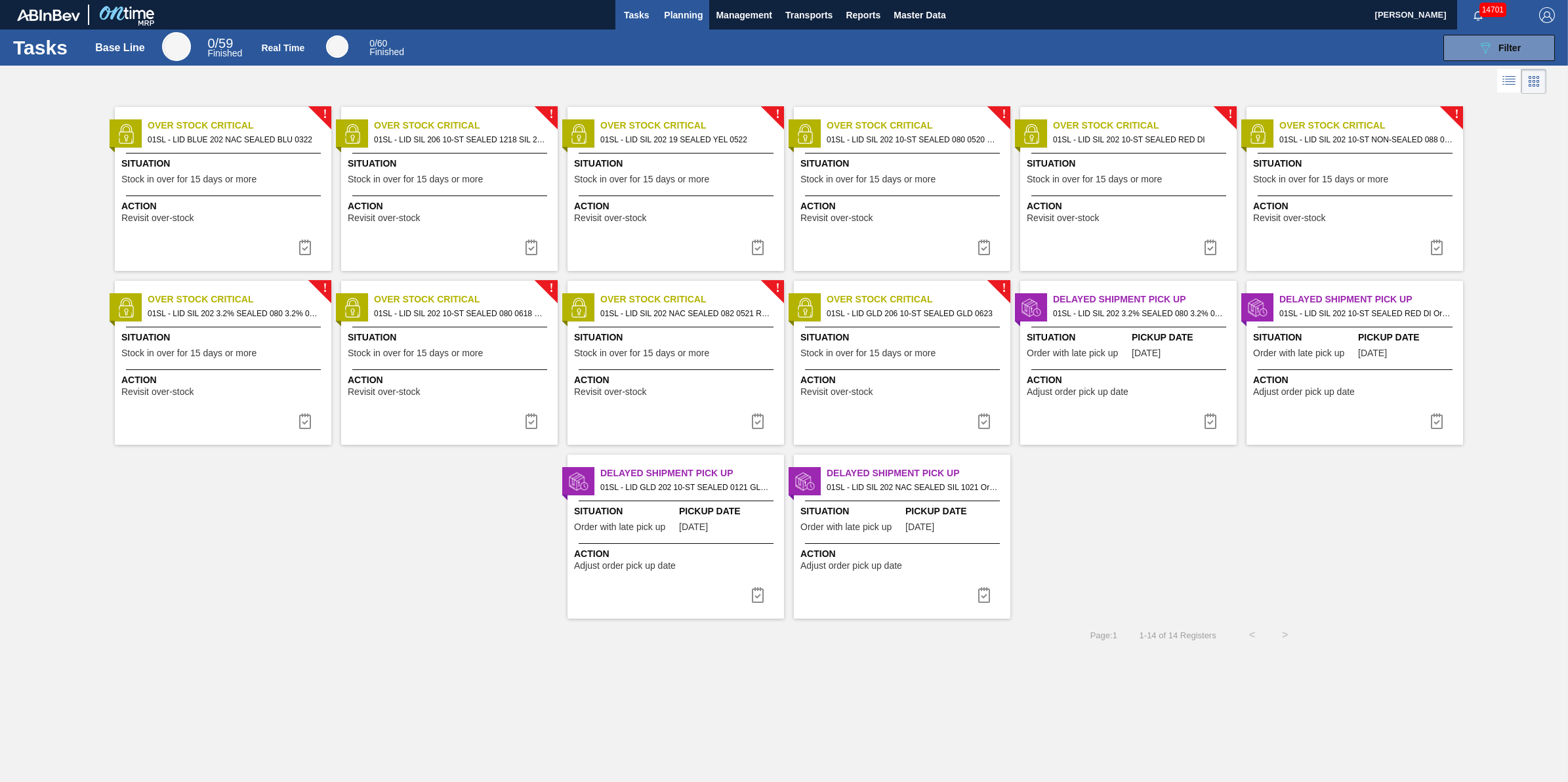
click at [683, 10] on span "Planning" at bounding box center [684, 15] width 39 height 16
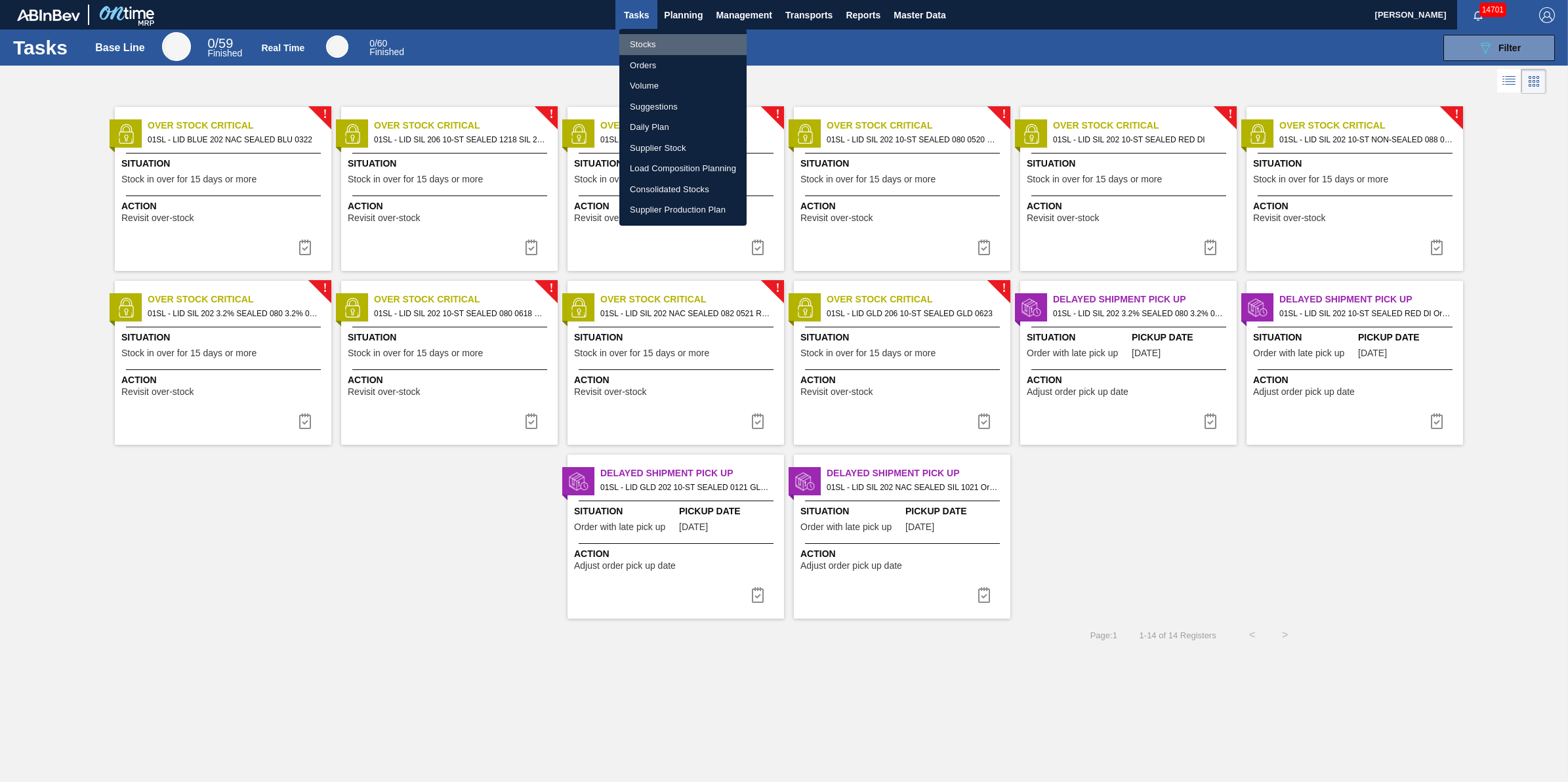
click at [671, 34] on li "Stocks" at bounding box center [683, 45] width 127 height 21
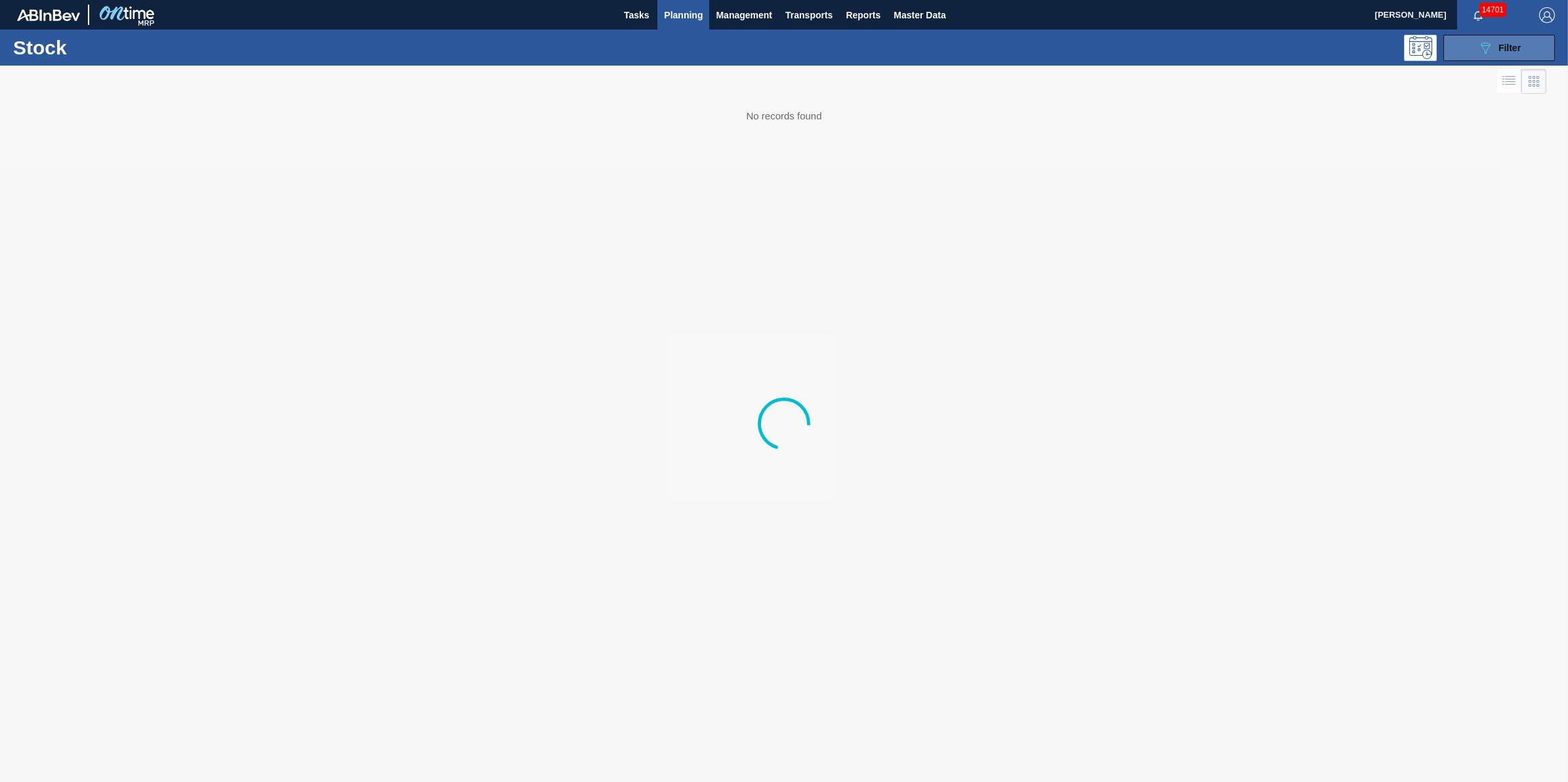
click at [1509, 47] on span "Filter" at bounding box center [1510, 48] width 23 height 10
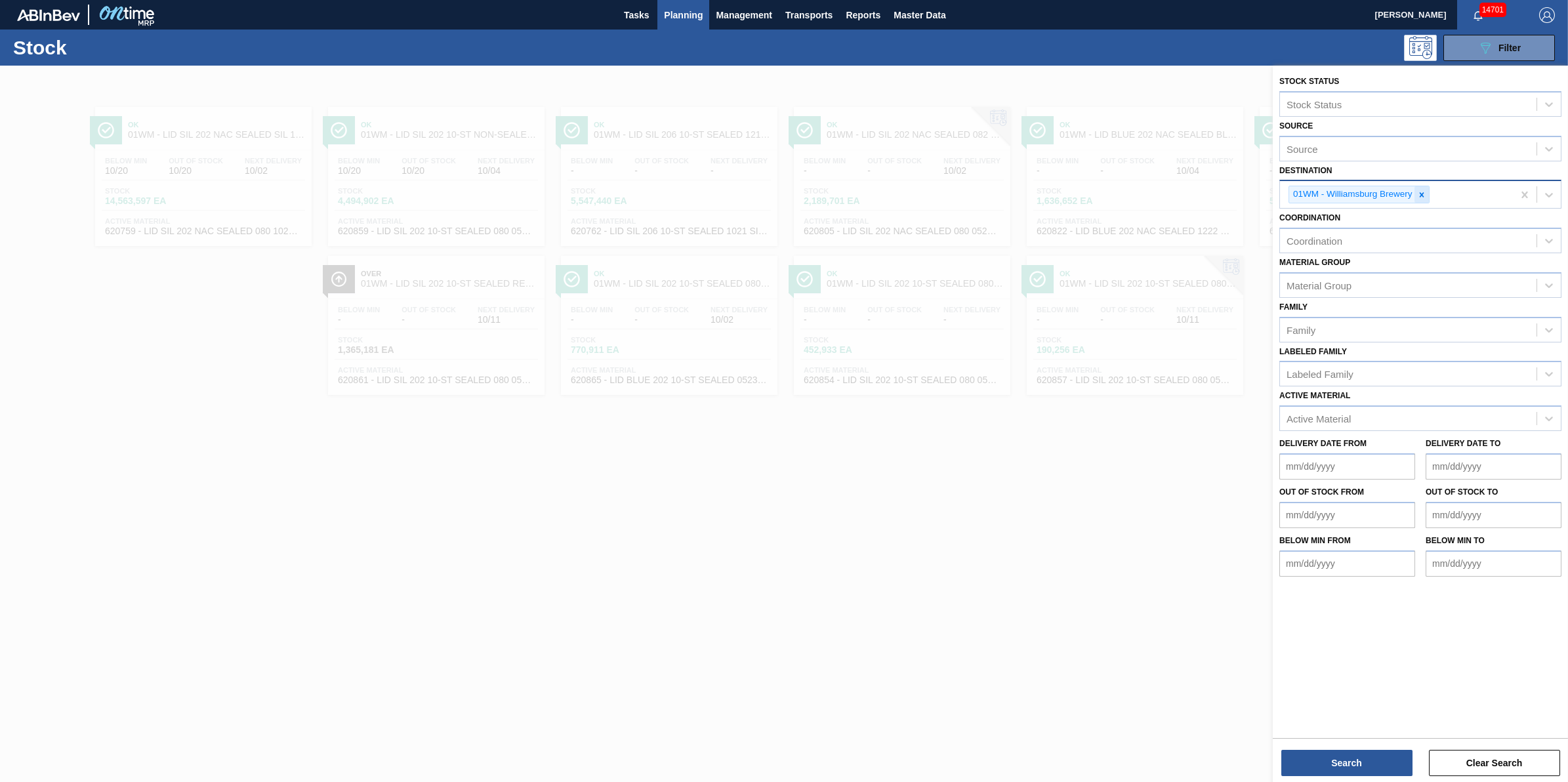
click at [1429, 192] on div at bounding box center [1422, 194] width 14 height 16
click at [1405, 405] on div "Active Material" at bounding box center [1420, 418] width 282 height 26
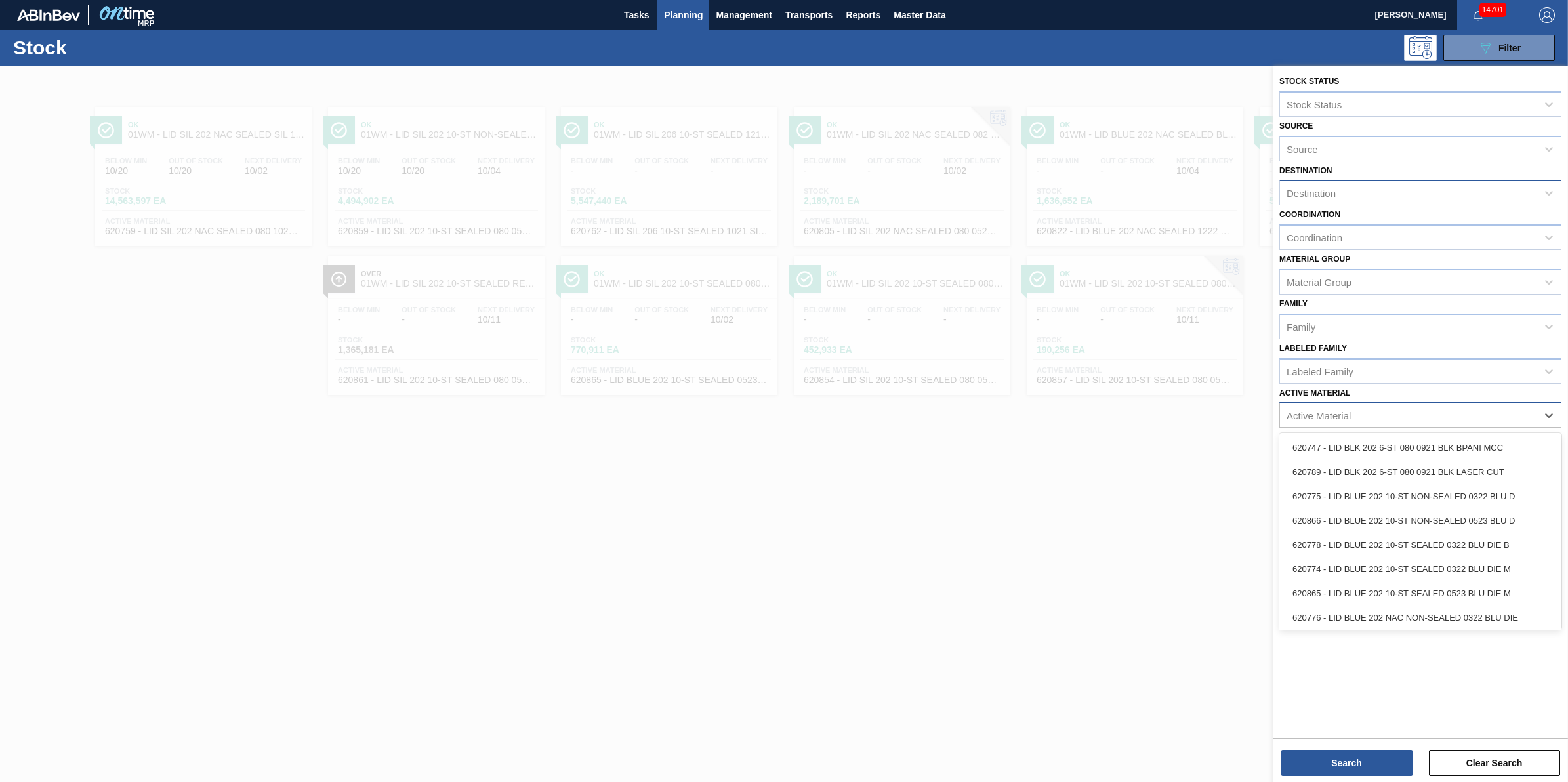
click at [1433, 407] on div "Active Material" at bounding box center [1409, 416] width 256 height 19
type Material "620910"
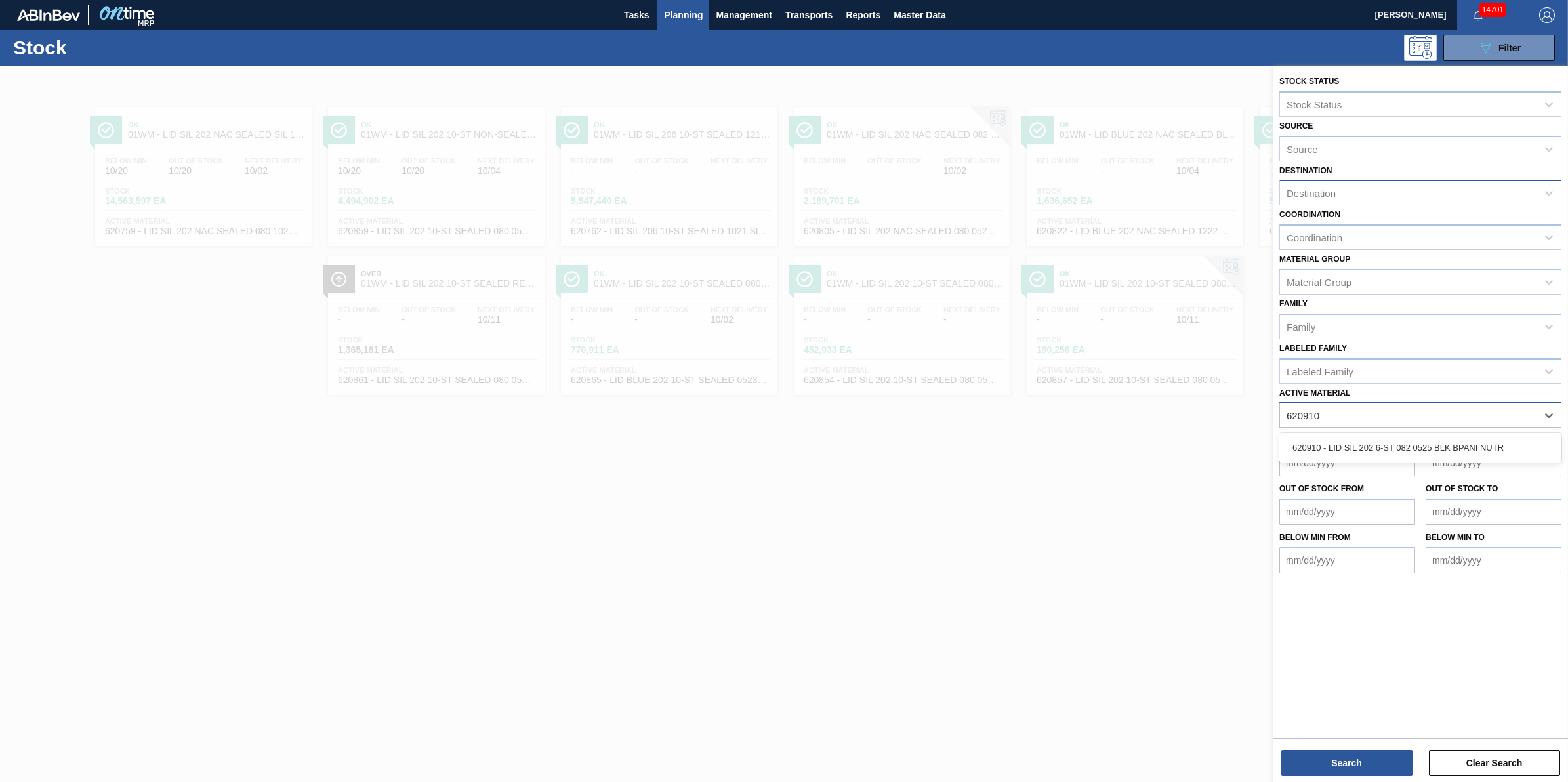
drag, startPoint x: 1449, startPoint y: 434, endPoint x: 1455, endPoint y: 425, distance: 10.8
click at [1450, 435] on div "620910 - LID SIL 202 6-ST 082 0525 BLK BPANI NUTR" at bounding box center [1420, 447] width 282 height 24
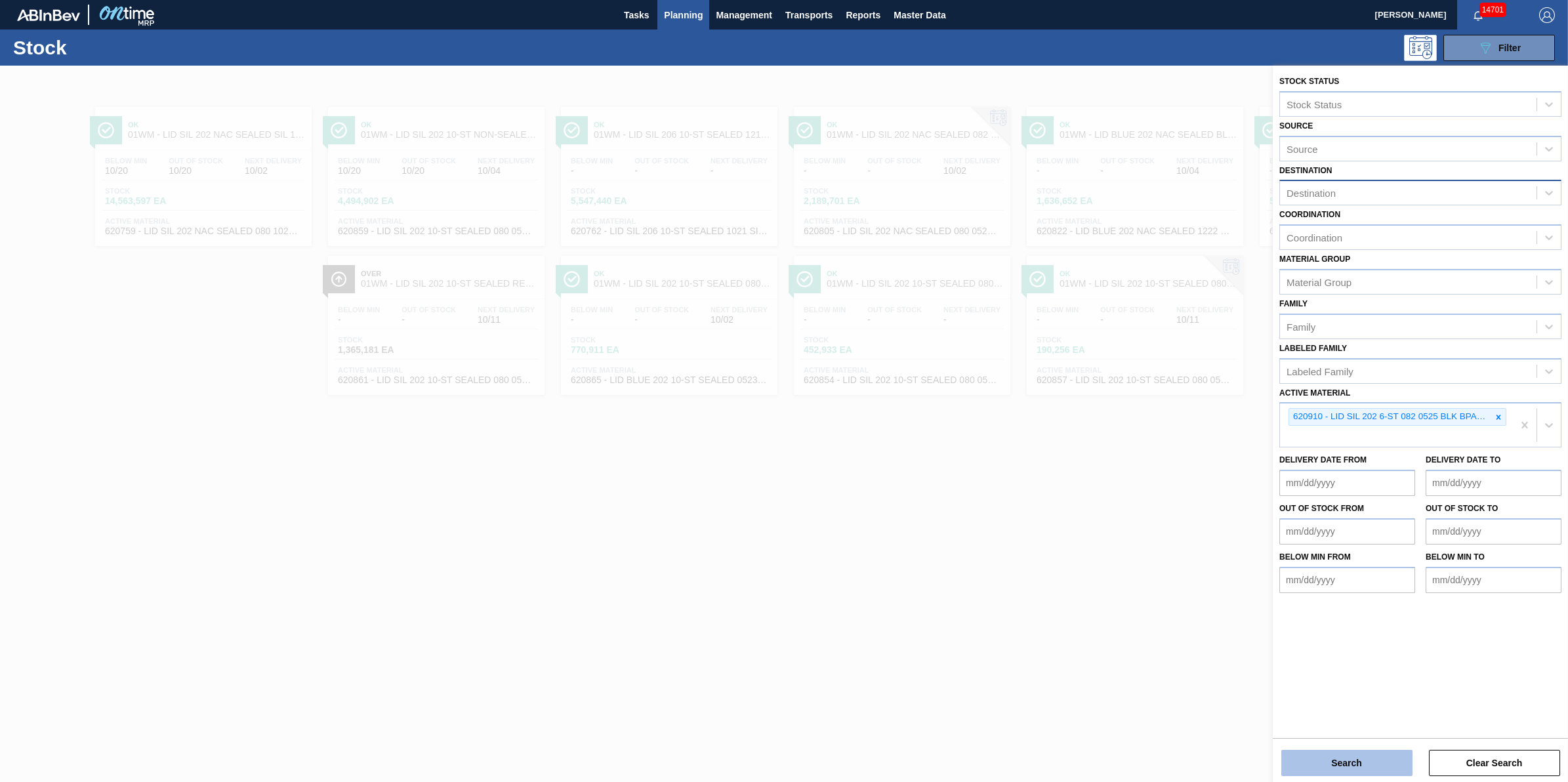
click at [1313, 762] on button "Search" at bounding box center [1348, 763] width 131 height 27
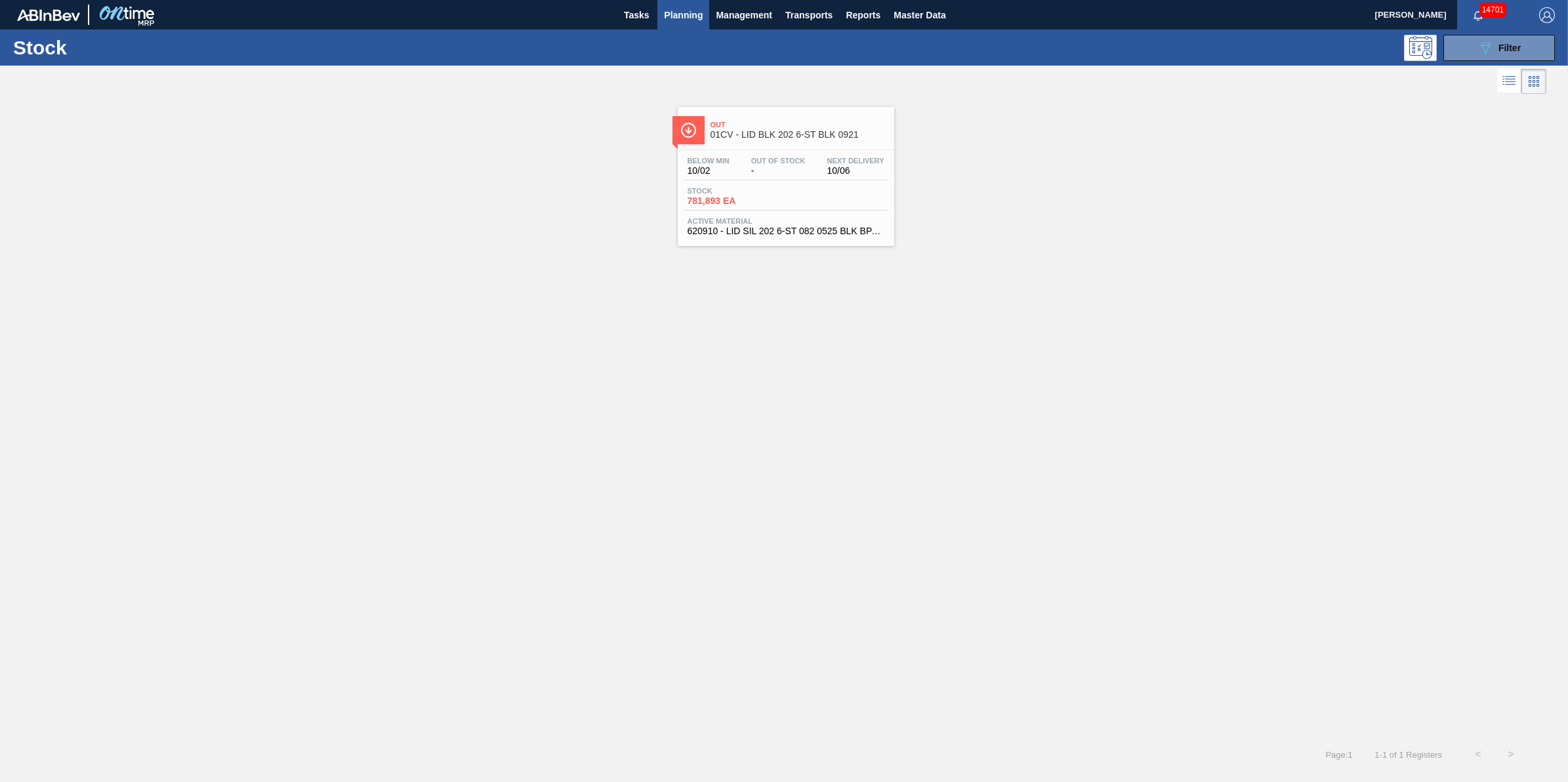
click at [771, 234] on span "620910 - LID SIL 202 6-ST 082 0525 BLK BPANI NUTR" at bounding box center [786, 231] width 197 height 10
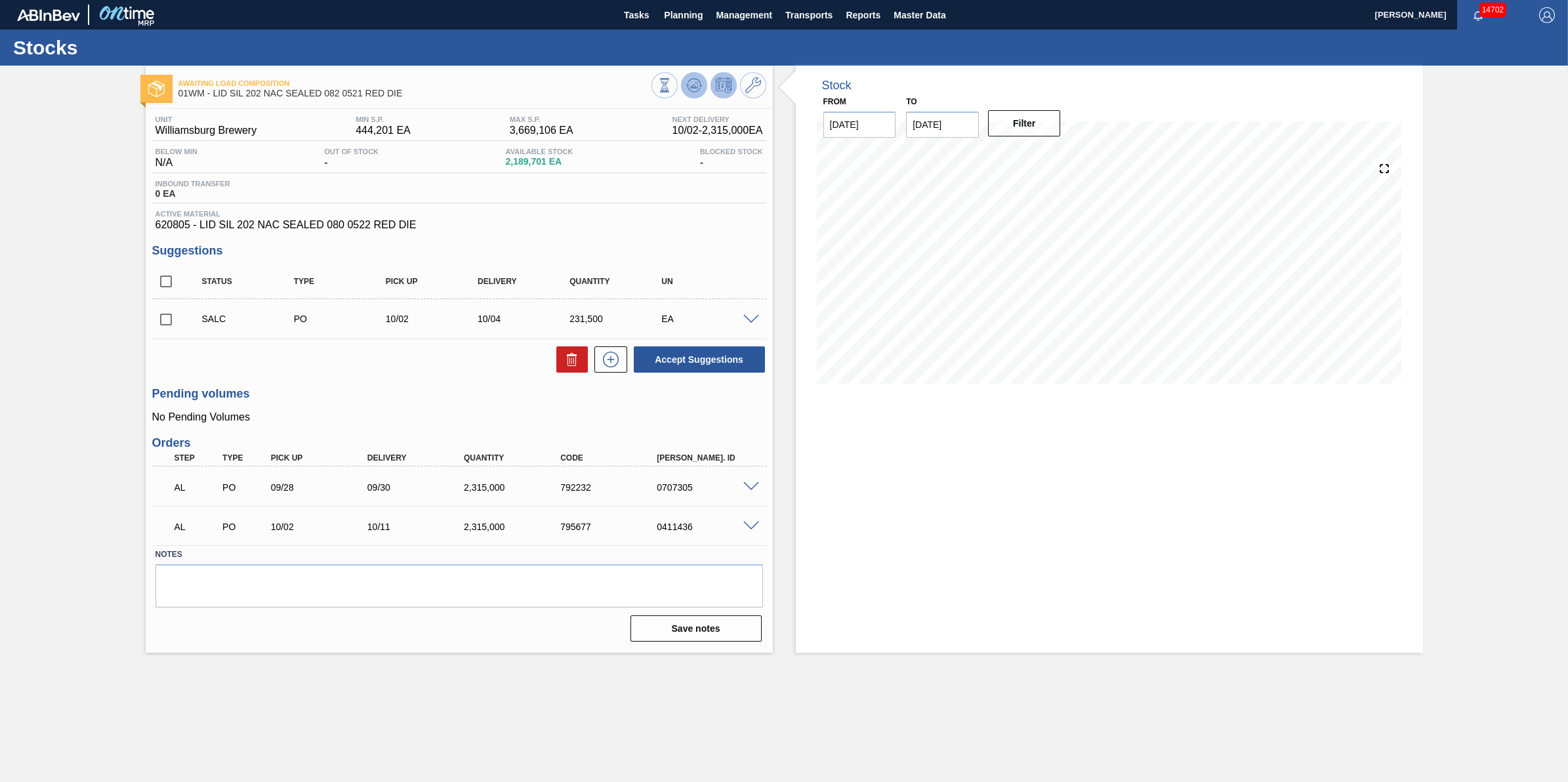
click at [686, 83] on icon at bounding box center [694, 85] width 16 height 16
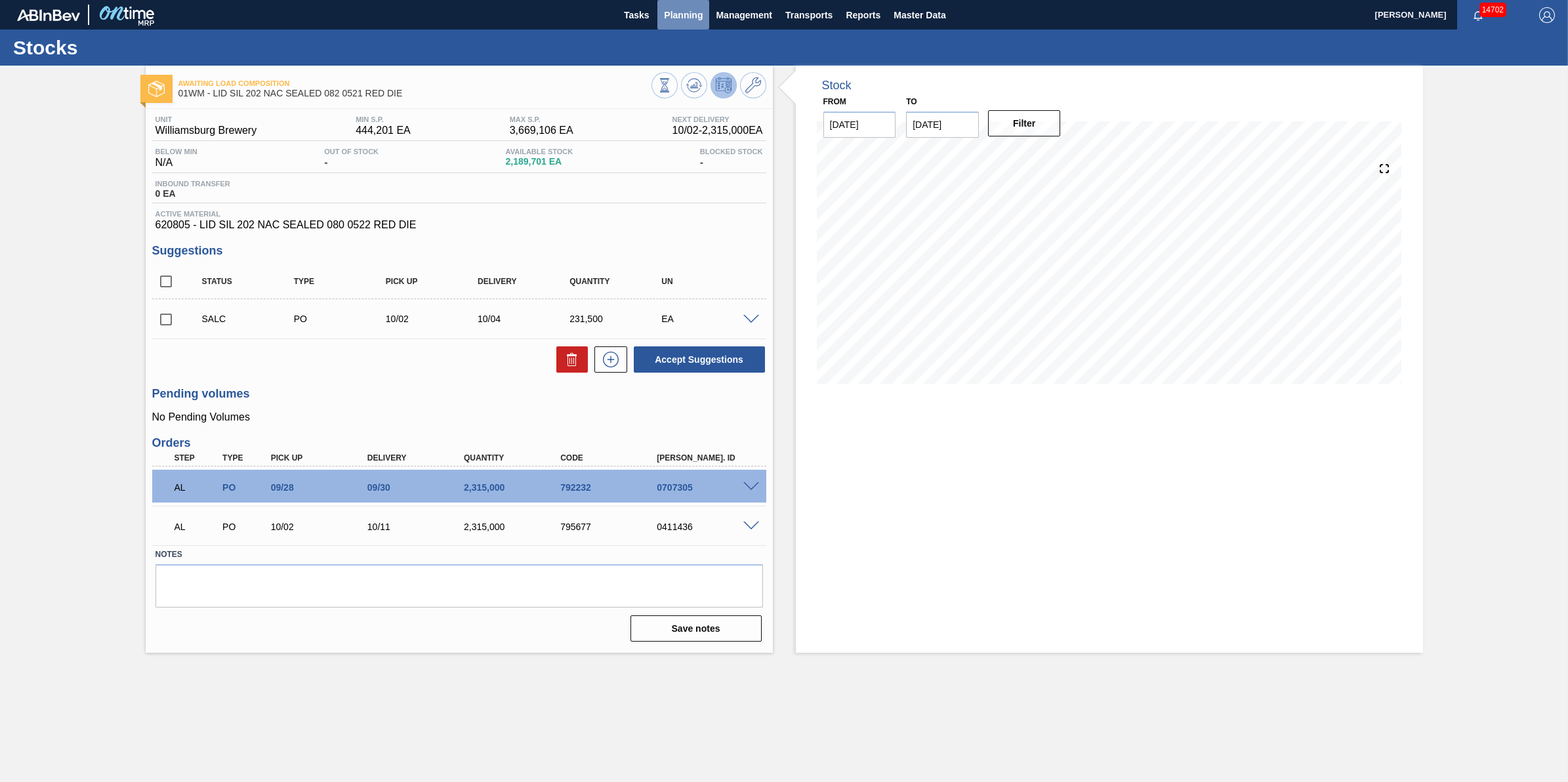
click at [686, 12] on span "Planning" at bounding box center [684, 15] width 39 height 16
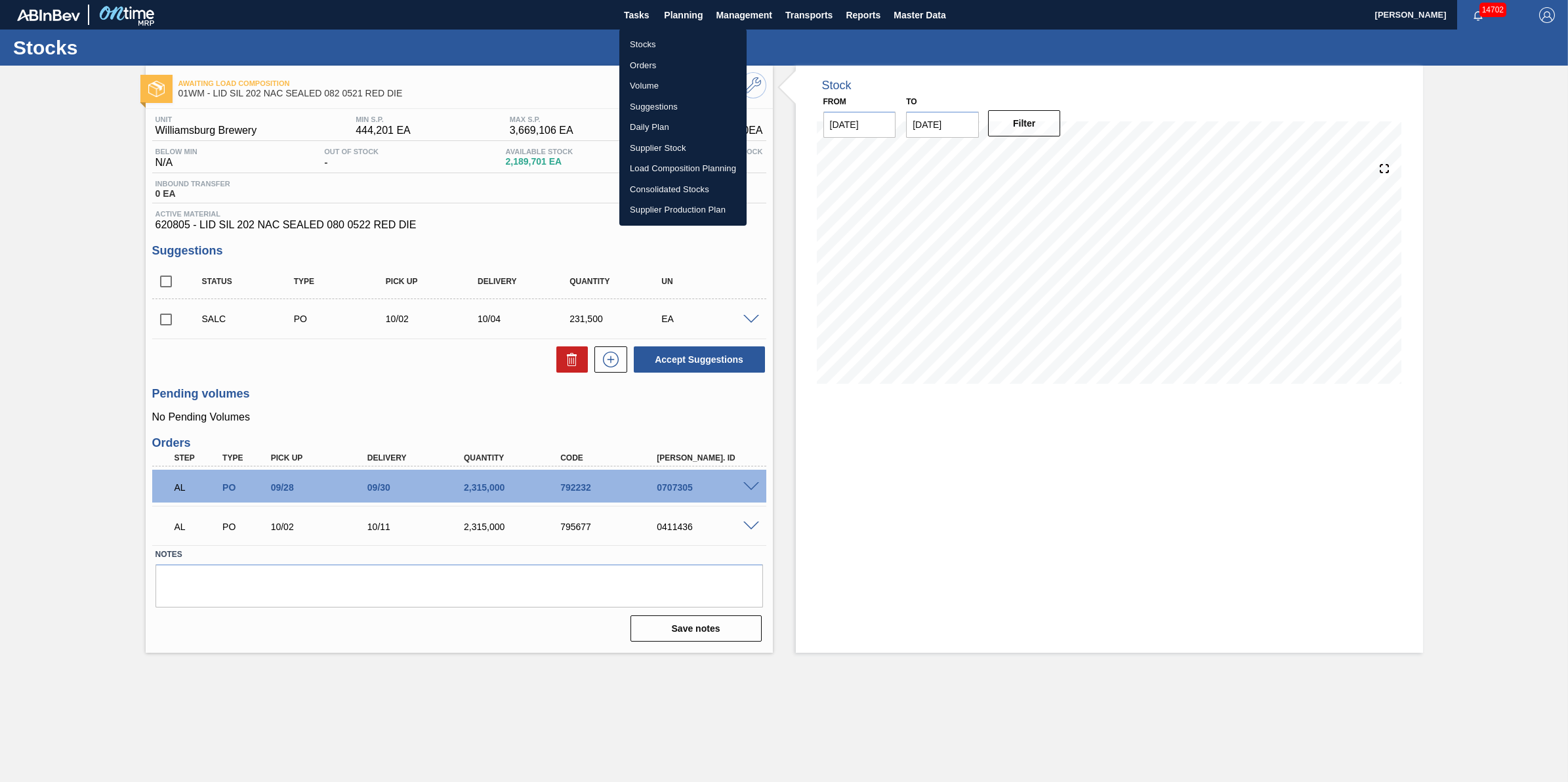
click at [679, 34] on li "Stocks" at bounding box center [683, 45] width 127 height 21
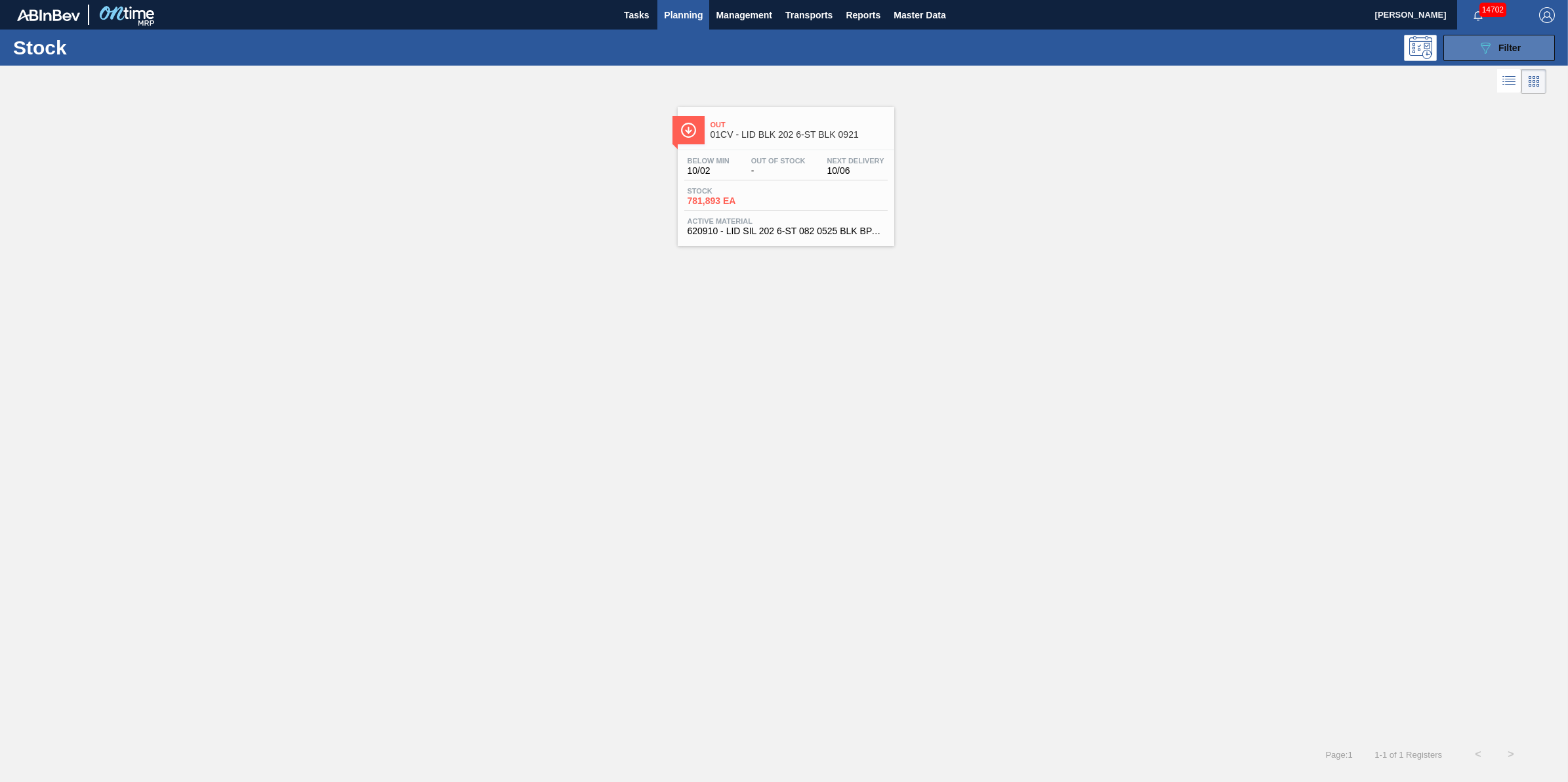
click at [1474, 43] on button "089F7B8B-B2A5-4AFE-B5C0-19BA573D28AC Filter" at bounding box center [1499, 48] width 112 height 27
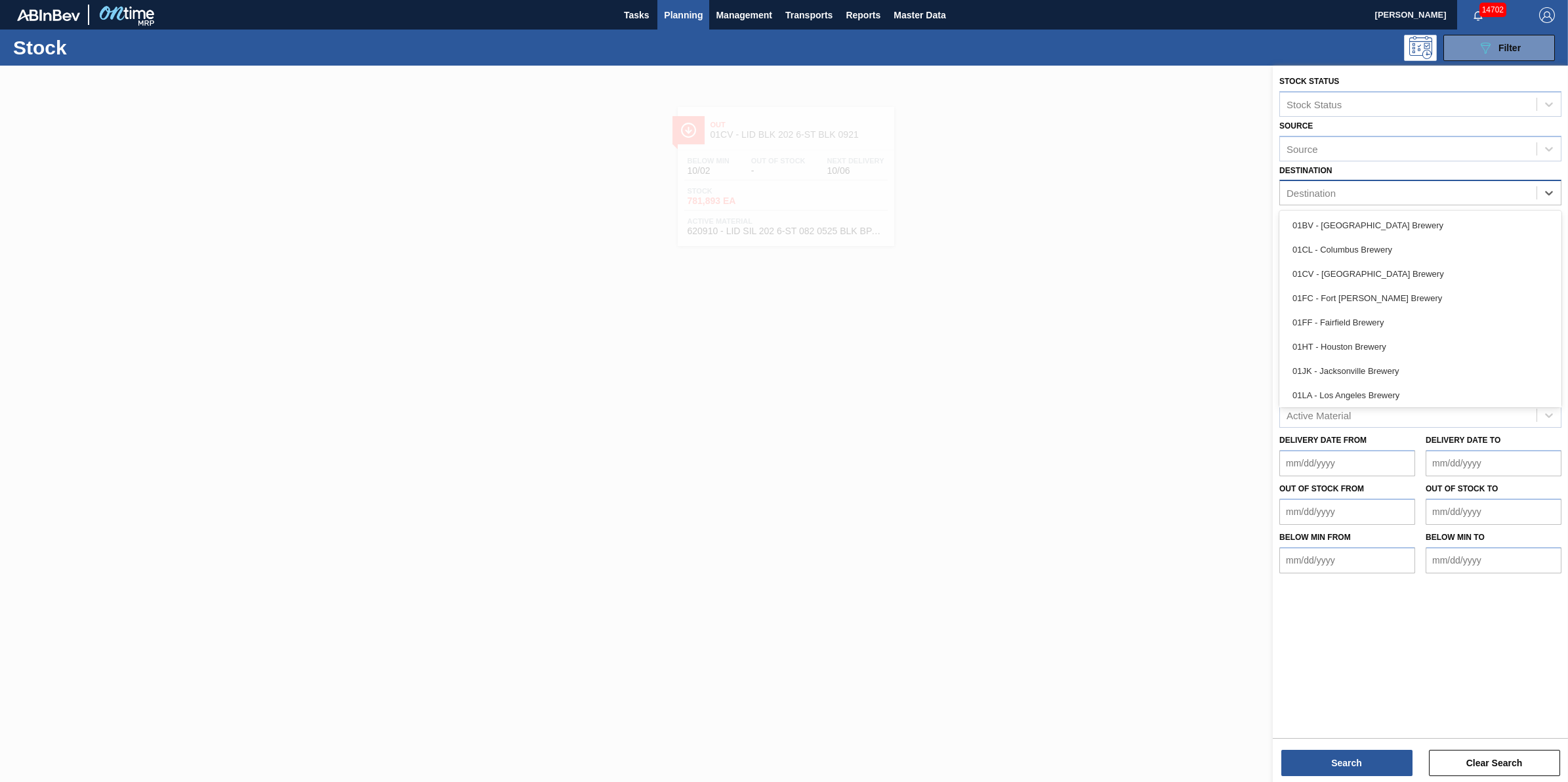
click at [1392, 184] on div "Destination" at bounding box center [1409, 193] width 256 height 19
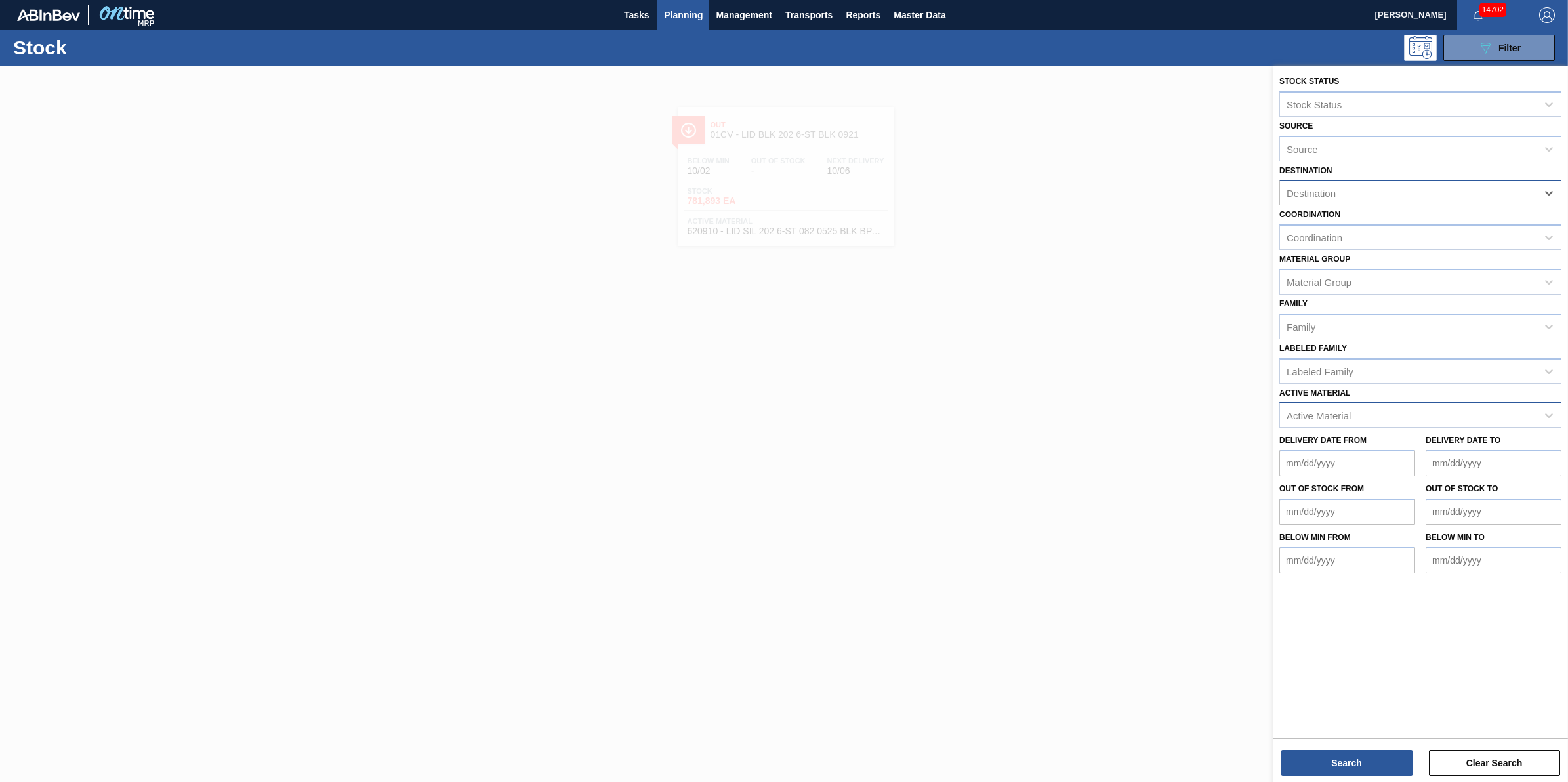
click at [1392, 184] on div "Destination" at bounding box center [1409, 193] width 256 height 19
click at [1355, 427] on div "Delivery Date from Delivery Date to" at bounding box center [1420, 452] width 292 height 48
click at [1348, 417] on div "Active Material" at bounding box center [1319, 416] width 64 height 11
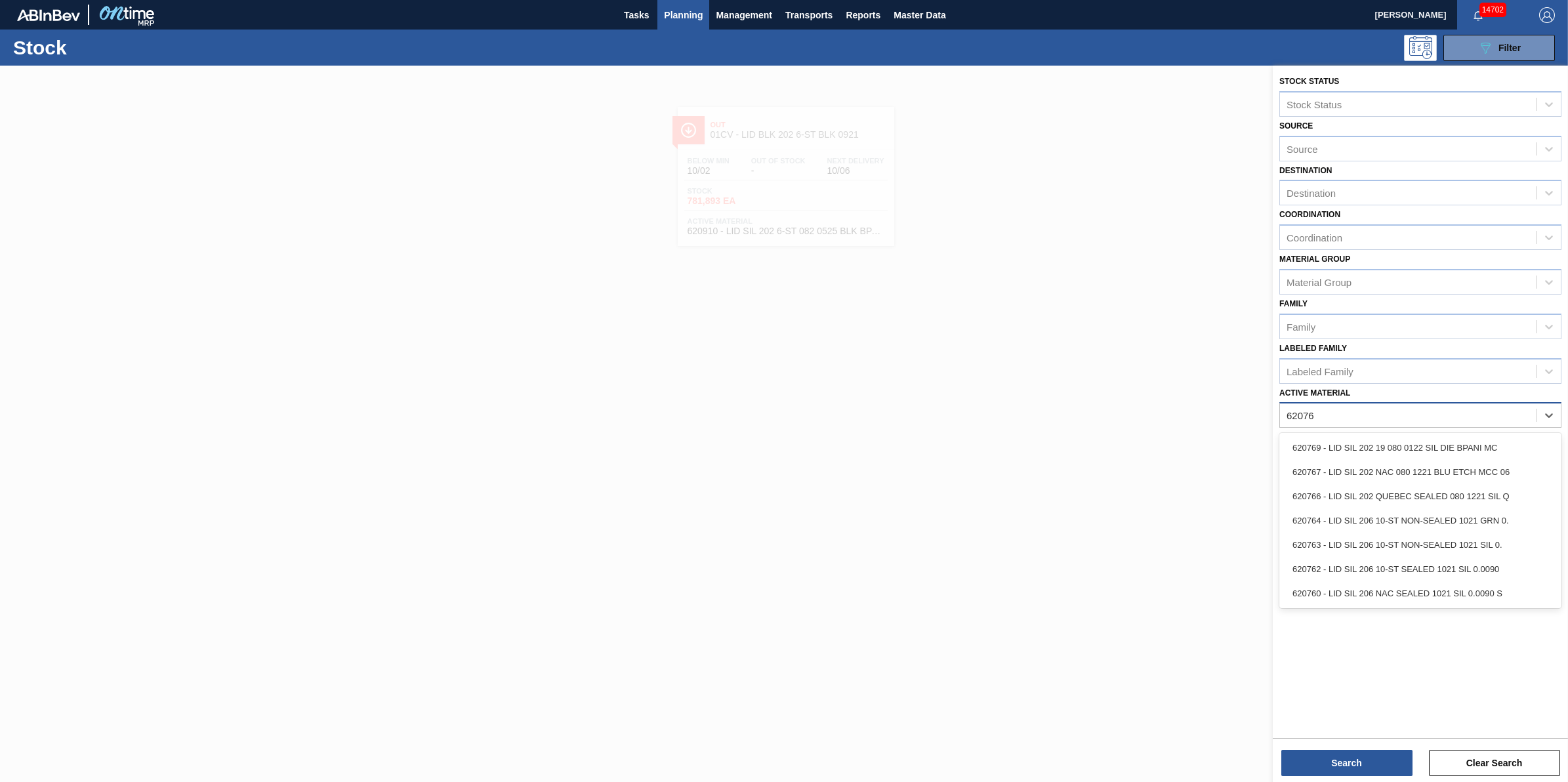
type Material "620763"
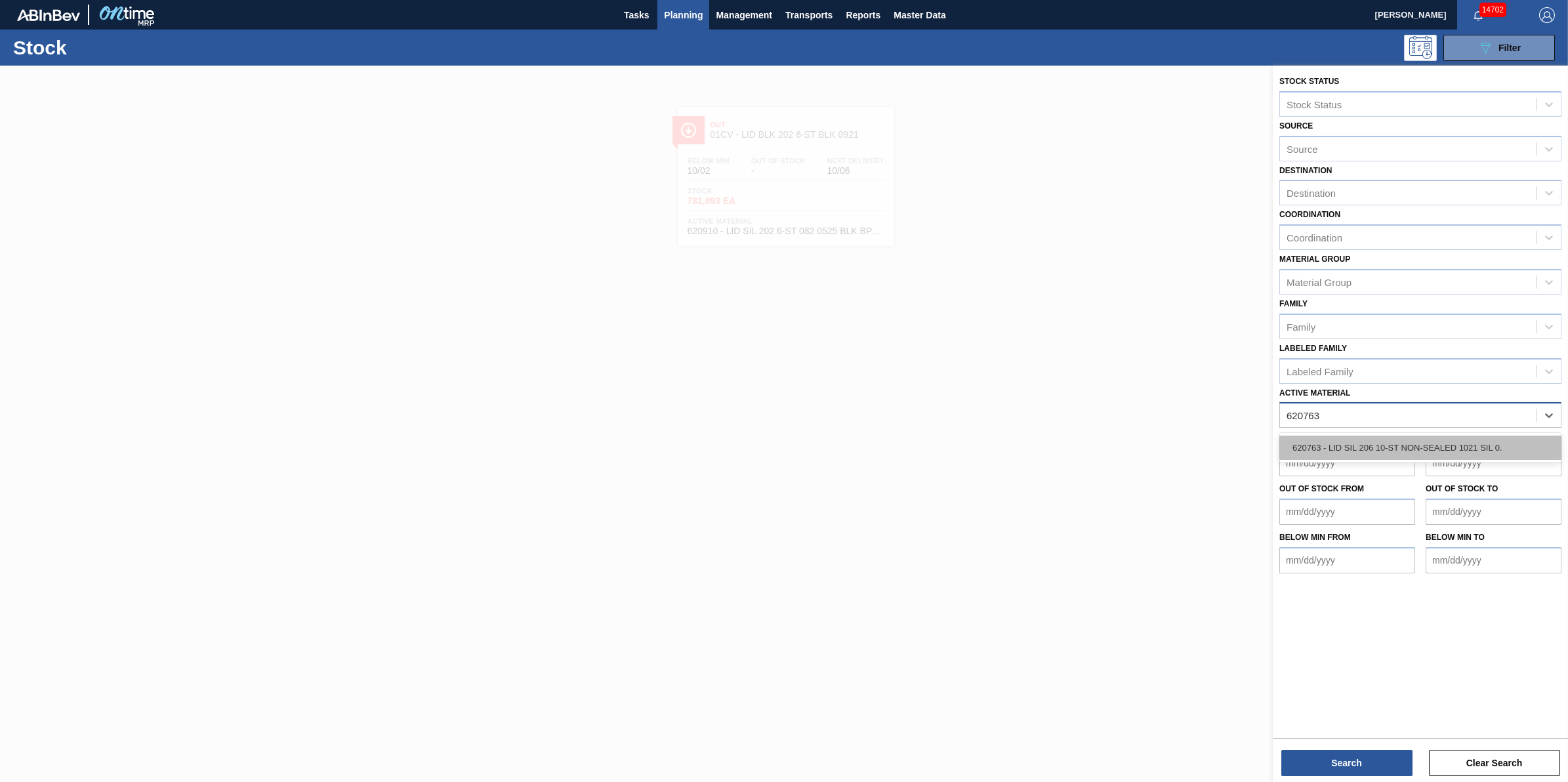
click at [1357, 444] on div "620763 - LID SIL 206 10-ST NON-SEALED 1021 SIL 0." at bounding box center [1420, 447] width 282 height 24
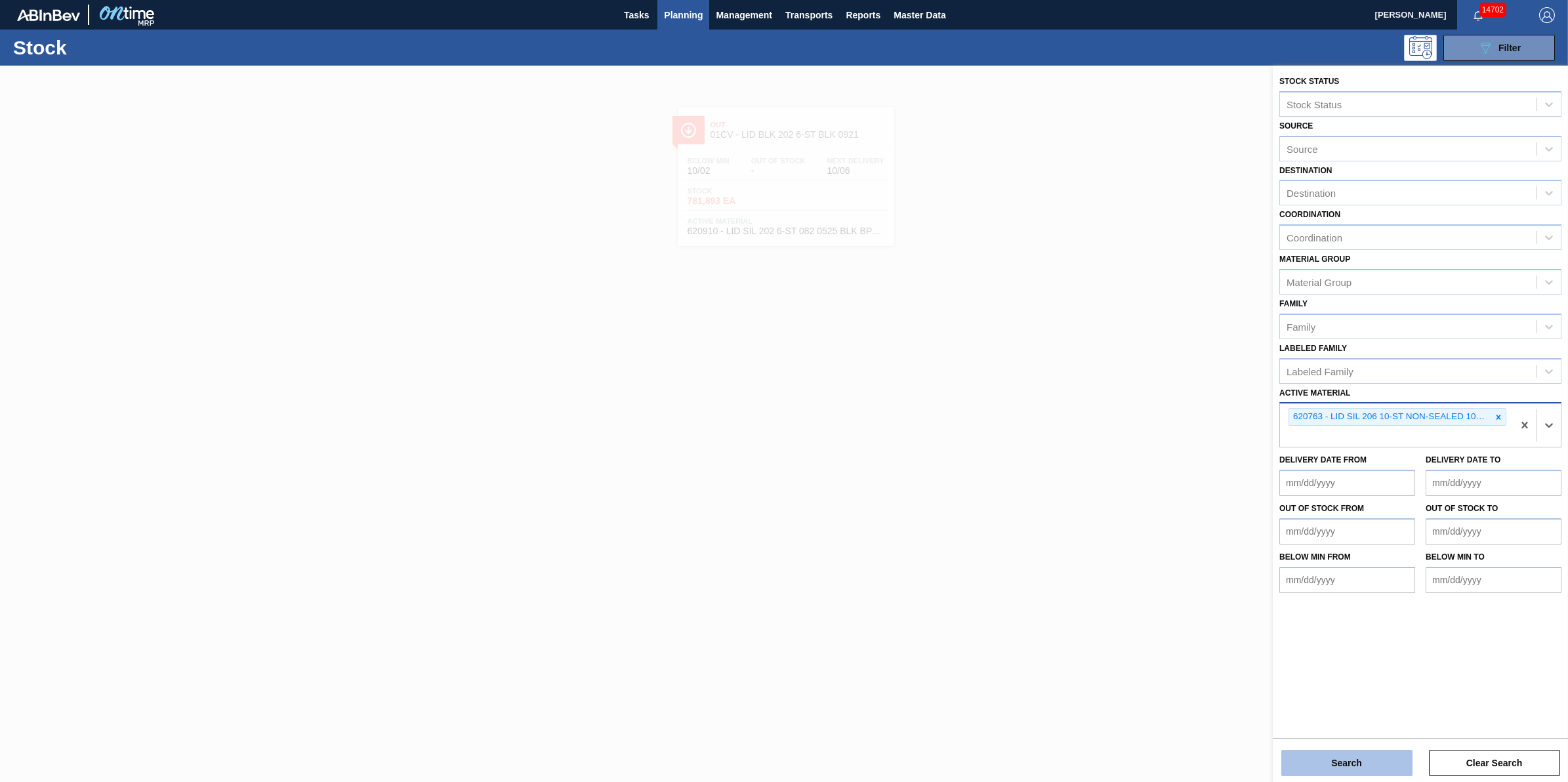
click at [1339, 759] on button "Search" at bounding box center [1348, 763] width 131 height 27
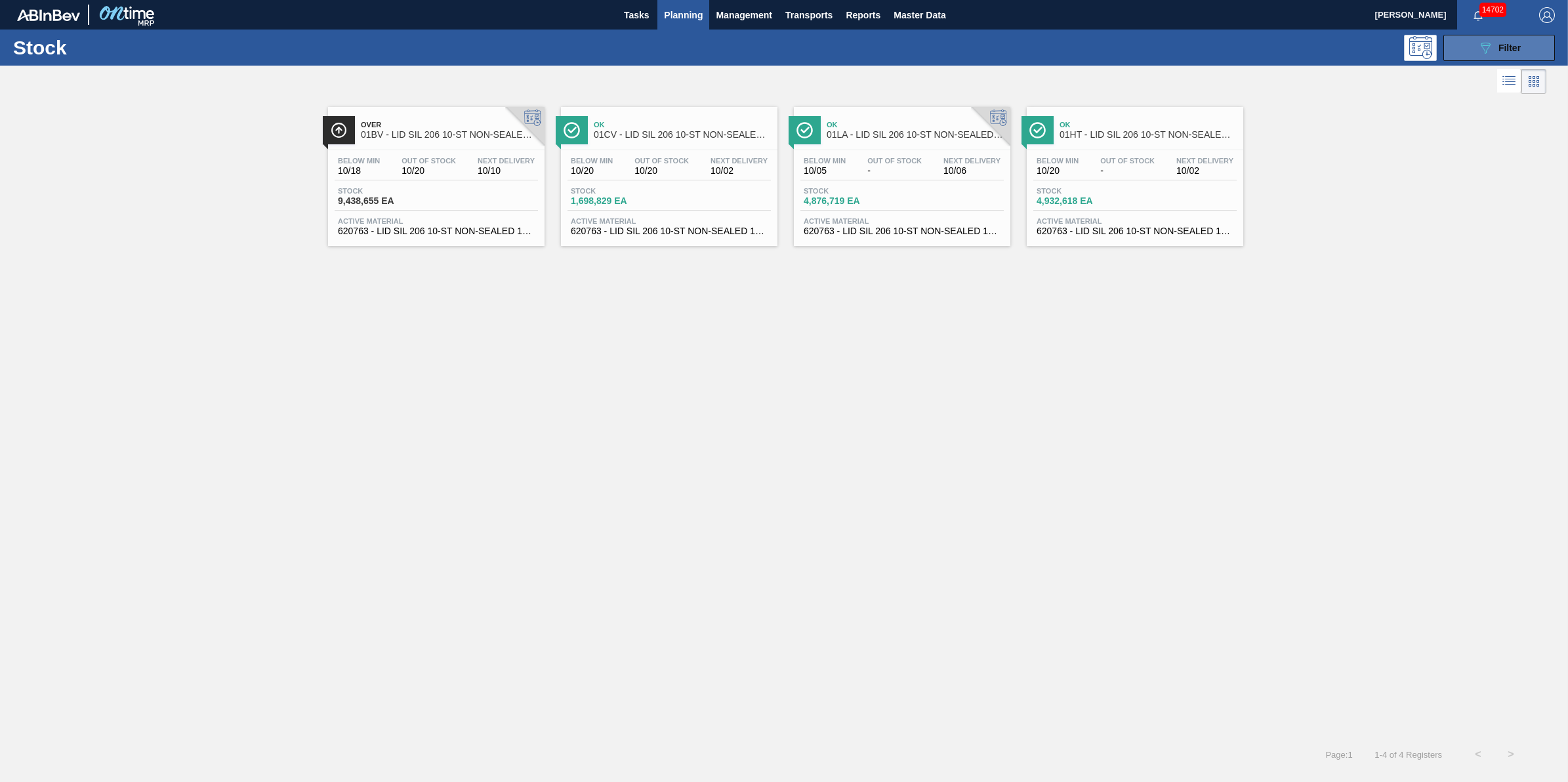
click at [1499, 49] on span "Filter" at bounding box center [1510, 48] width 23 height 10
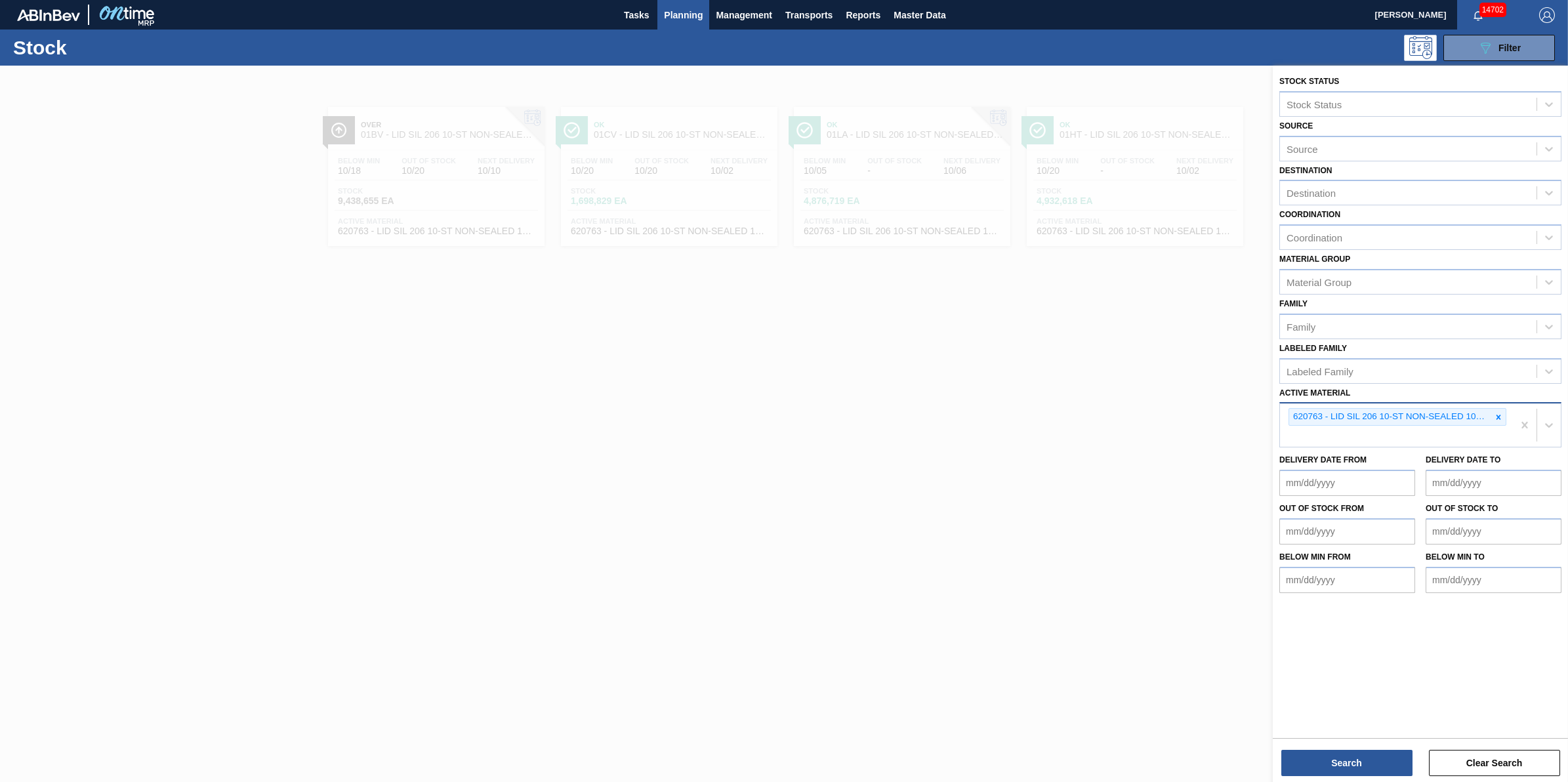
click at [1468, 418] on div "620763 - LID SIL 206 10-ST NON-SEALED 1021 SIL 0." at bounding box center [1391, 416] width 202 height 16
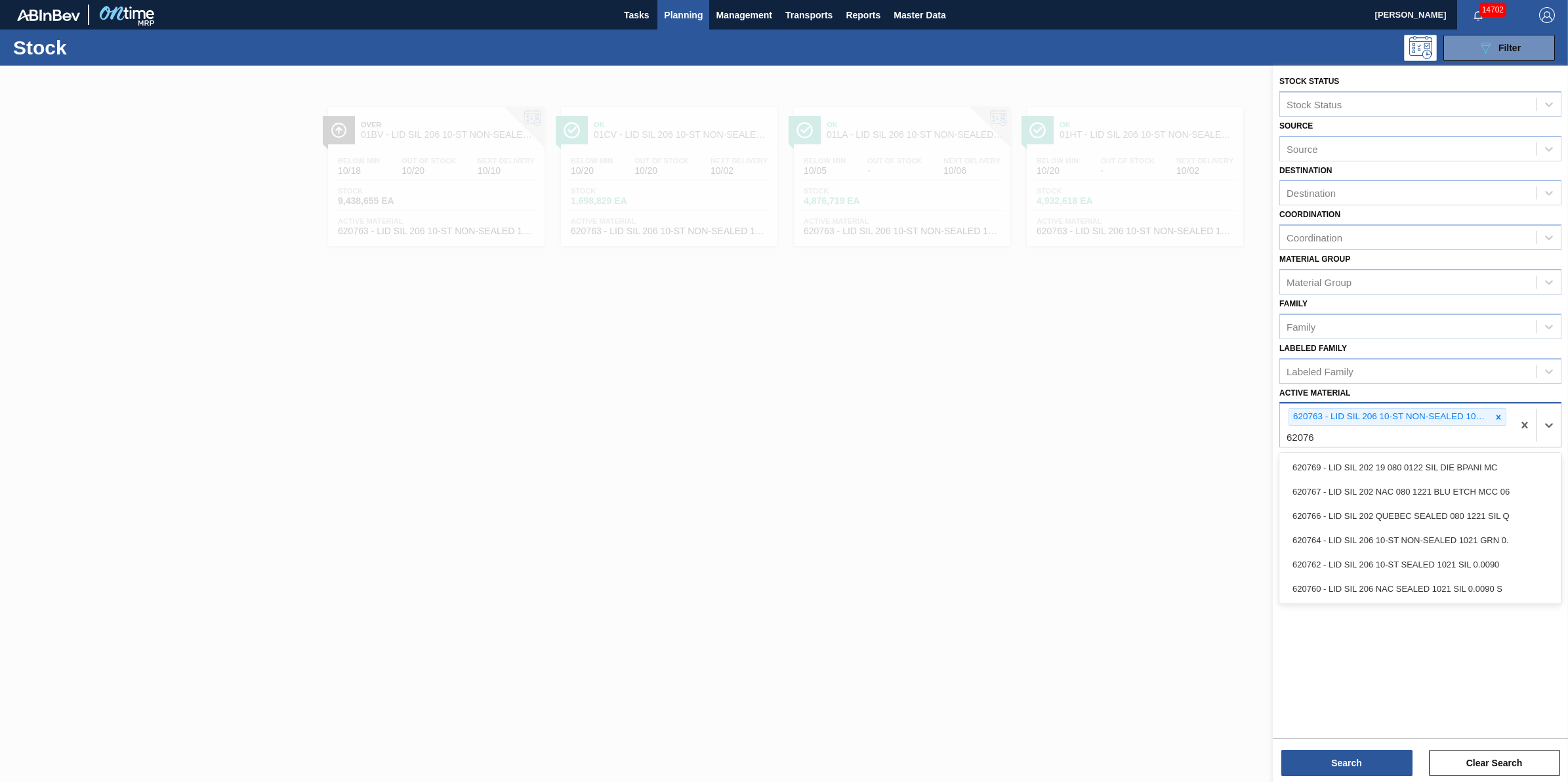
type Material "620762"
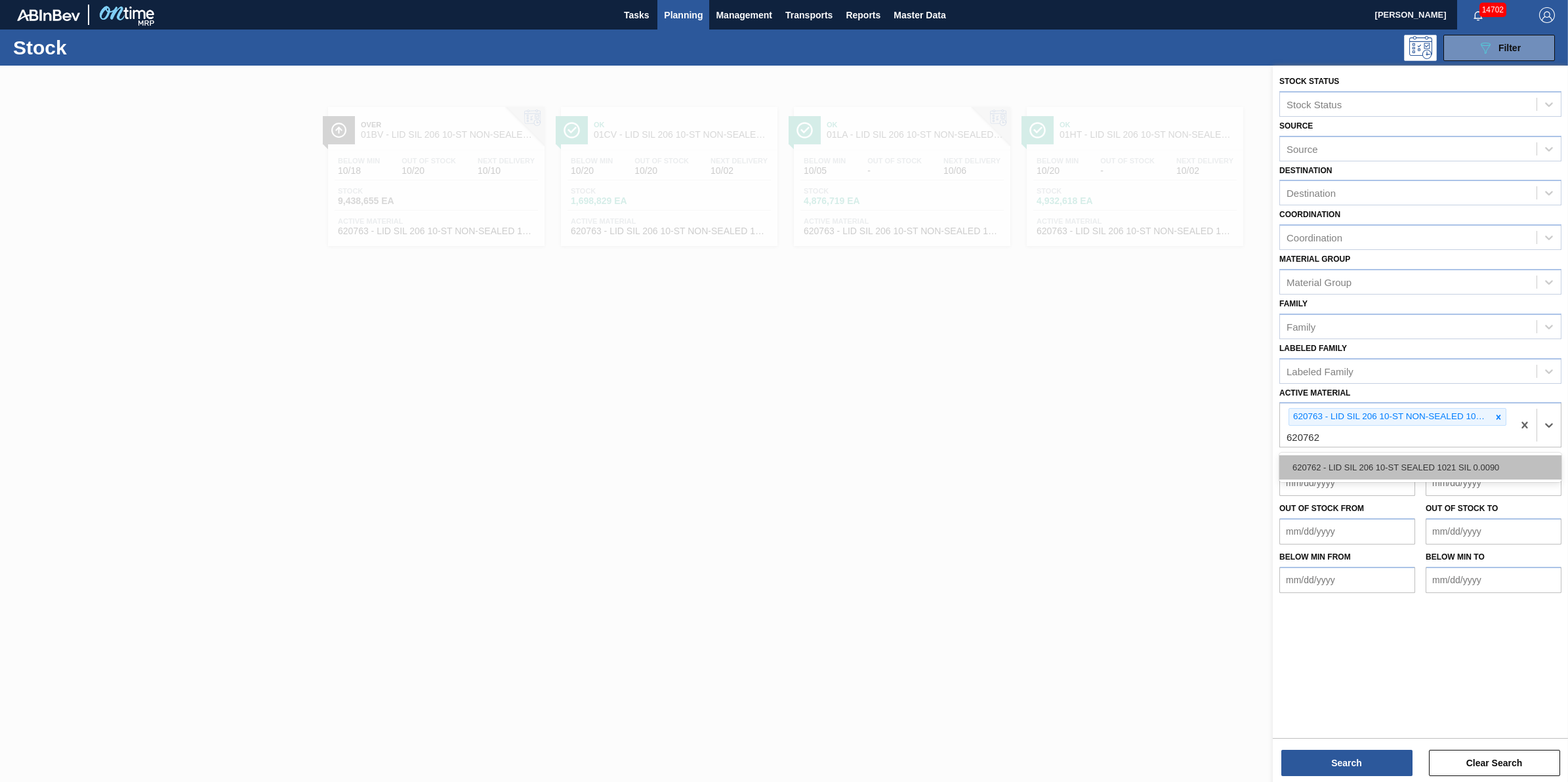
click at [1450, 458] on div "620762 - LID SIL 206 10-ST SEALED 1021 SIL 0.0090" at bounding box center [1420, 467] width 282 height 24
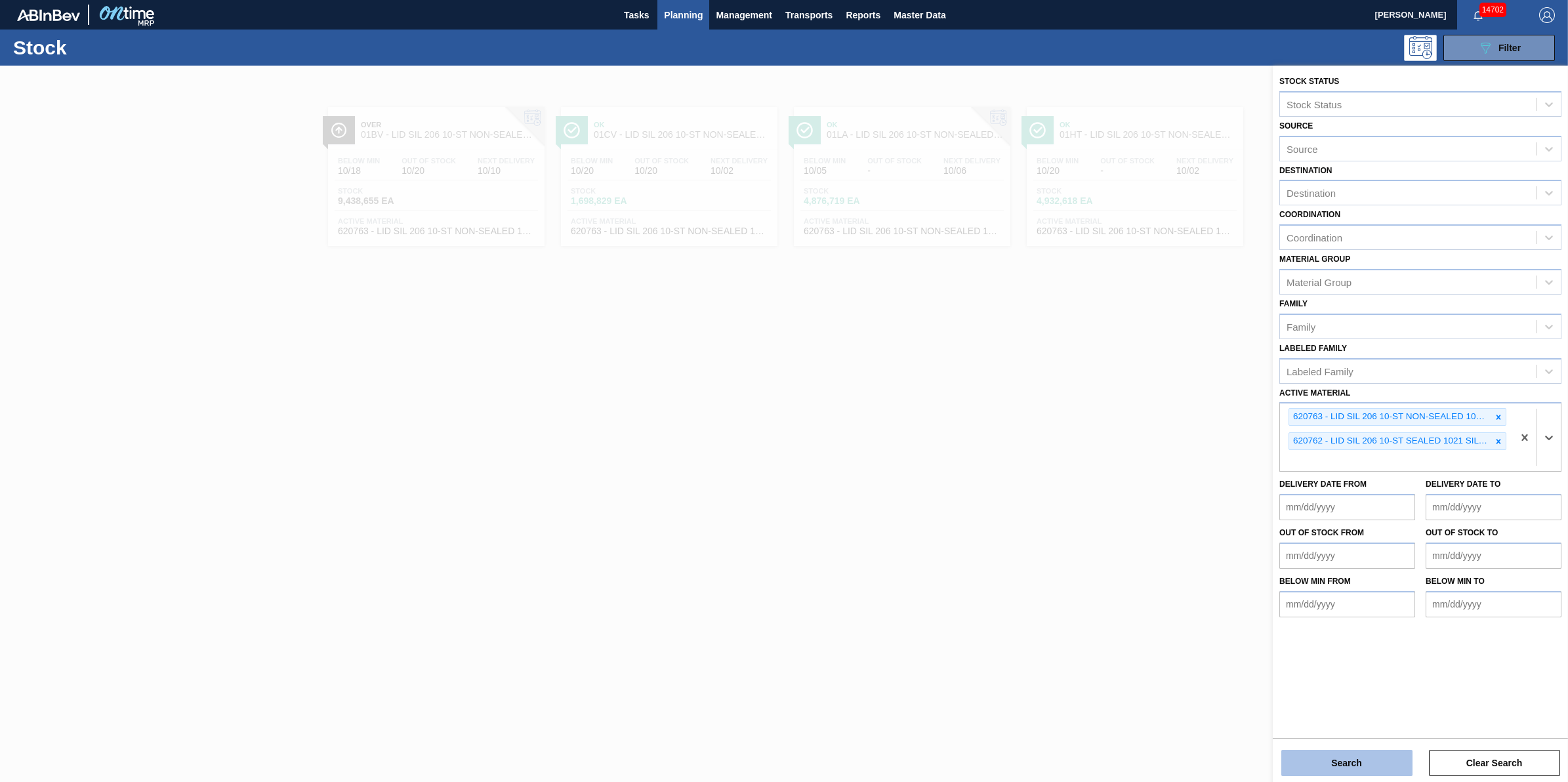
click at [1351, 762] on button "Search" at bounding box center [1348, 763] width 131 height 27
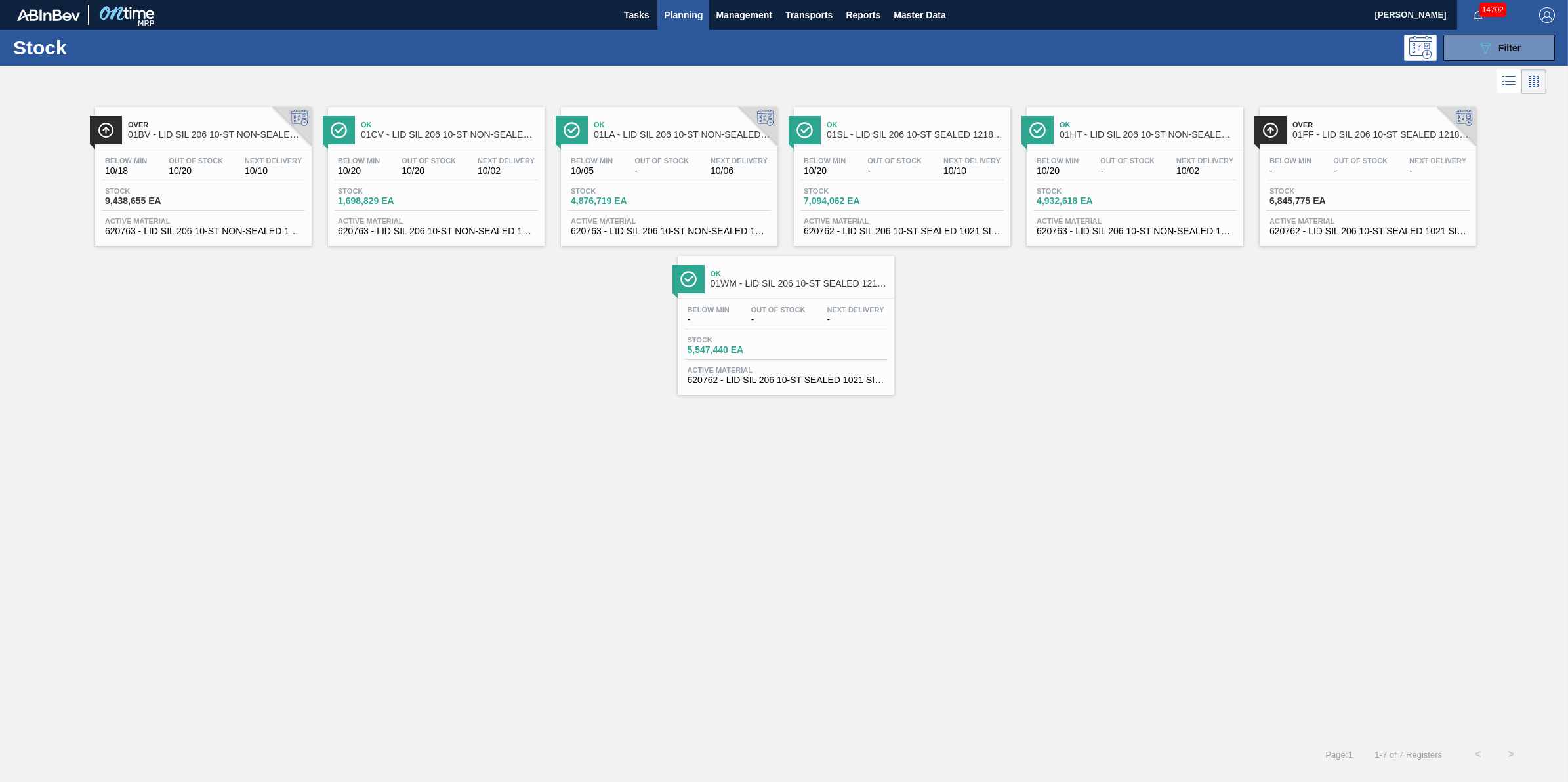
click at [922, 184] on div "Below Min 10/20 Out Of Stock - Next Delivery 10/10 Stock 7,094,062 EA Active Ma…" at bounding box center [902, 195] width 217 height 89
